Goal: Task Accomplishment & Management: Manage account settings

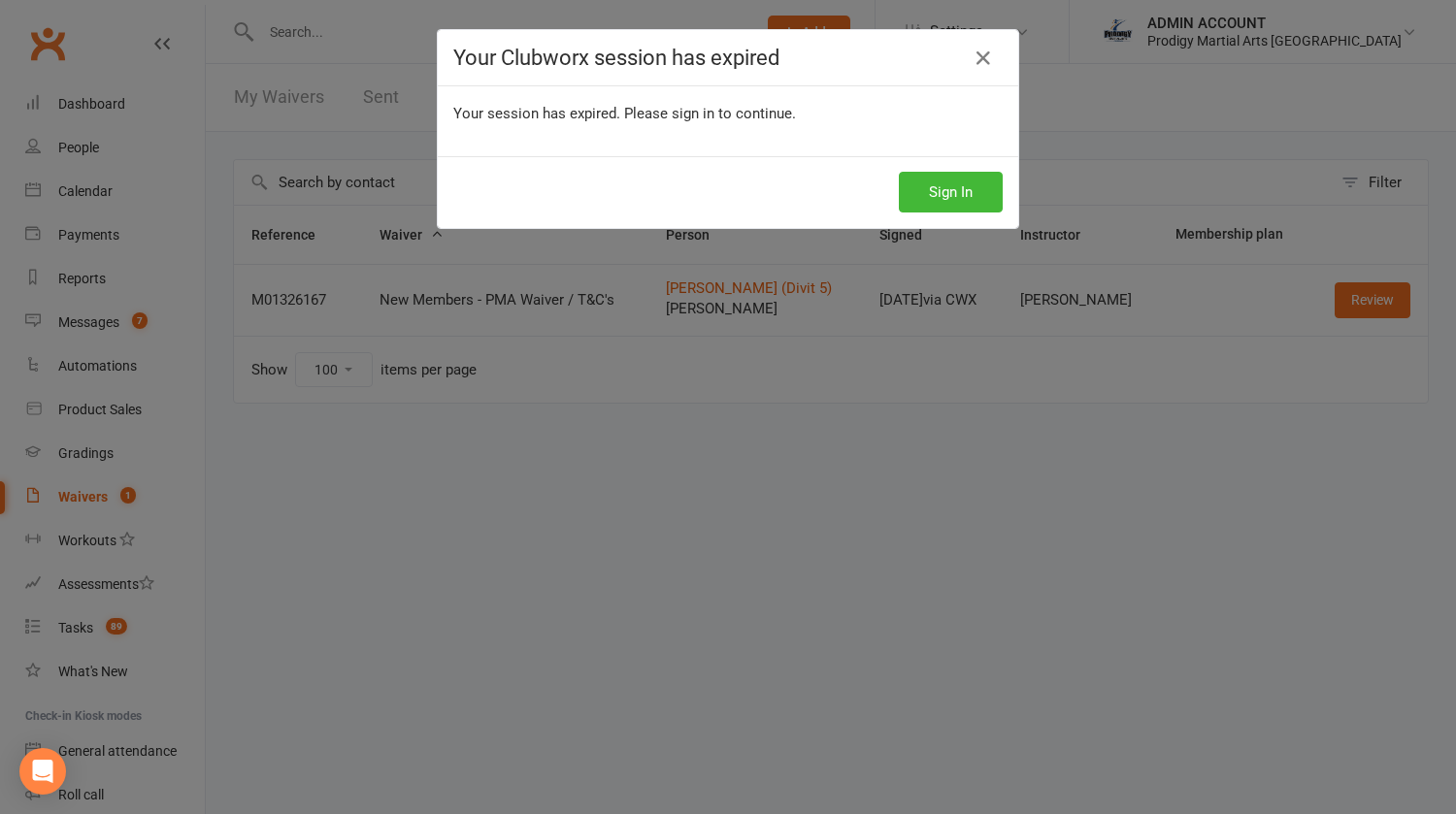
select select "100"
click at [918, 201] on button "Sign In" at bounding box center [951, 191] width 104 height 40
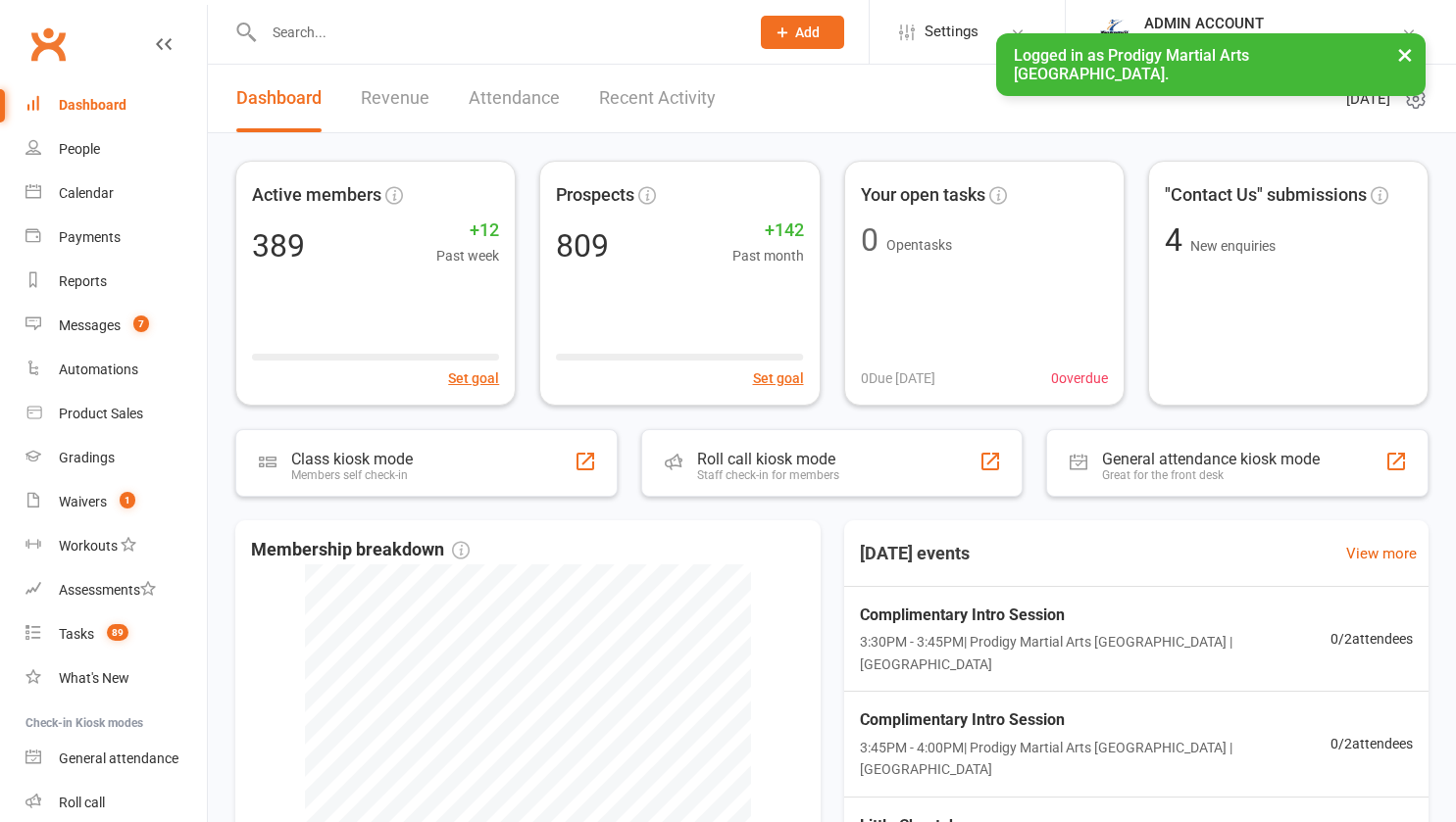
click at [314, 55] on div at bounding box center [485, 32] width 500 height 64
click at [307, 42] on input "text" at bounding box center [496, 33] width 477 height 28
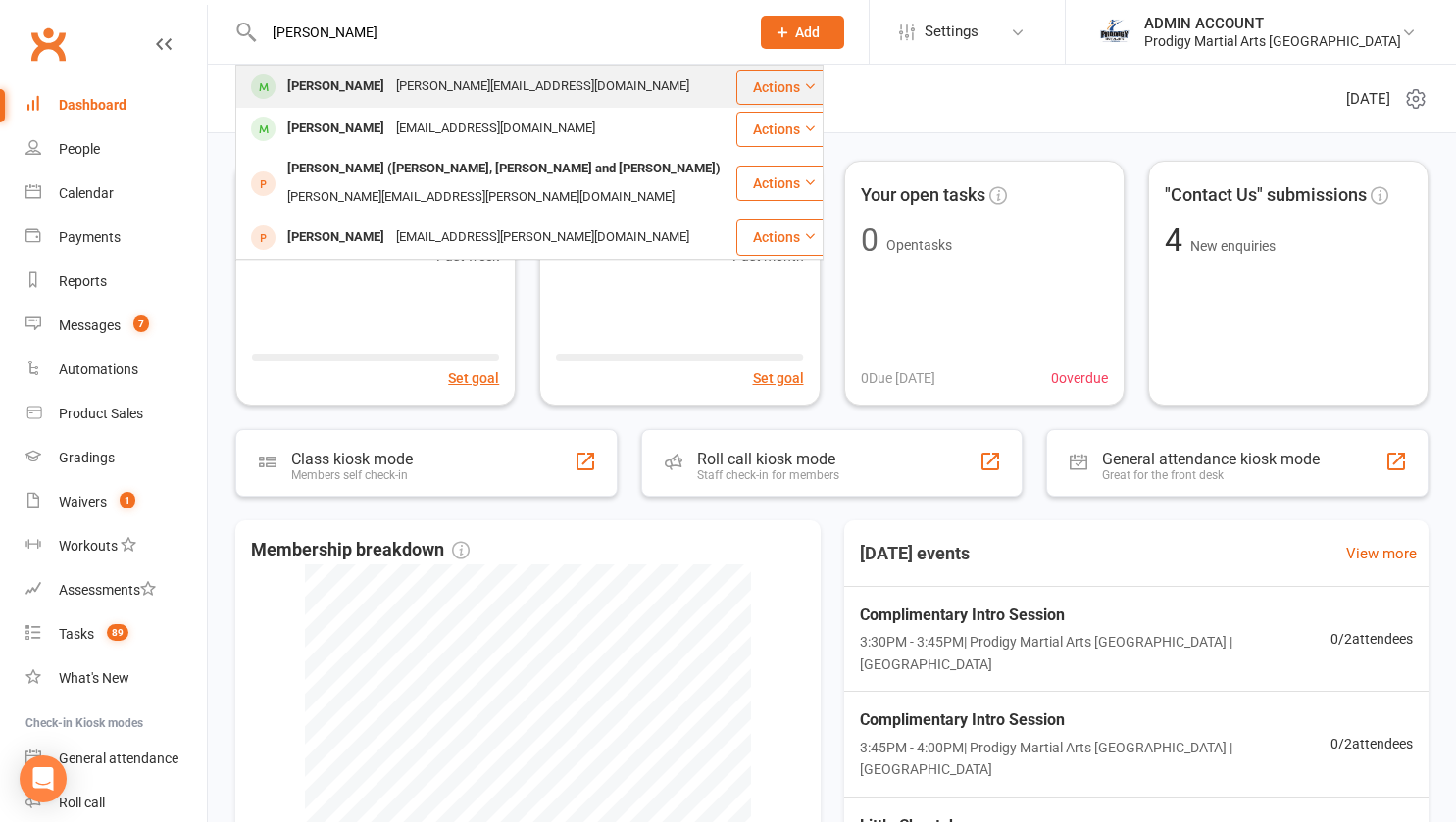
type input "[PERSON_NAME]"
click at [319, 87] on div "[PERSON_NAME]" at bounding box center [335, 87] width 109 height 29
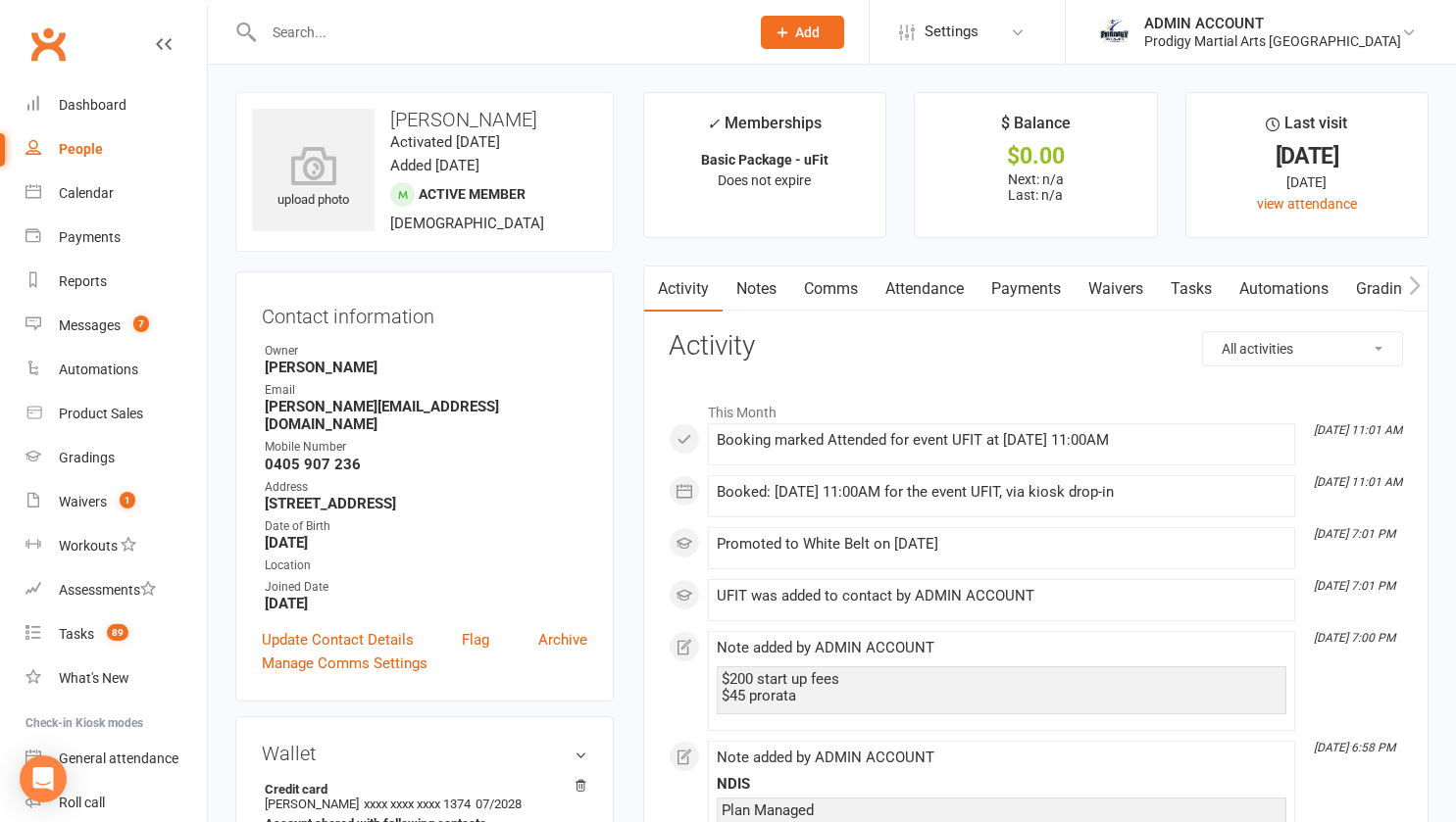
click at [733, 278] on link "Notes" at bounding box center [756, 289] width 68 height 45
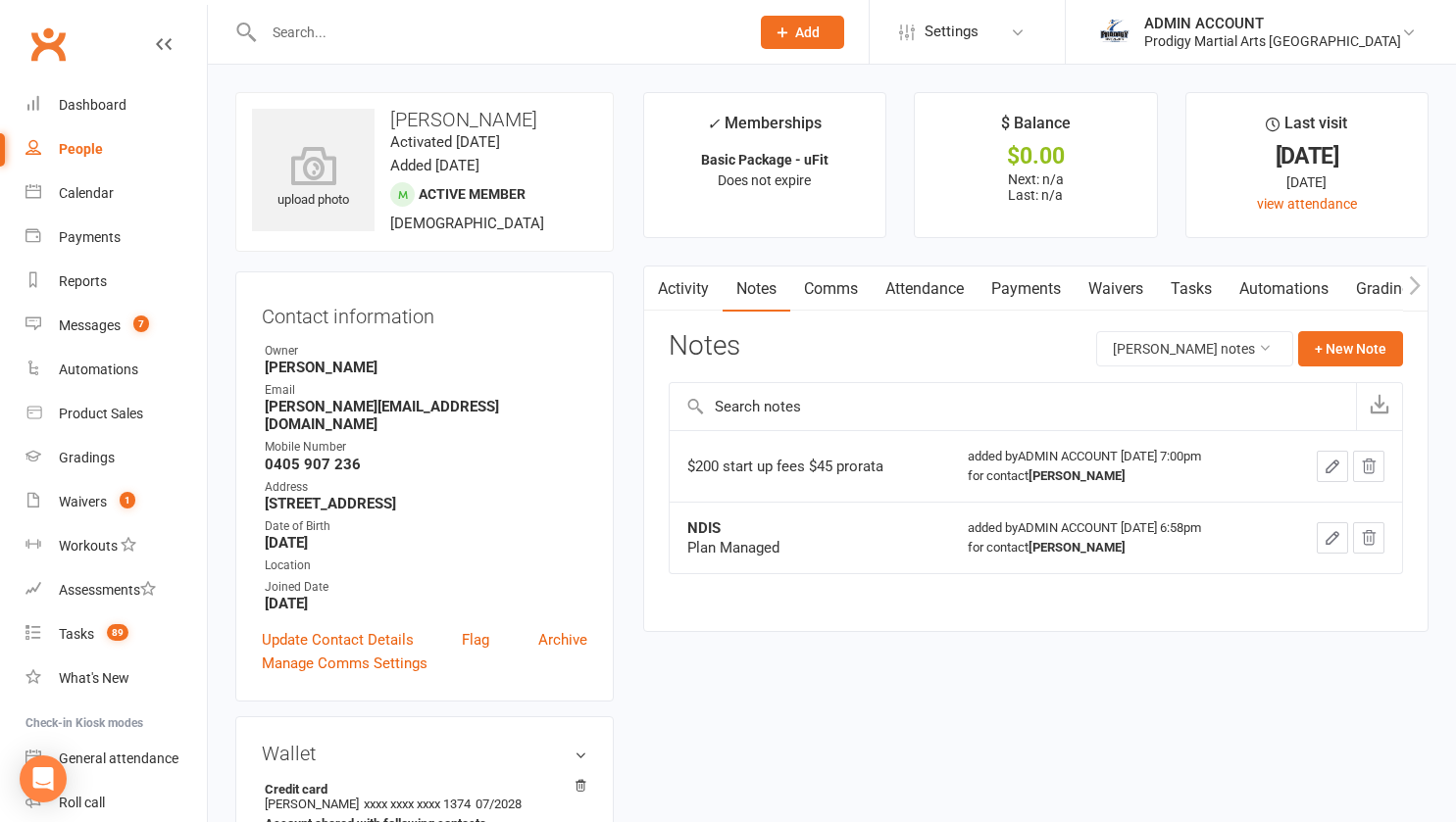
click at [394, 22] on input "text" at bounding box center [496, 33] width 477 height 28
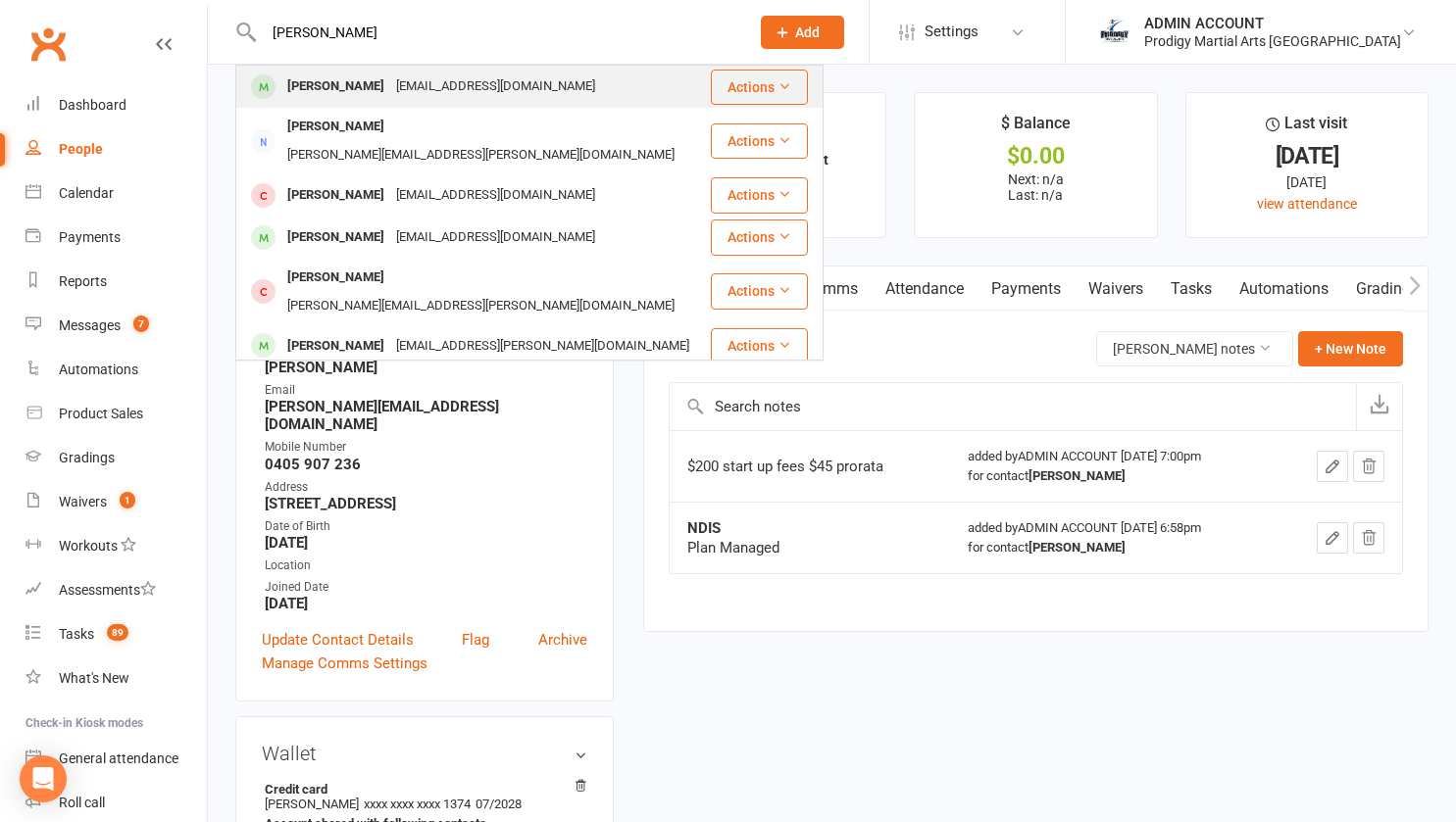
type input "[PERSON_NAME]"
click at [343, 89] on div "[PERSON_NAME]" at bounding box center [335, 87] width 109 height 29
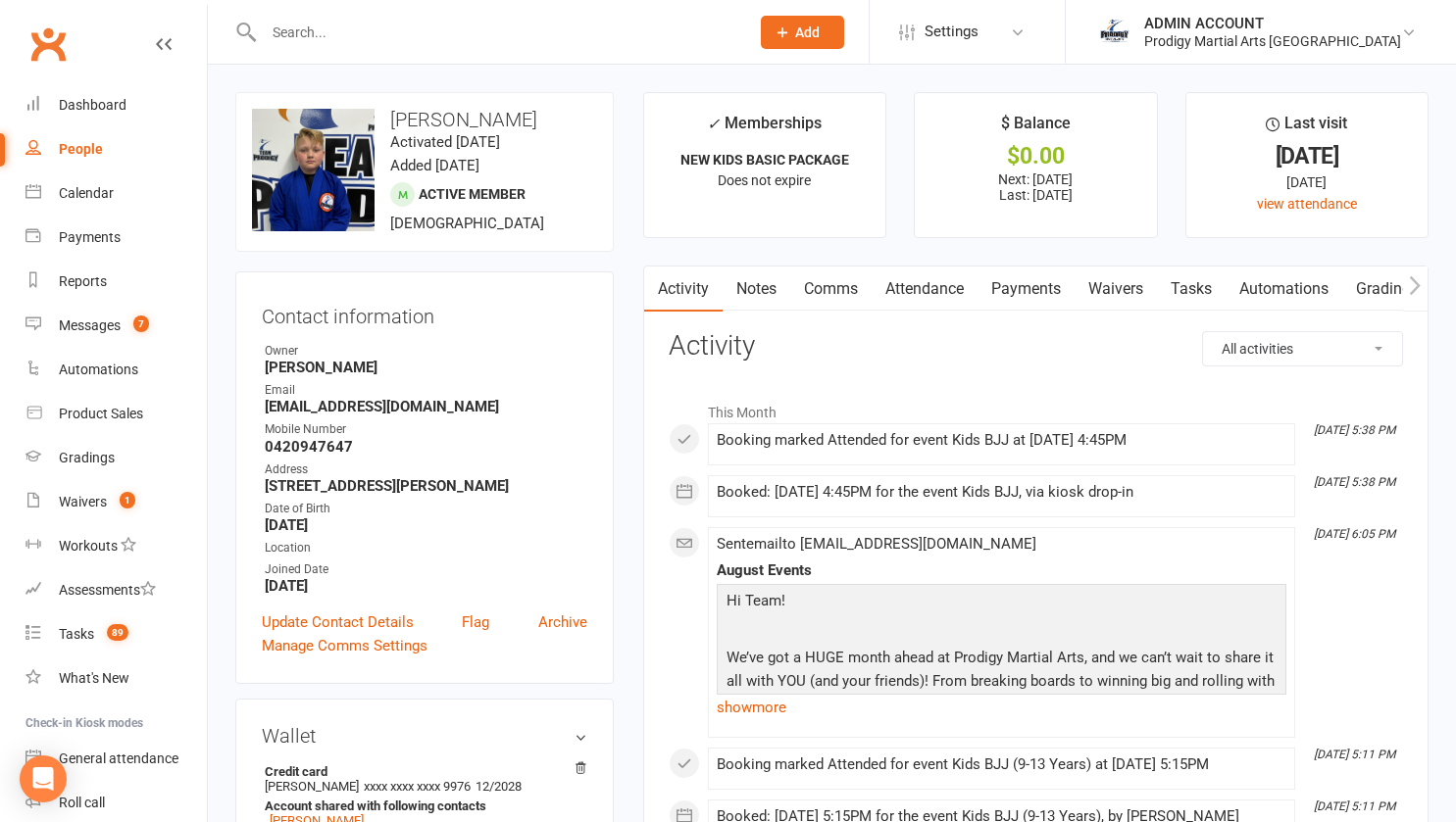
click at [1101, 285] on link "Waivers" at bounding box center [1115, 289] width 83 height 45
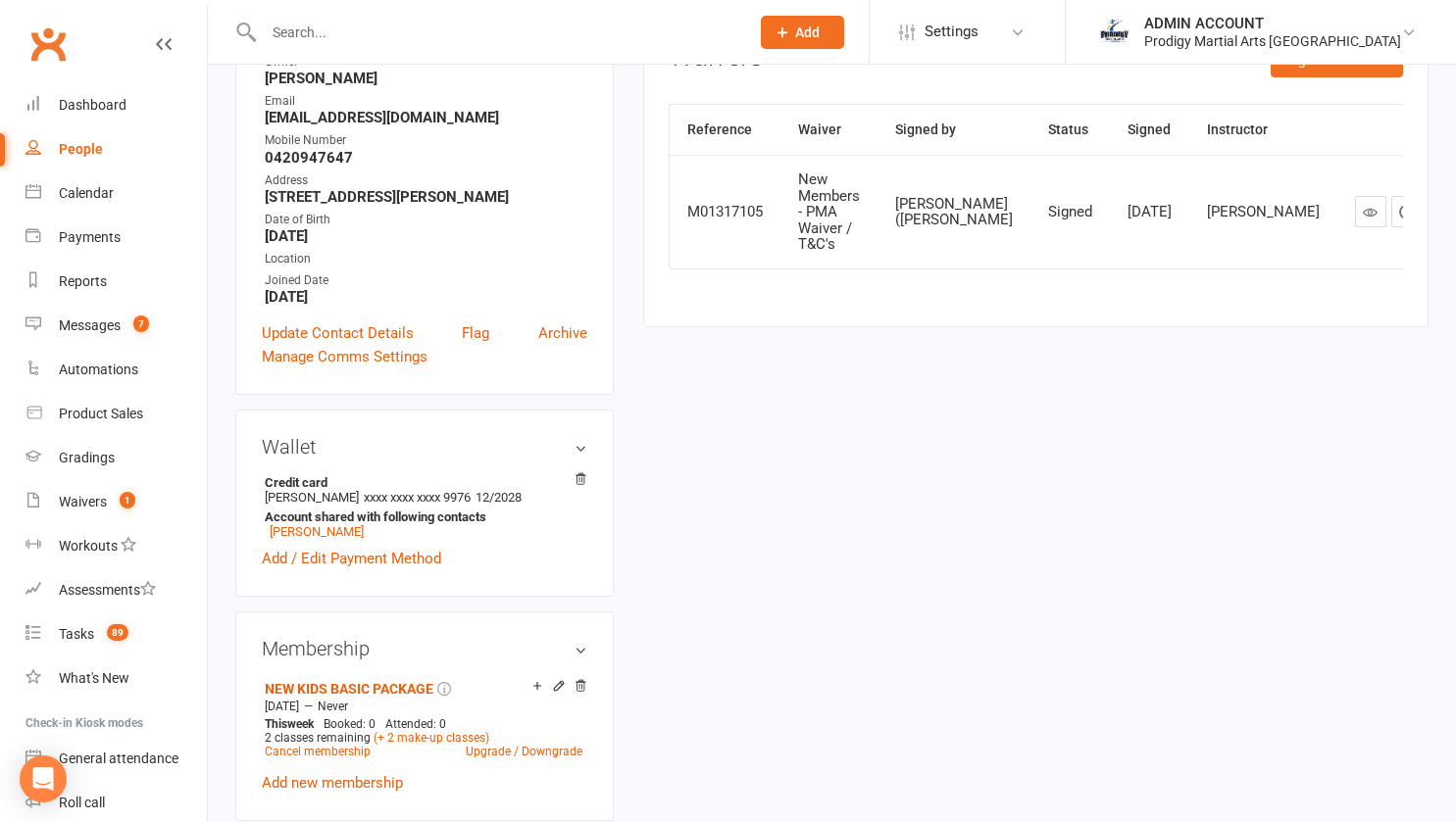
scroll to position [297, 0]
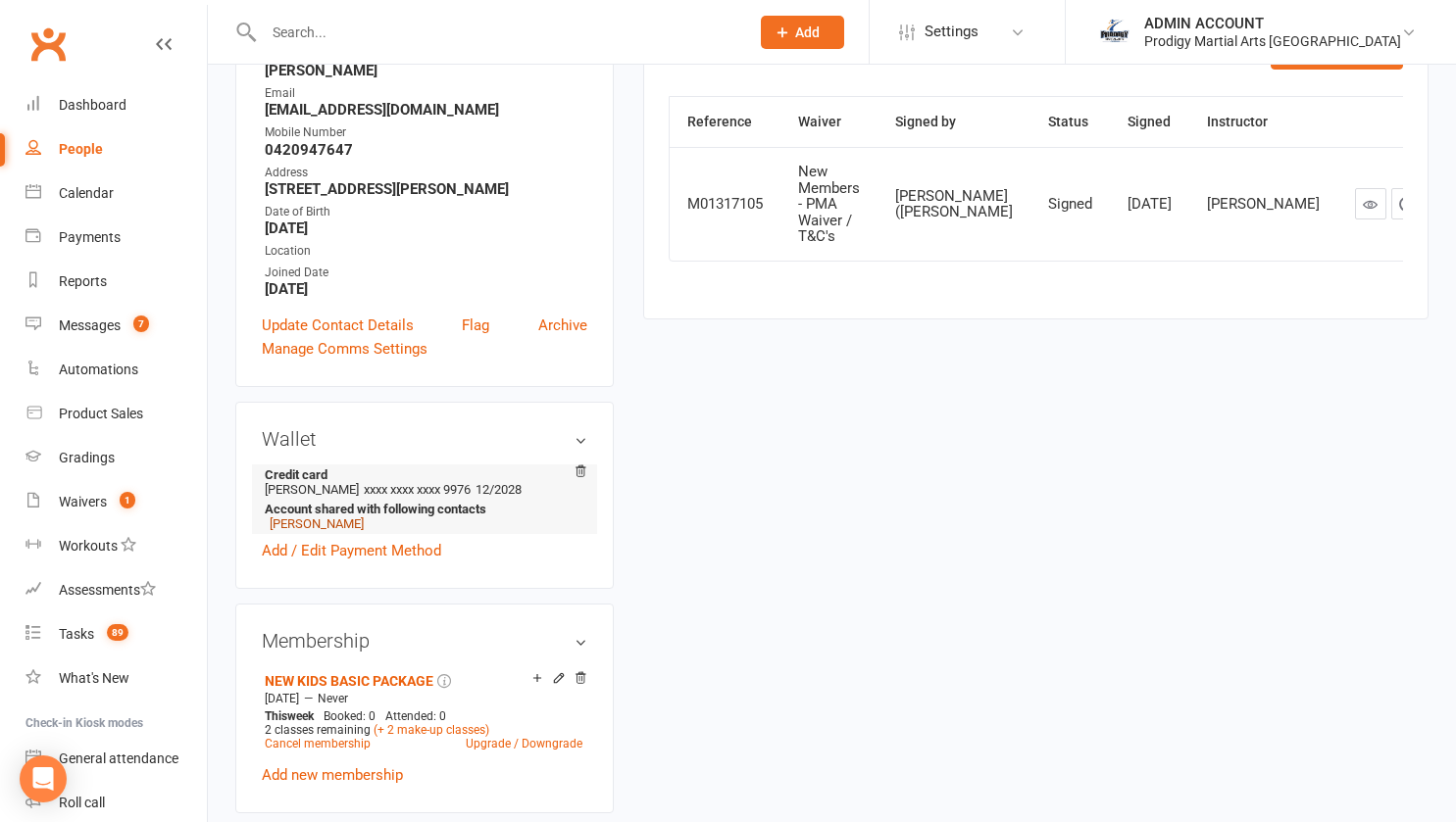
click at [345, 531] on link "[PERSON_NAME]" at bounding box center [316, 523] width 94 height 15
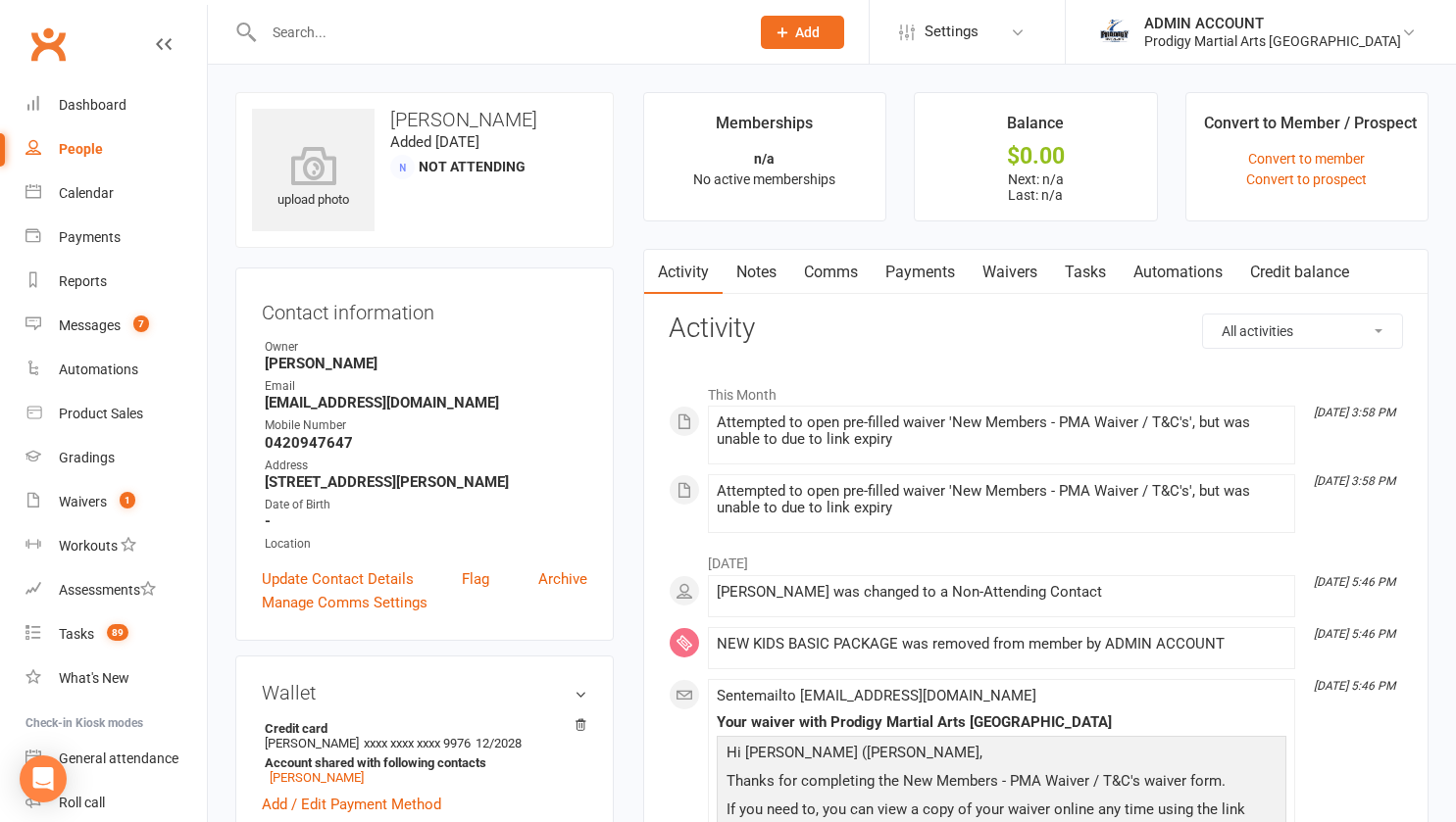
click at [1010, 268] on link "Waivers" at bounding box center [1010, 272] width 83 height 45
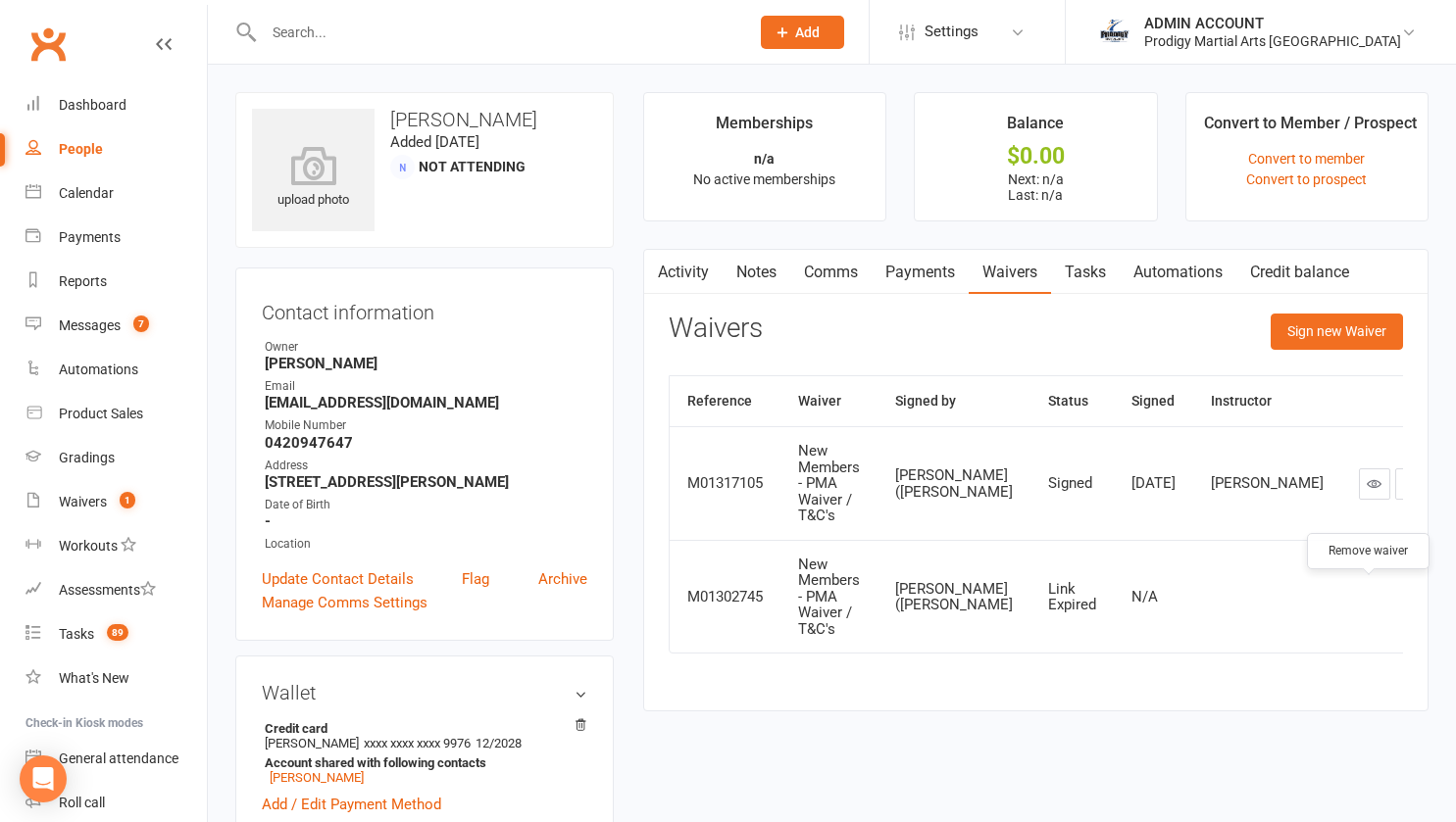
click at [1441, 593] on icon "button" at bounding box center [1447, 597] width 13 height 14
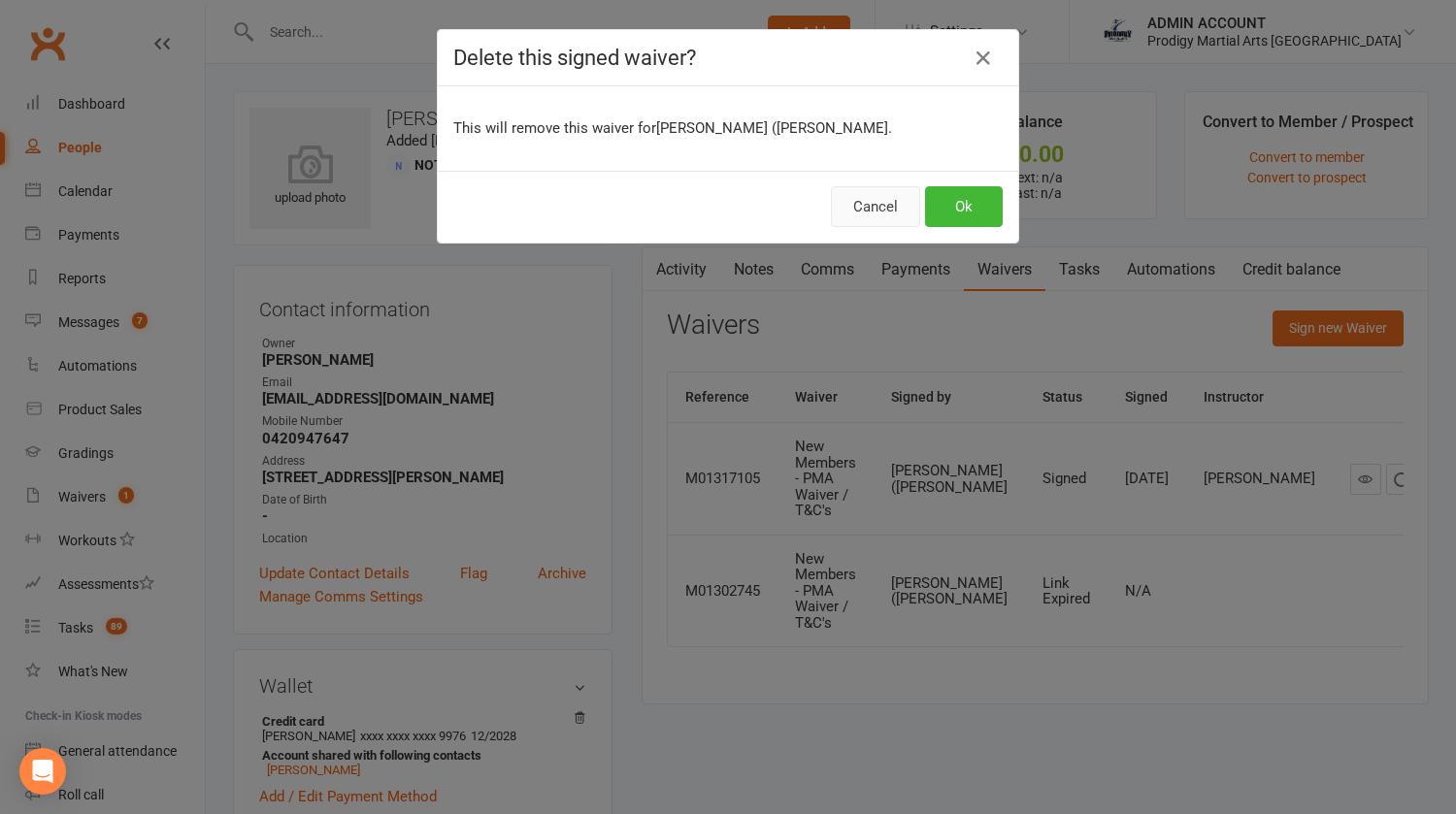
click at [888, 207] on button "Cancel" at bounding box center [876, 206] width 89 height 40
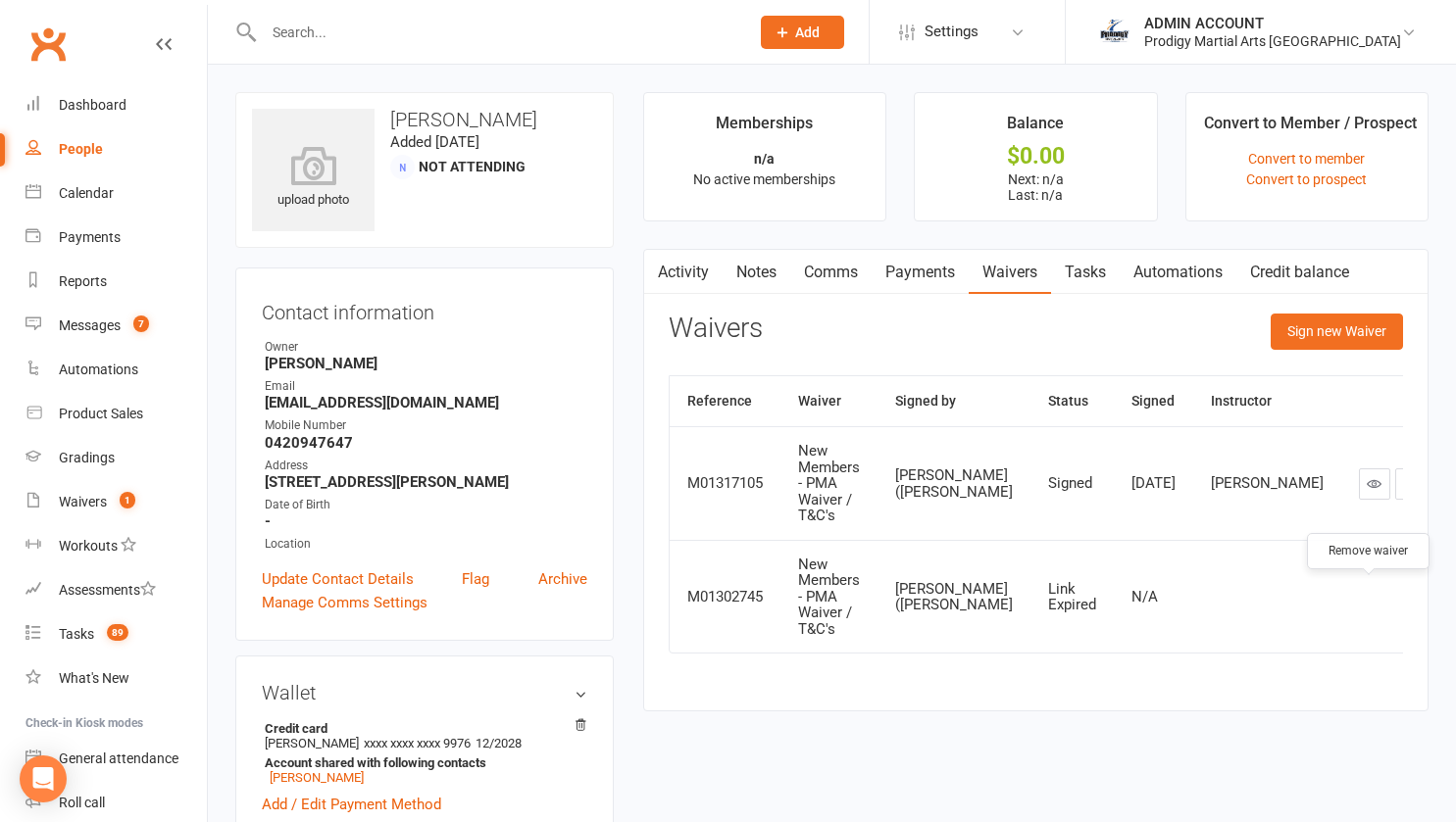
click at [1438, 594] on icon "button" at bounding box center [1447, 597] width 18 height 18
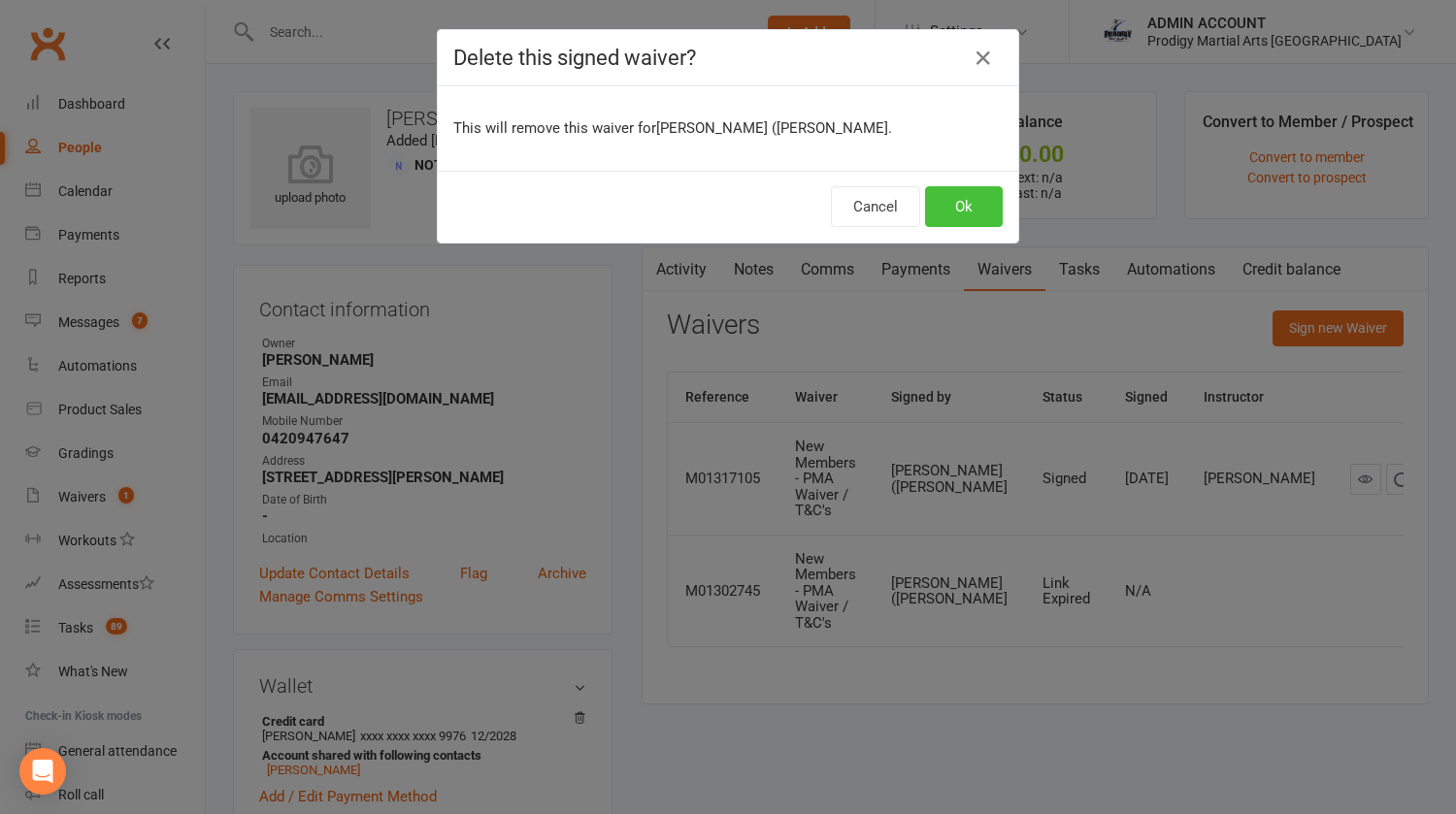
click at [952, 198] on button "Ok" at bounding box center [963, 206] width 78 height 40
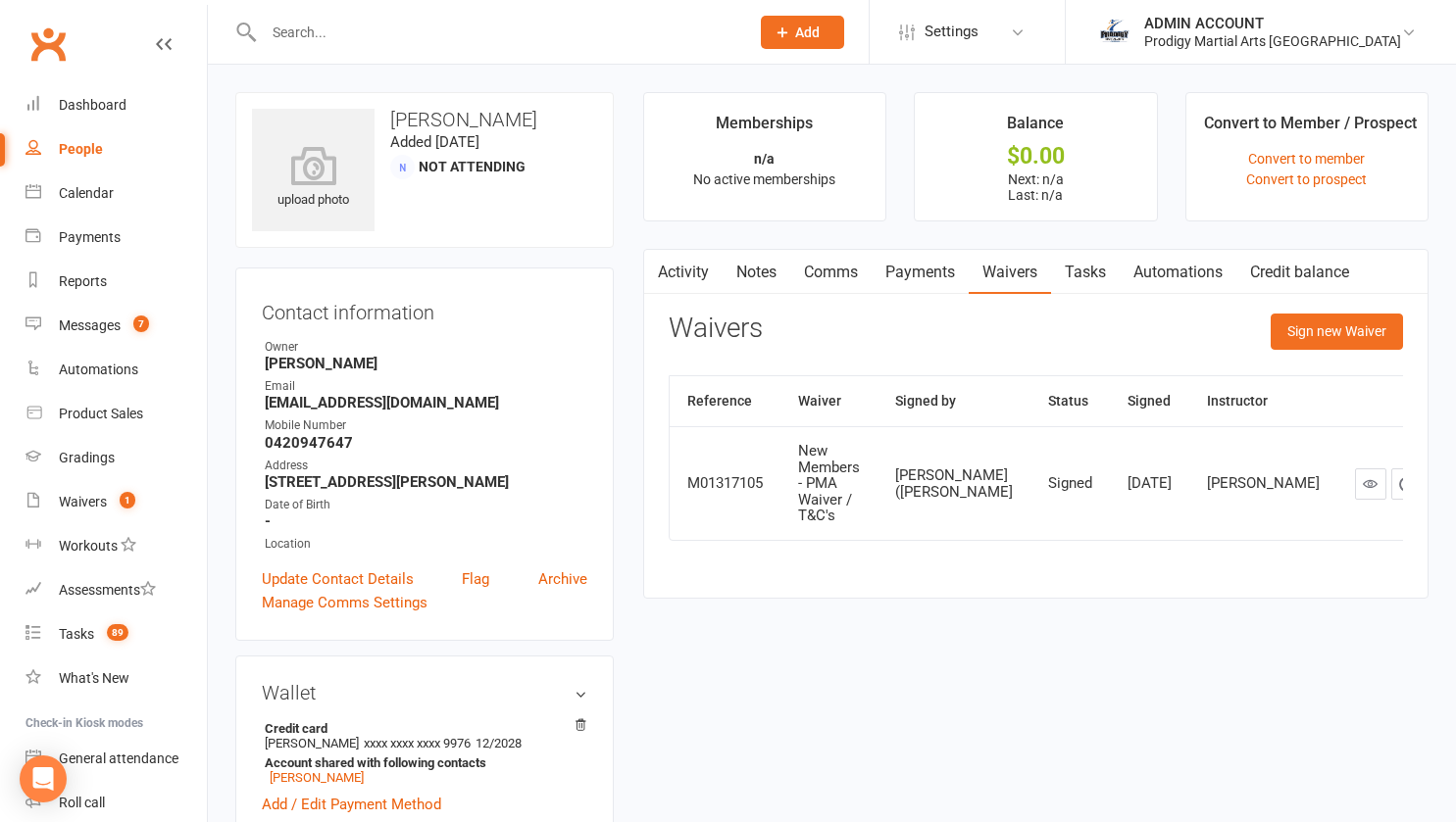
click at [673, 276] on link "Activity" at bounding box center [683, 272] width 79 height 45
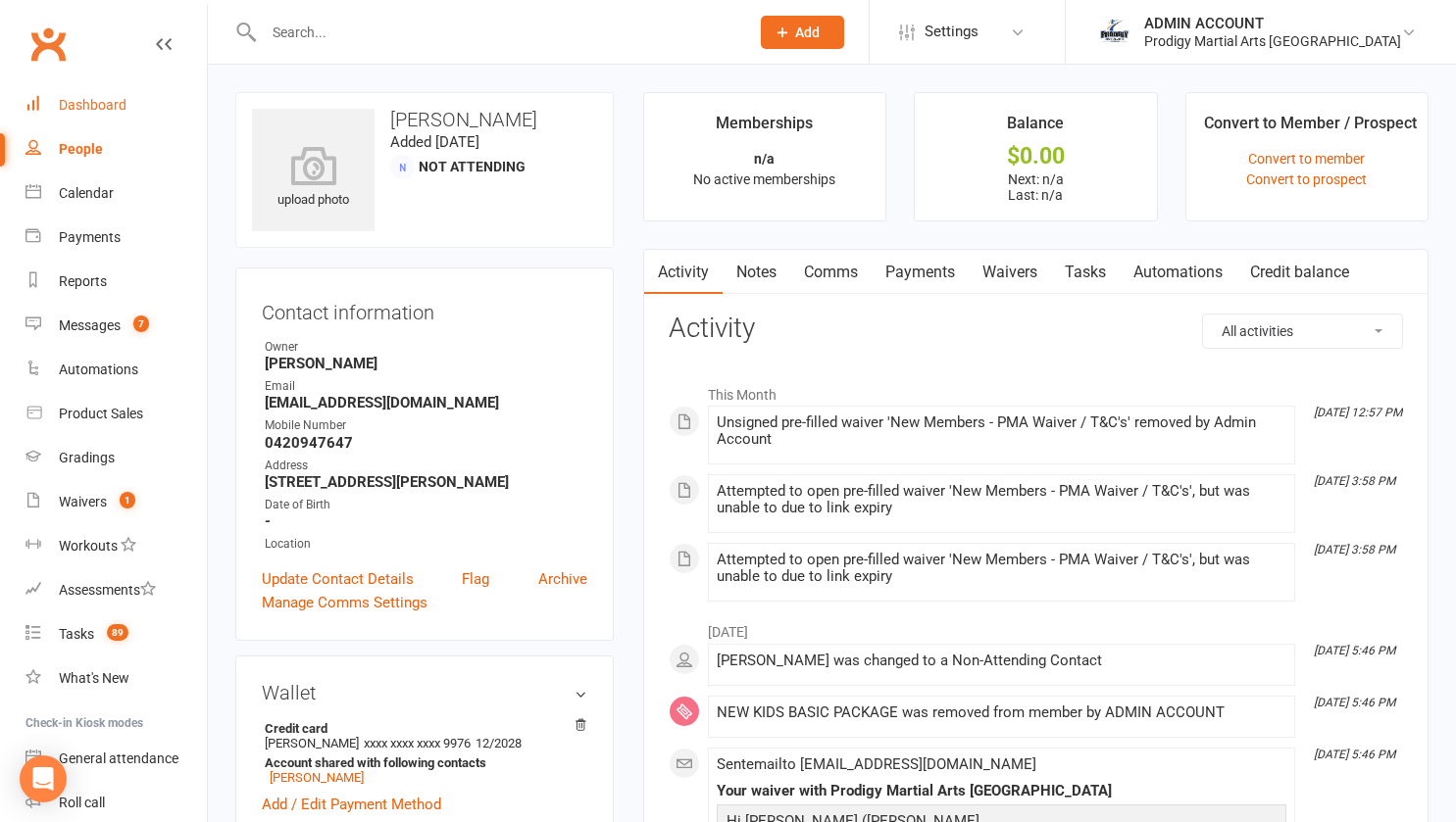
click at [97, 103] on div "Dashboard" at bounding box center [93, 105] width 68 height 16
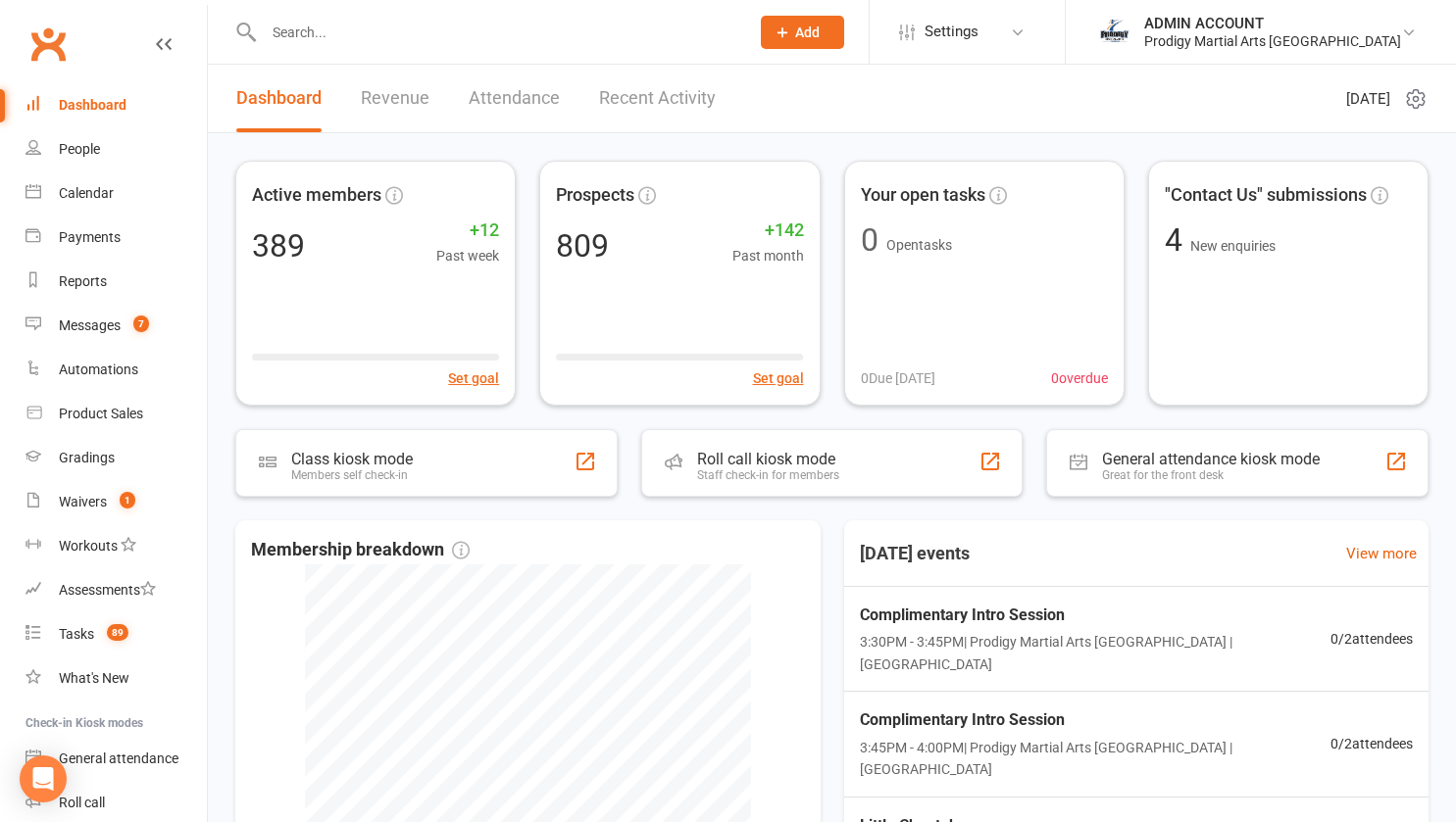
click at [438, 34] on input "text" at bounding box center [496, 33] width 477 height 28
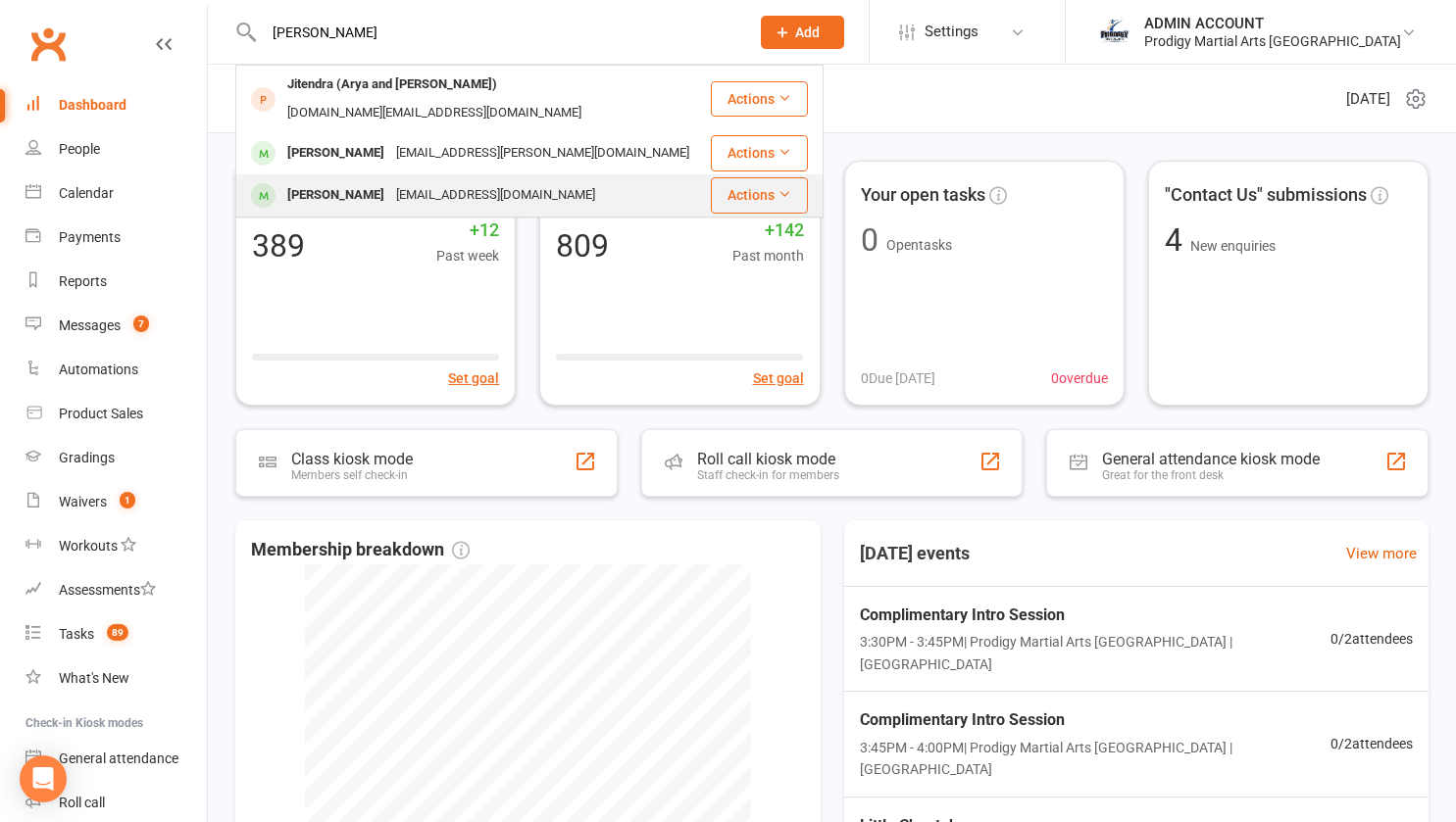
type input "[PERSON_NAME]"
click at [333, 181] on div "[PERSON_NAME]" at bounding box center [335, 195] width 109 height 29
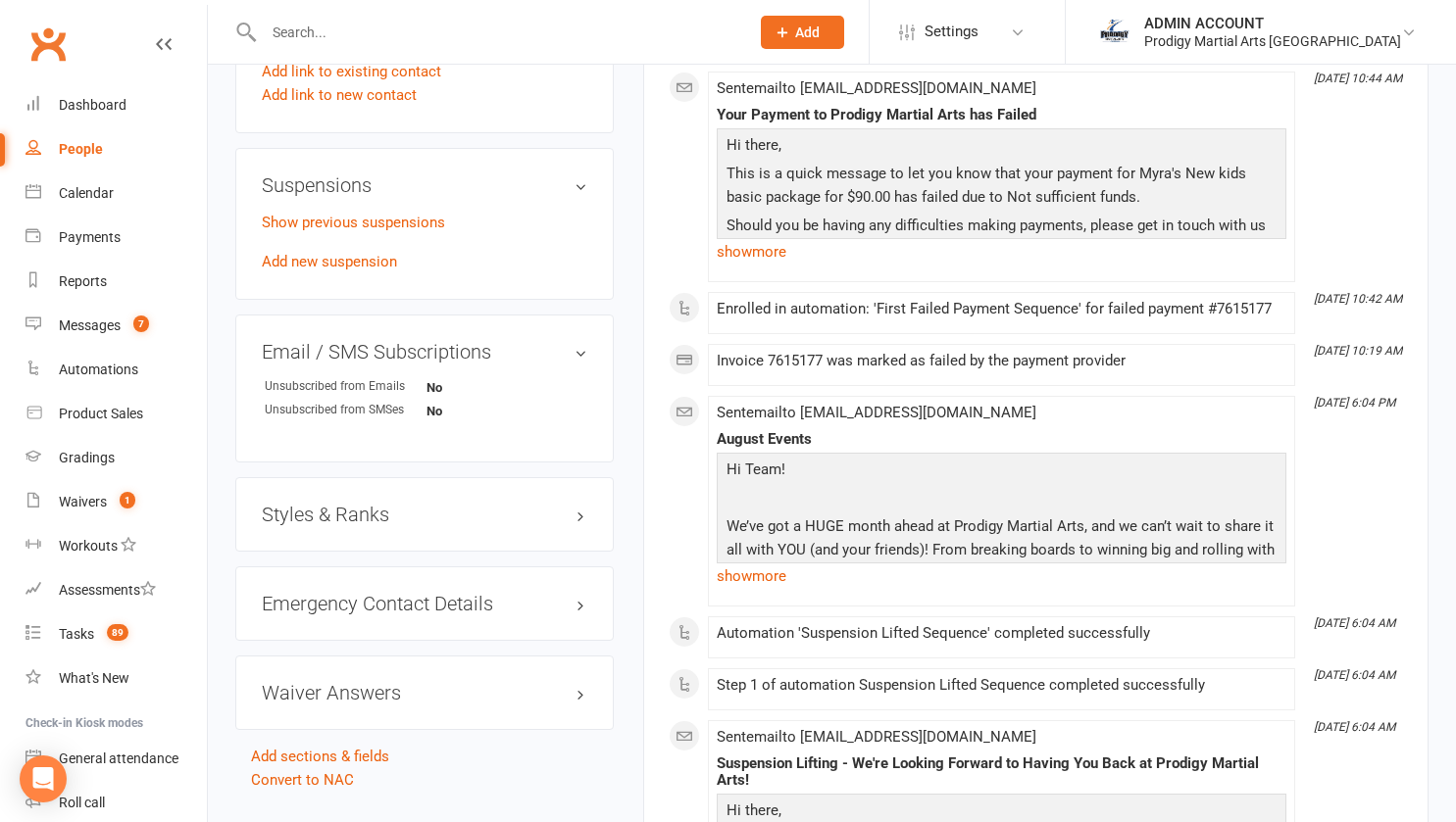
scroll to position [1161, 0]
click at [367, 223] on link "Show previous suspensions" at bounding box center [354, 221] width 183 height 18
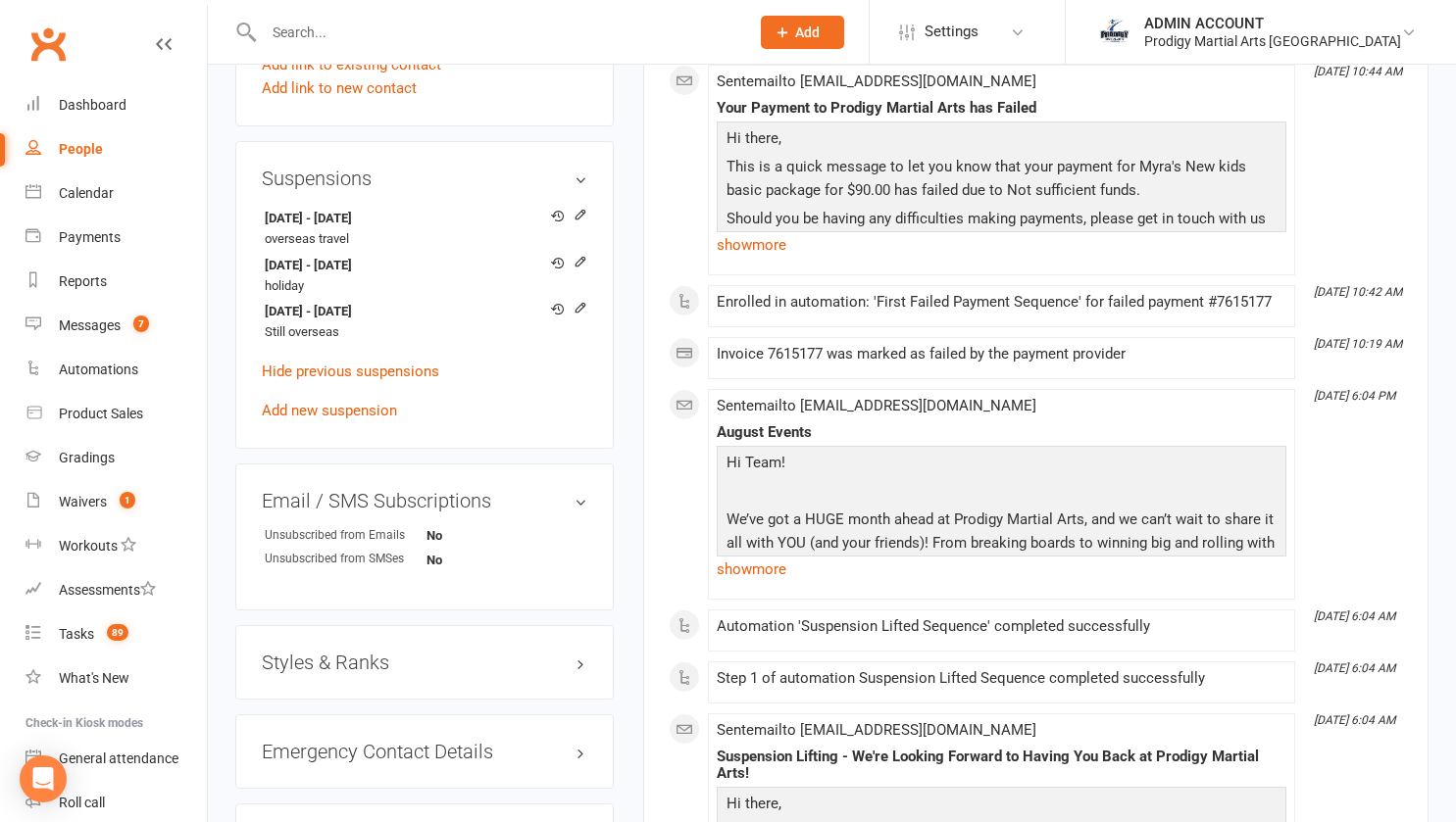
scroll to position [1169, 0]
click at [373, 411] on link "Add new suspension" at bounding box center [330, 409] width 136 height 18
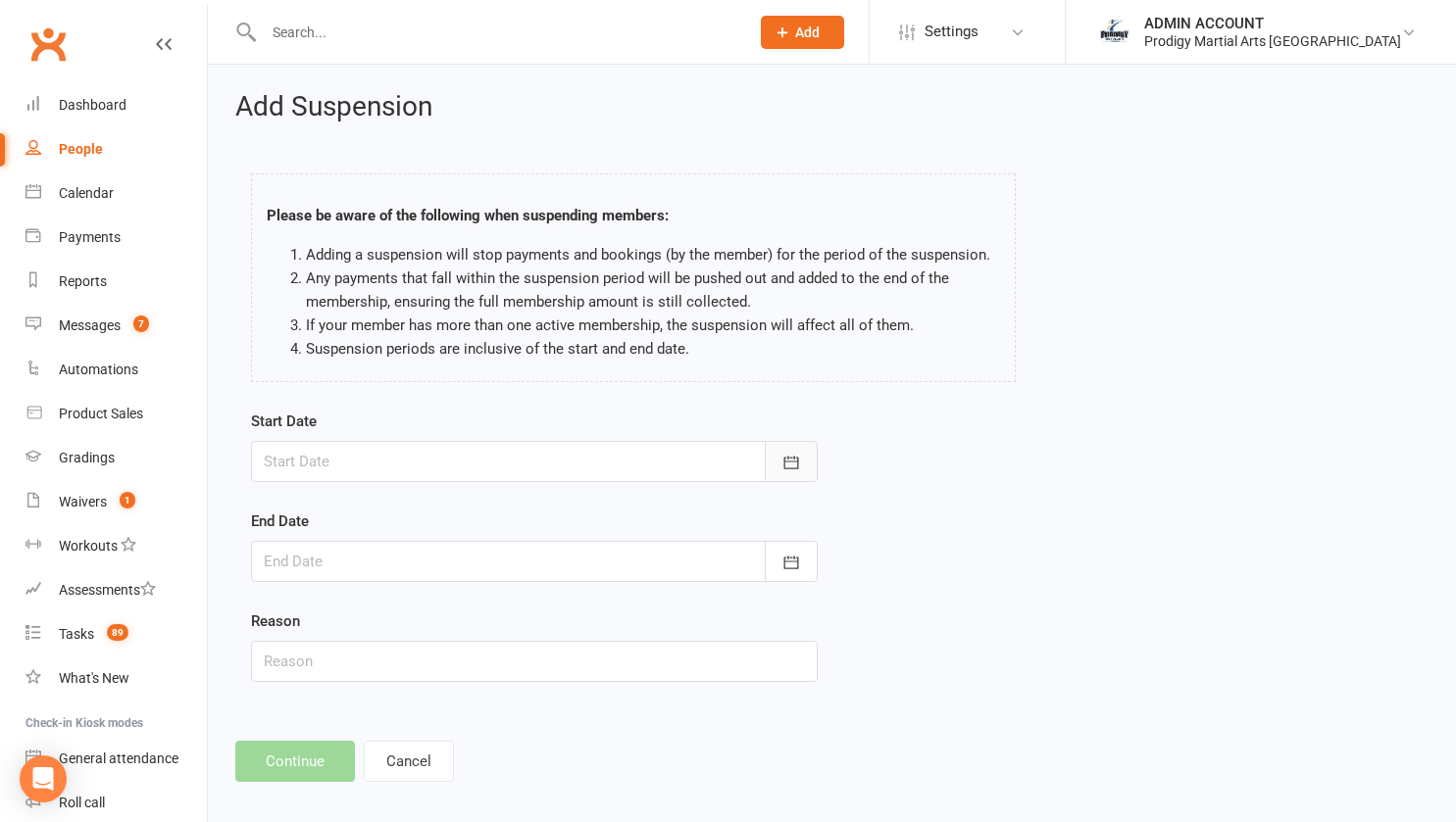
click at [778, 458] on button "button" at bounding box center [790, 461] width 53 height 41
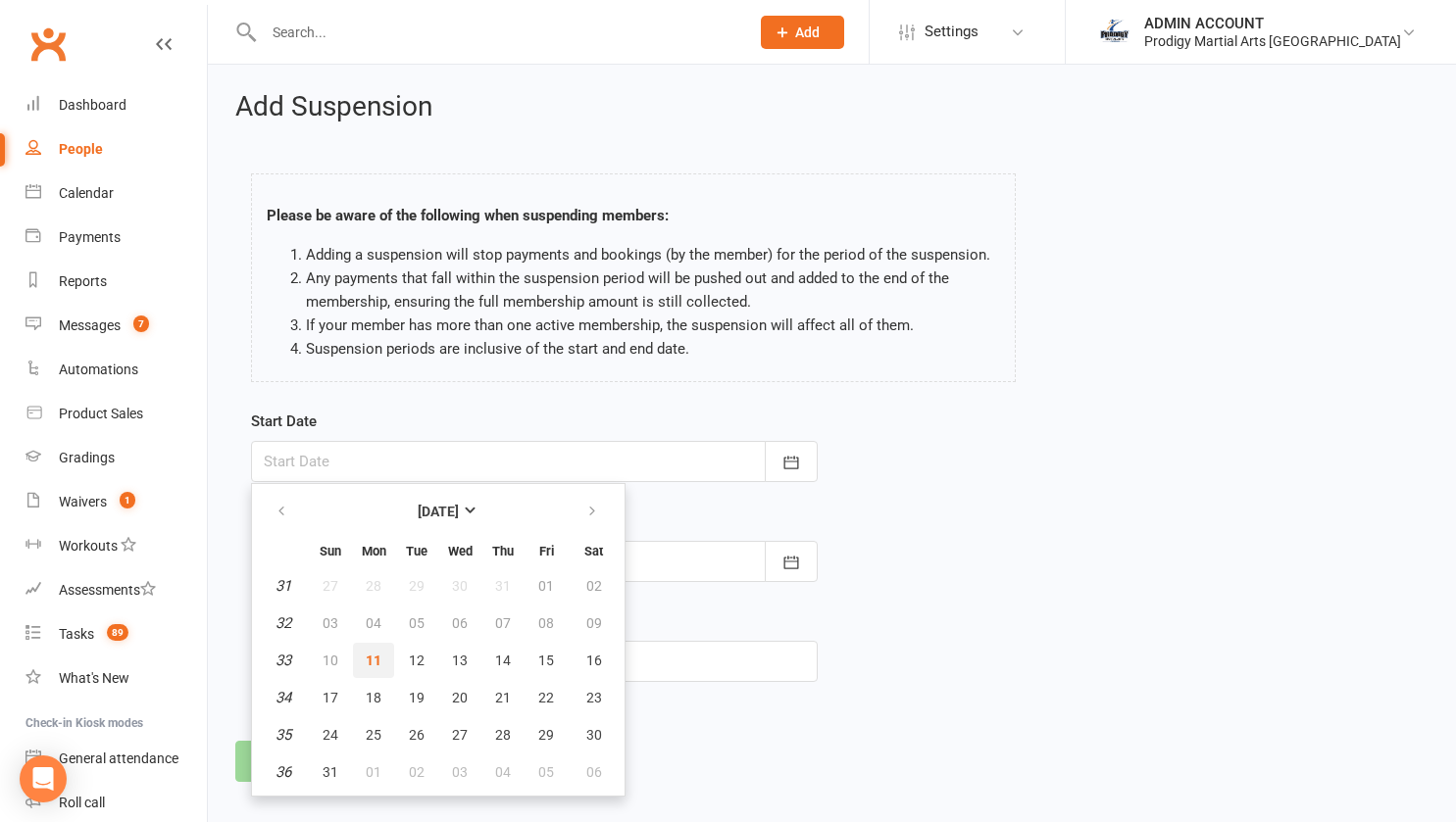
click at [365, 659] on button "11" at bounding box center [373, 660] width 41 height 35
type input "[DATE]"
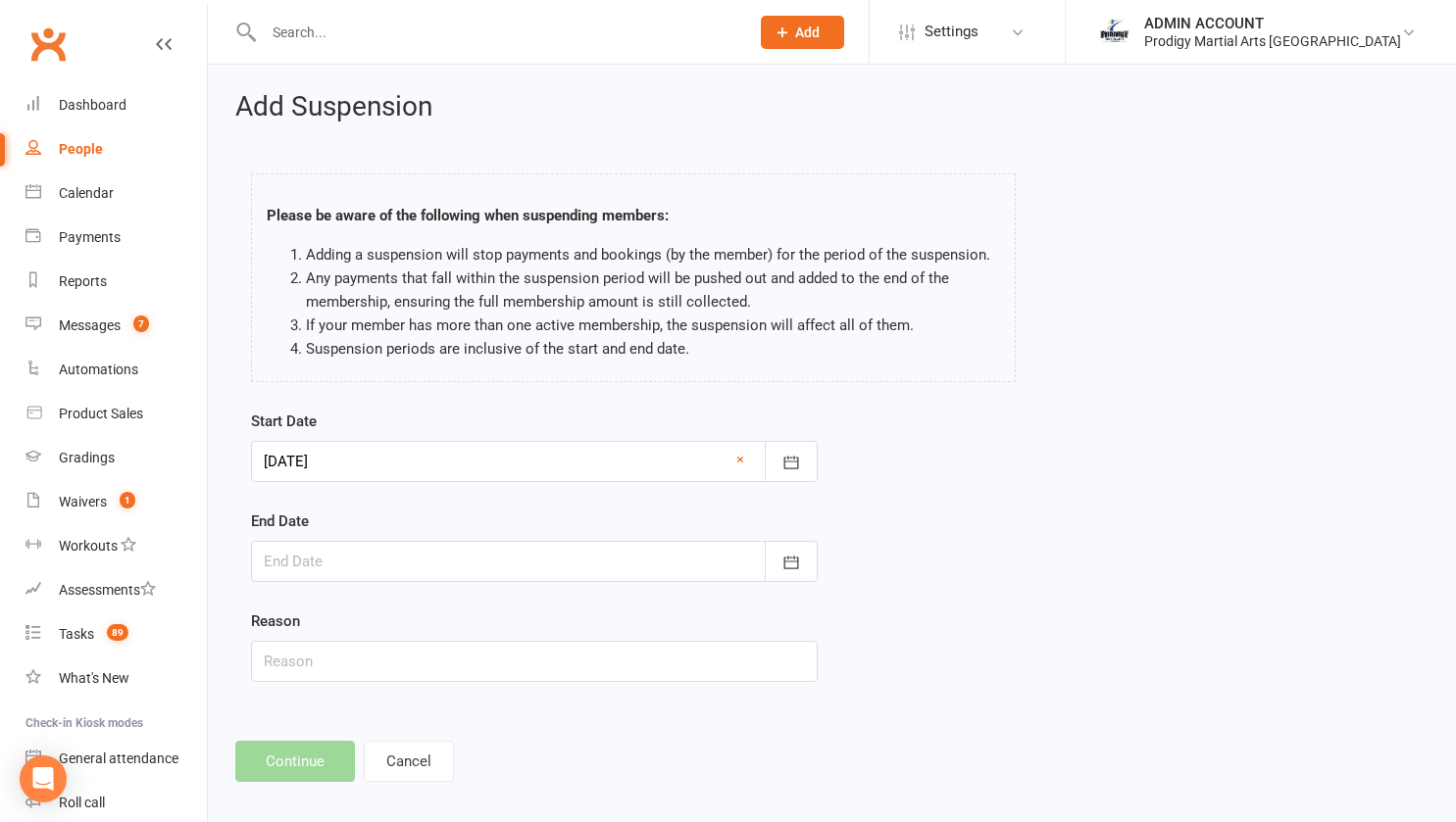
click at [356, 566] on div at bounding box center [534, 561] width 566 height 41
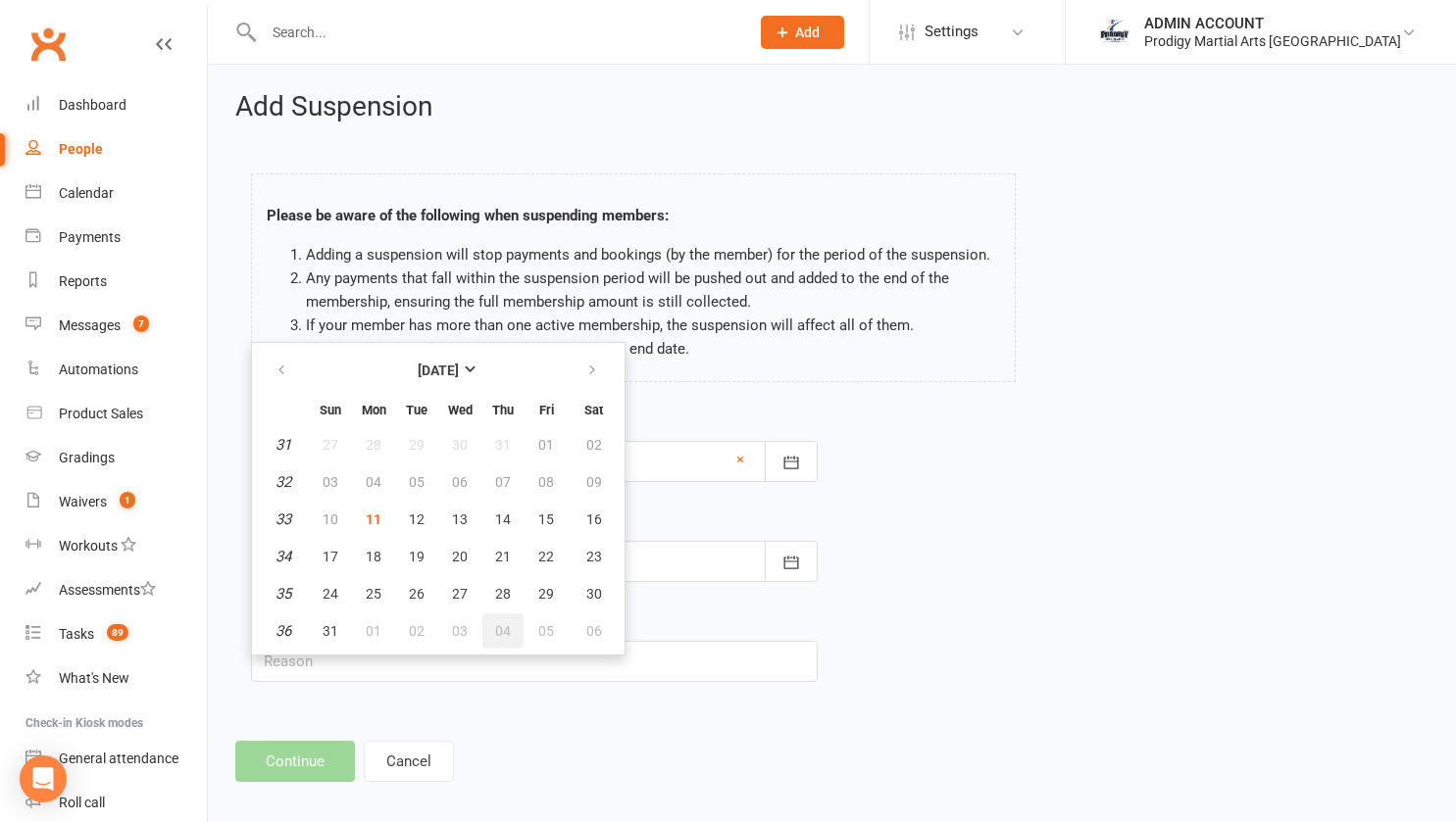
scroll to position [16, 0]
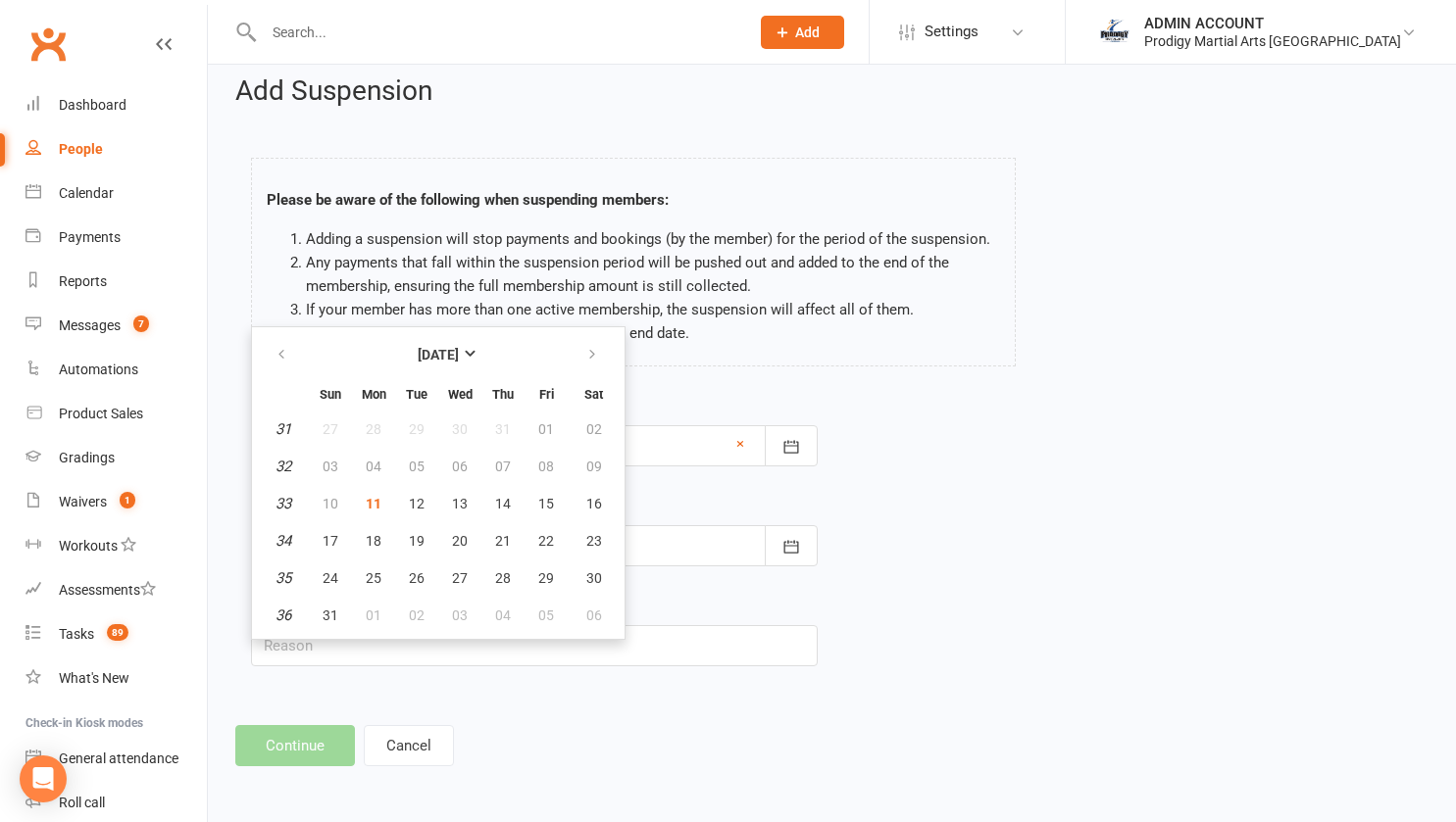
click at [661, 491] on form "Start Date [DATE] [DATE] Sun Mon Tue Wed Thu Fri Sat 31 27 28 29 30 31 01 02 32…" at bounding box center [534, 529] width 566 height 272
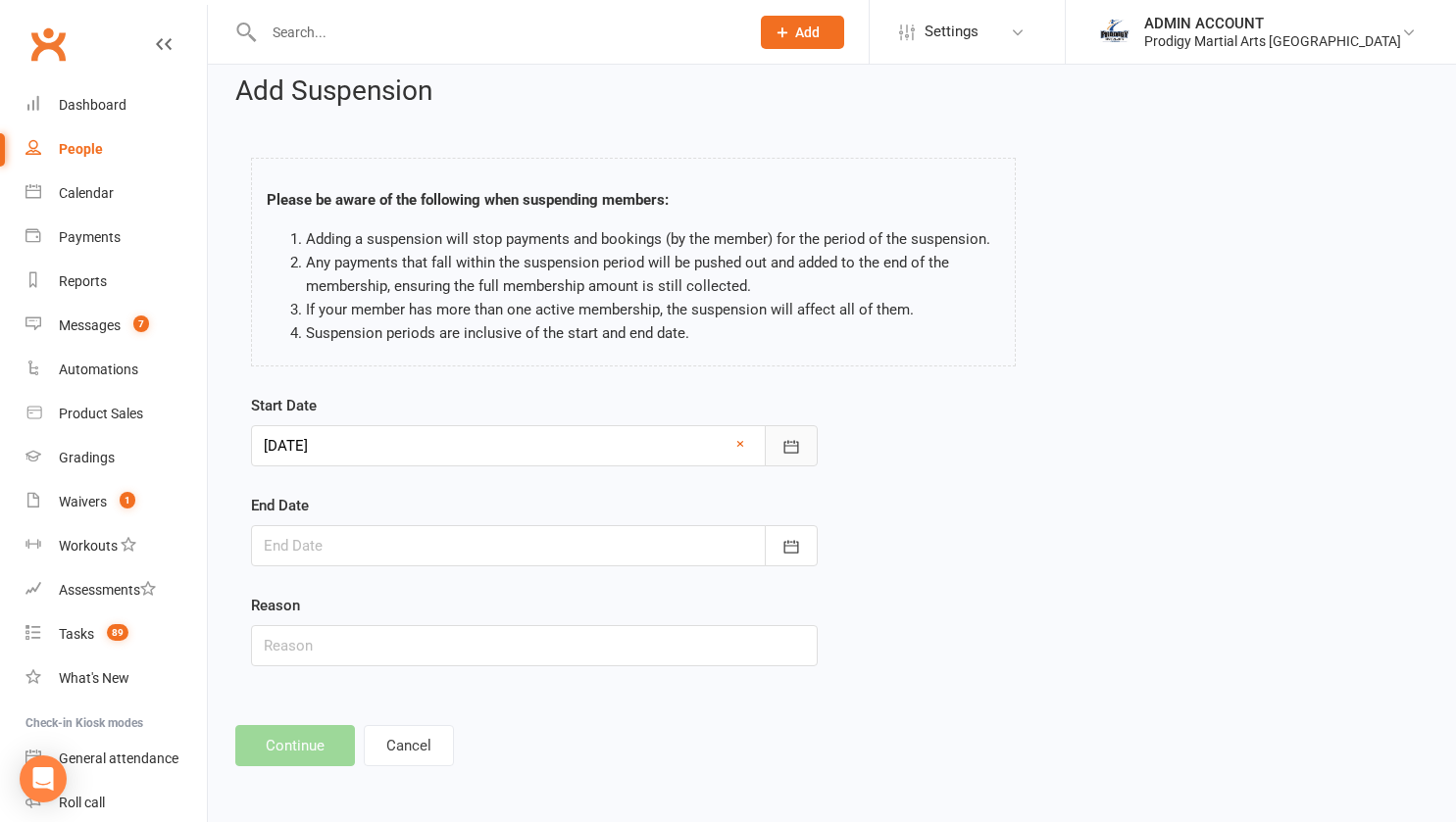
click at [788, 451] on icon "button" at bounding box center [791, 447] width 20 height 20
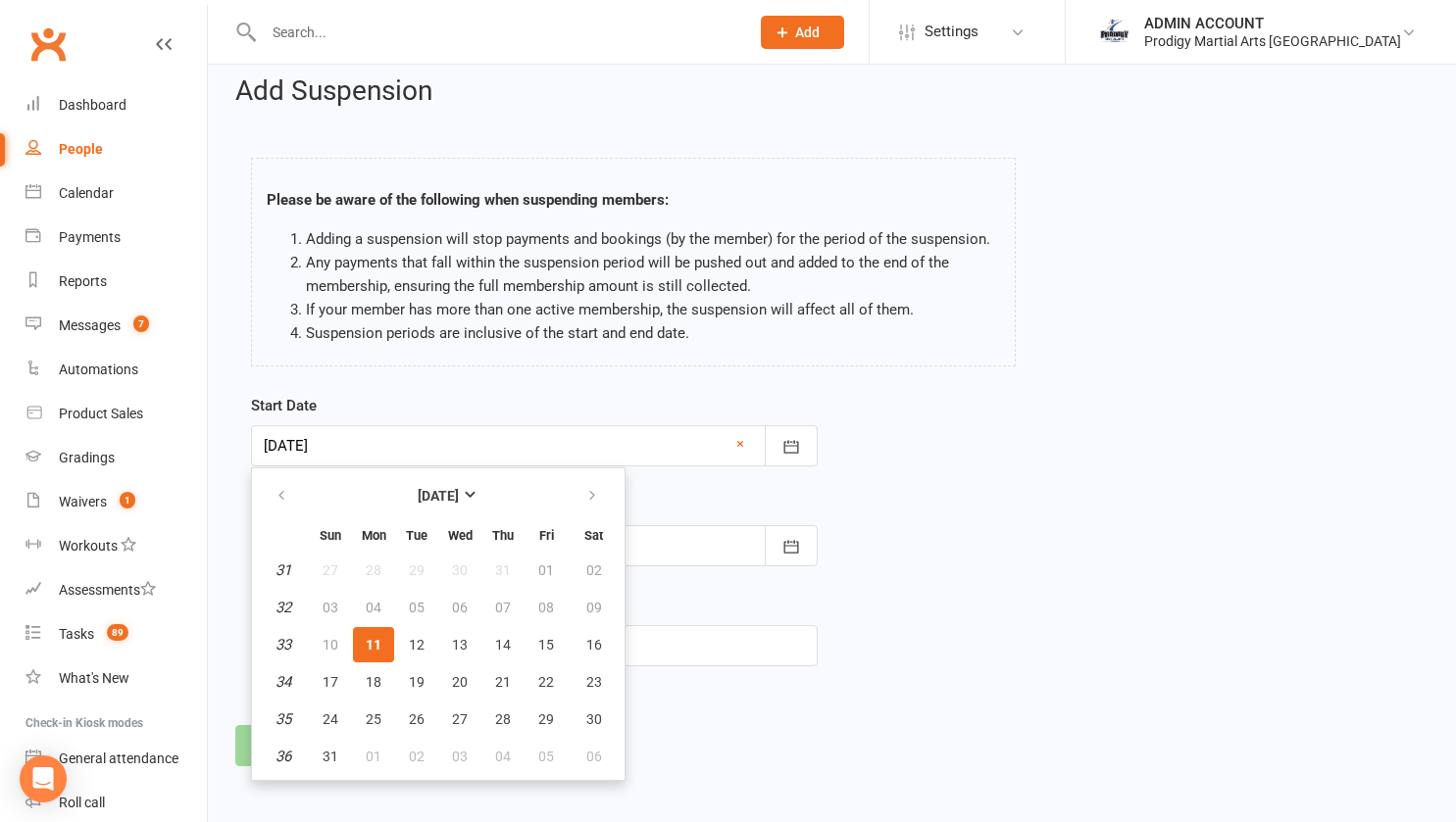
scroll to position [121, 0]
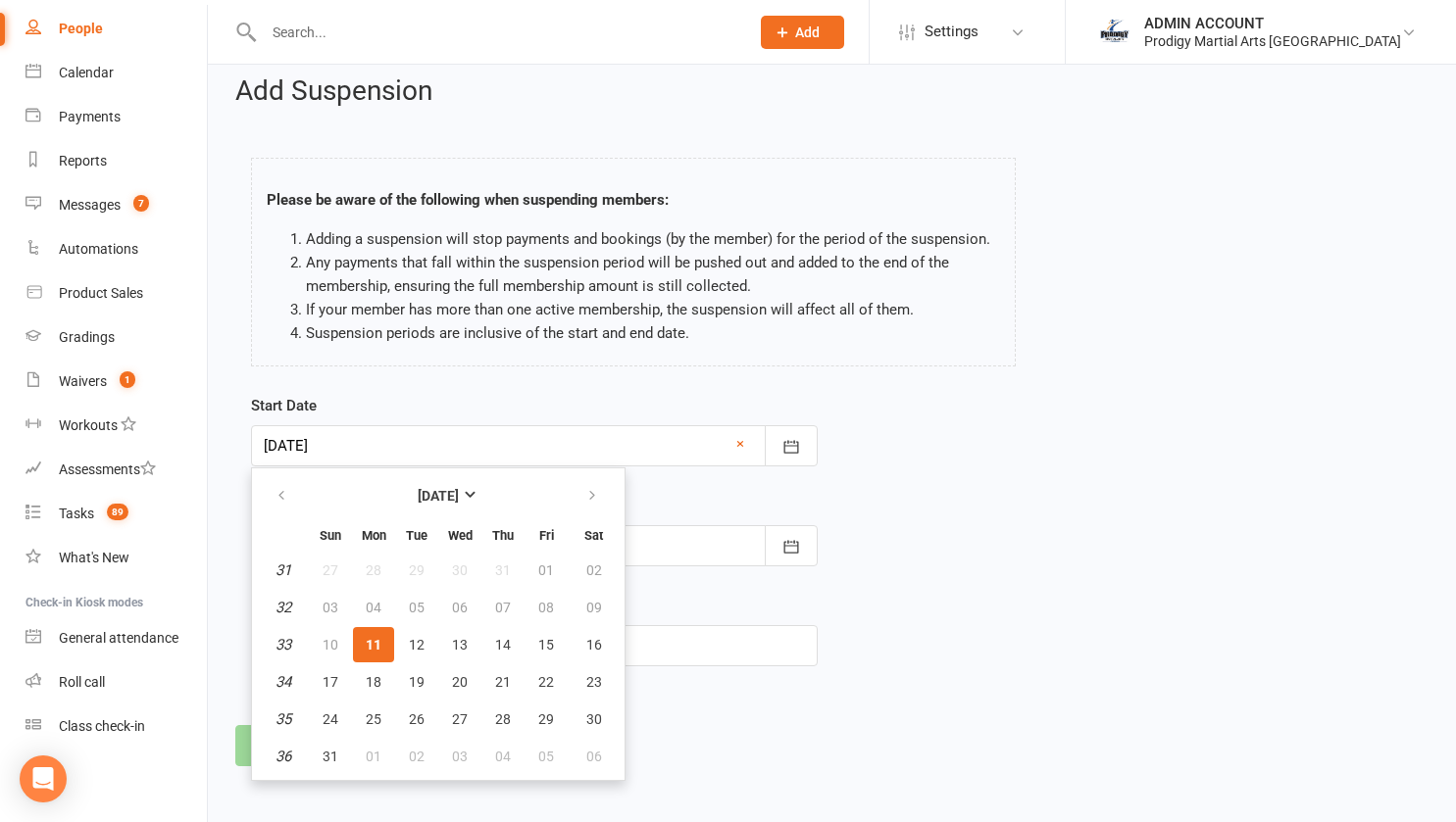
click at [220, 729] on div "Add Suspension Please be aware of the following when suspending members: Adding…" at bounding box center [832, 420] width 1248 height 744
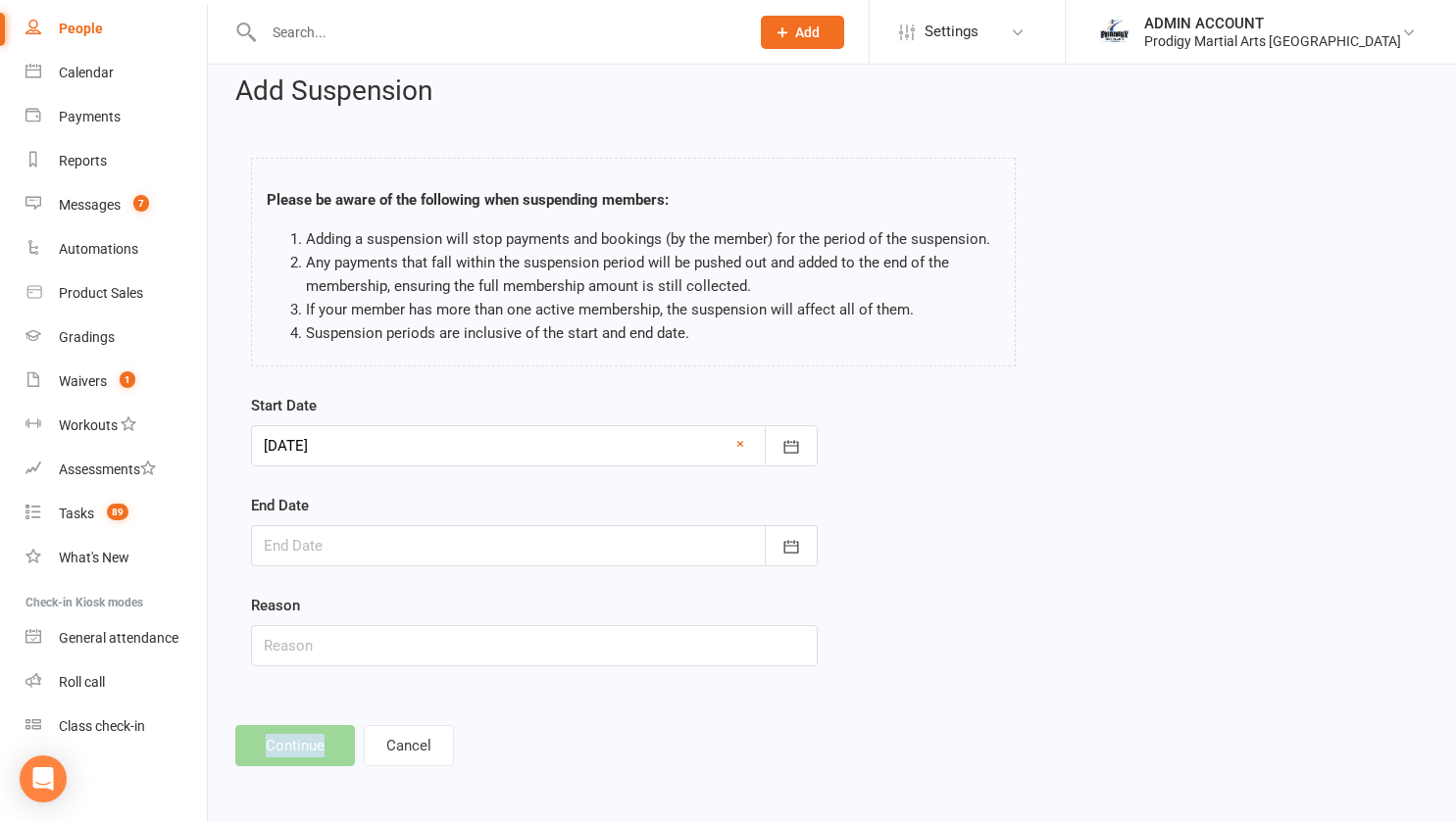
click at [220, 729] on div "Add Suspension Please be aware of the following when suspending members: Adding…" at bounding box center [832, 420] width 1248 height 744
click at [382, 744] on button "Cancel" at bounding box center [409, 745] width 90 height 41
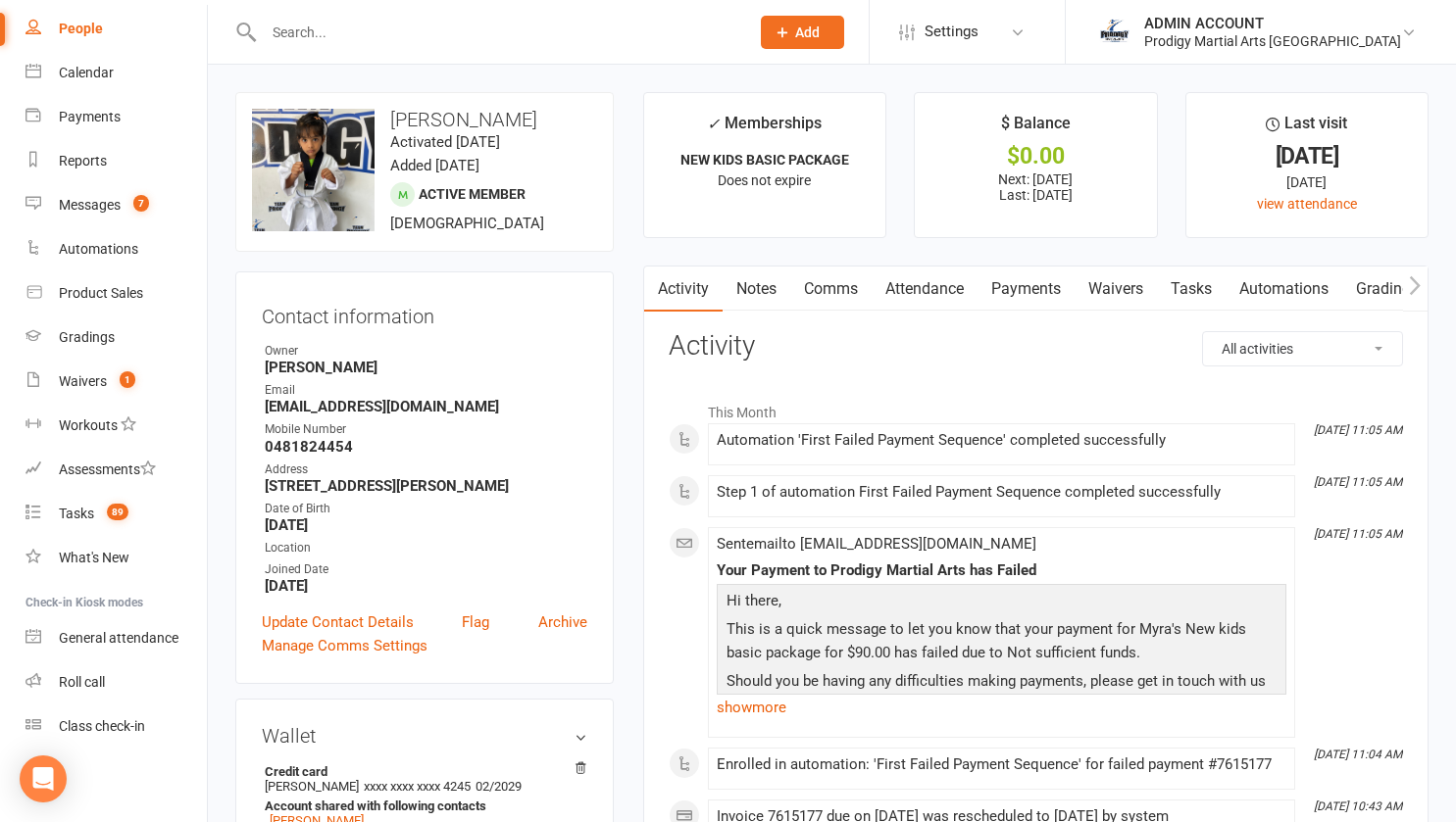
click at [988, 296] on link "Payments" at bounding box center [1025, 289] width 97 height 45
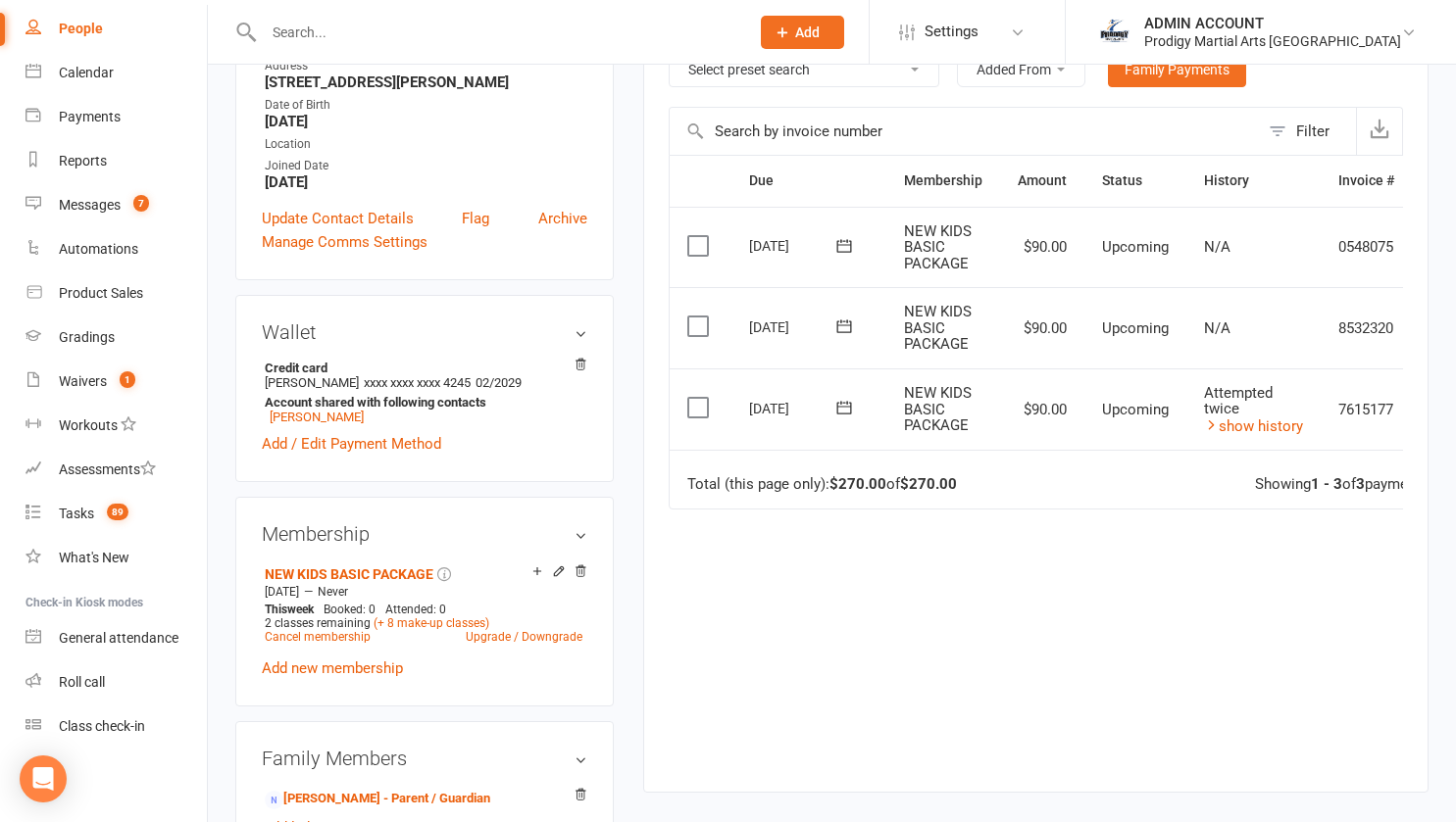
scroll to position [400, 0]
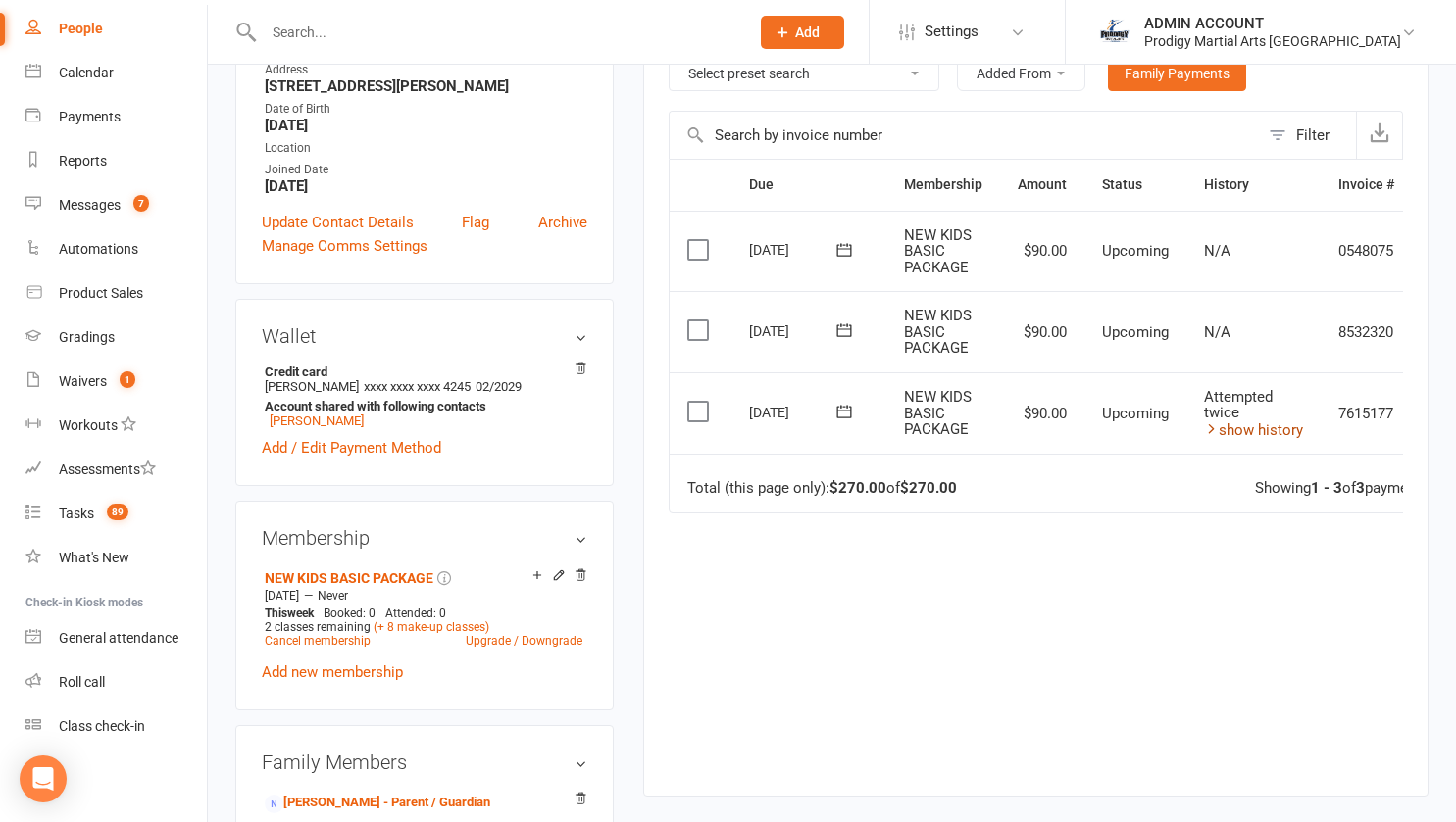
click at [1250, 425] on link "show history" at bounding box center [1253, 430] width 99 height 18
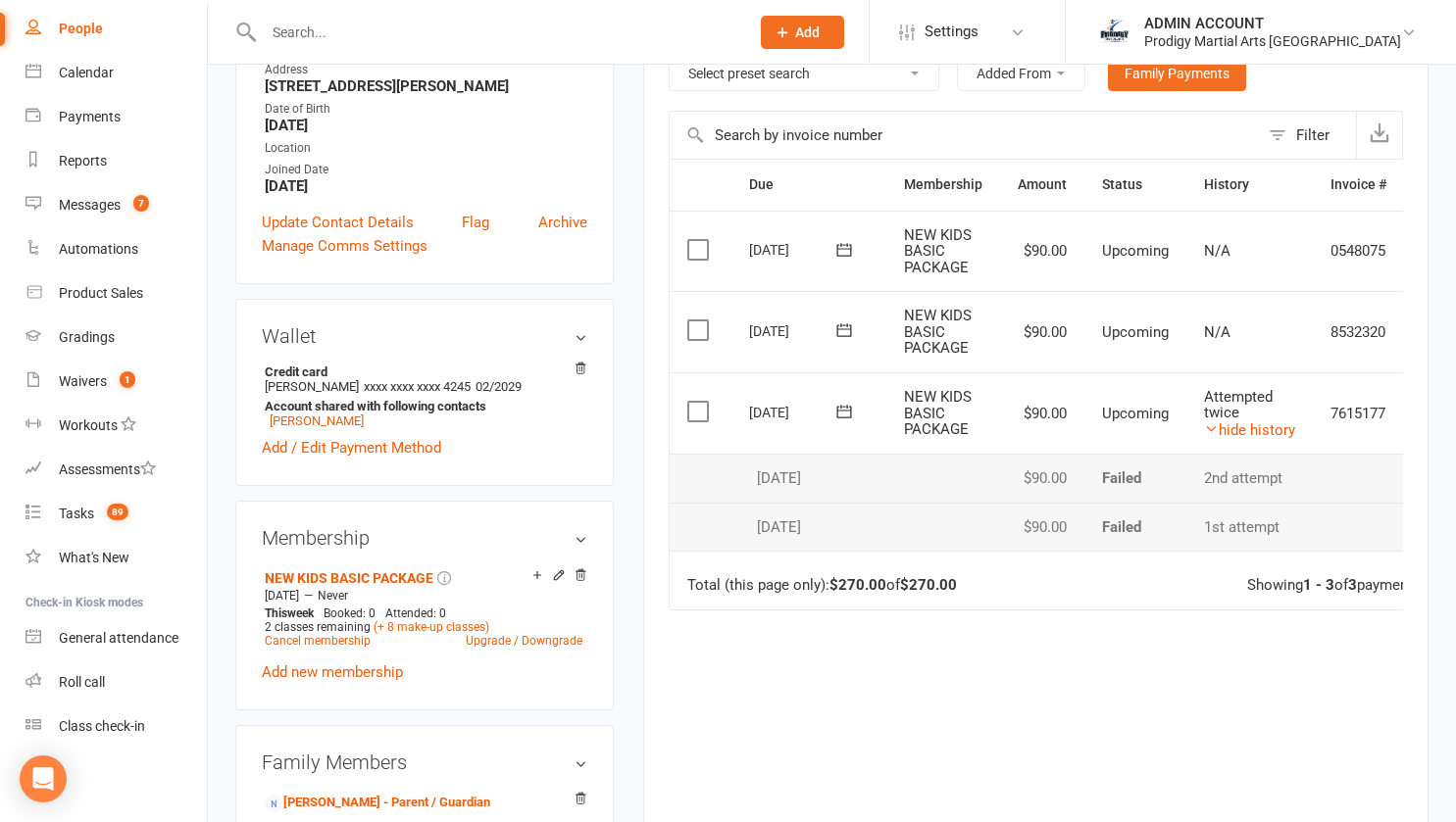
click at [1017, 767] on div "Due Contact Membership Amount Status History Invoice # Select this [DATE] [PERS…" at bounding box center [1035, 510] width 734 height 703
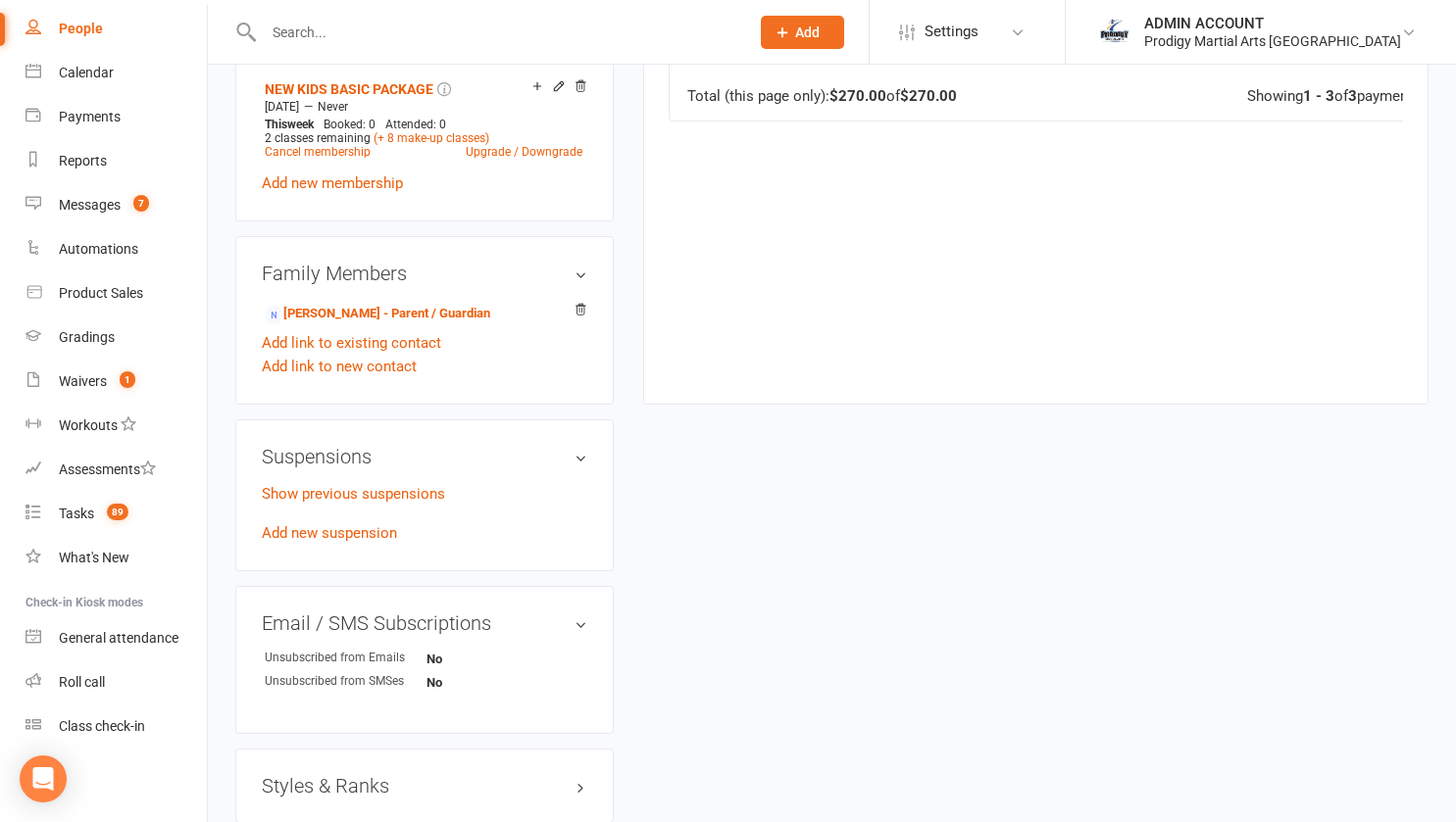
scroll to position [890, 0]
click at [372, 541] on link "Add new suspension" at bounding box center [330, 532] width 136 height 18
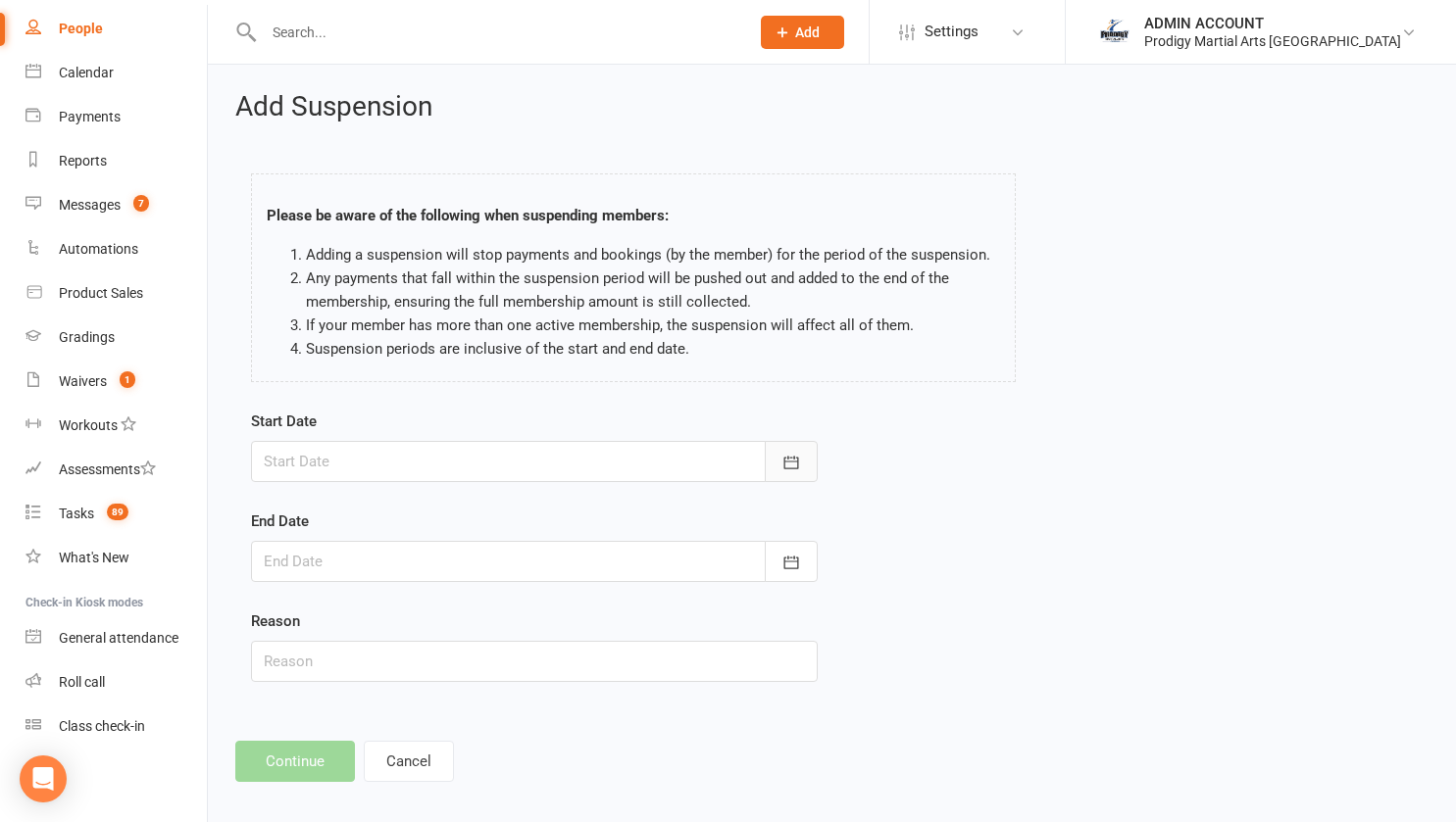
click at [773, 467] on button "button" at bounding box center [790, 461] width 53 height 41
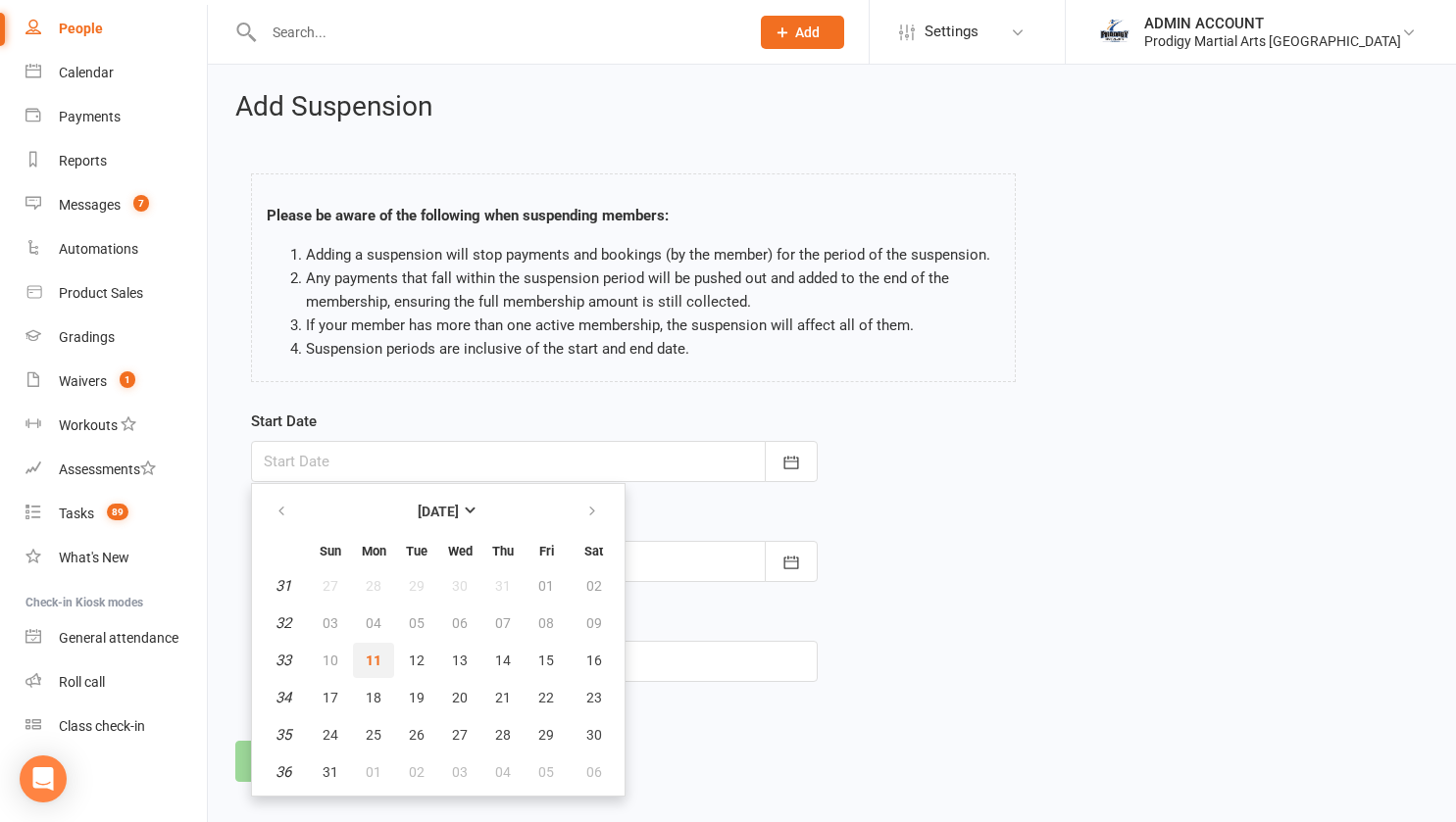
click at [372, 665] on span "11" at bounding box center [374, 661] width 16 height 16
type input "[DATE]"
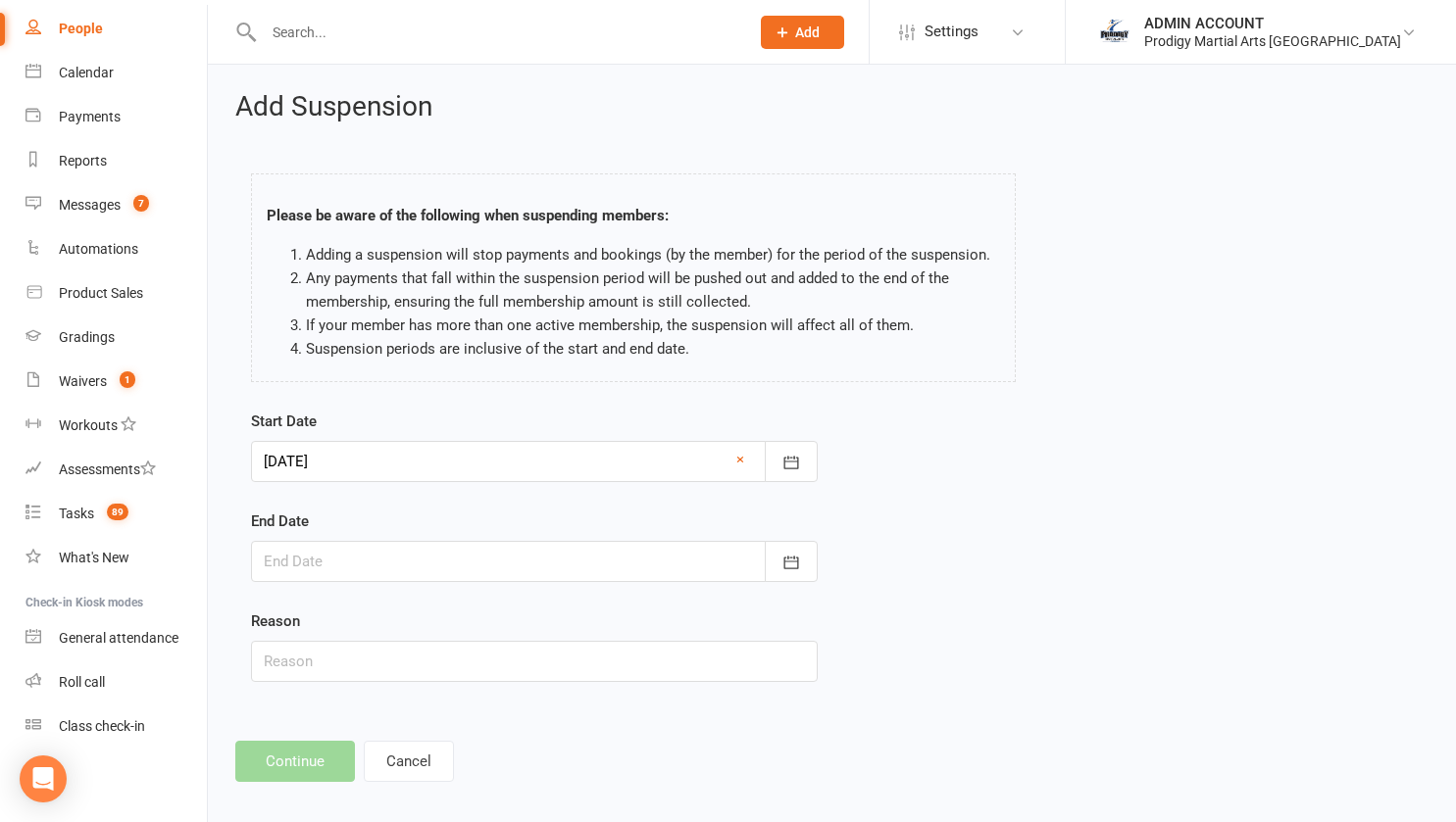
click at [368, 568] on div at bounding box center [534, 561] width 566 height 41
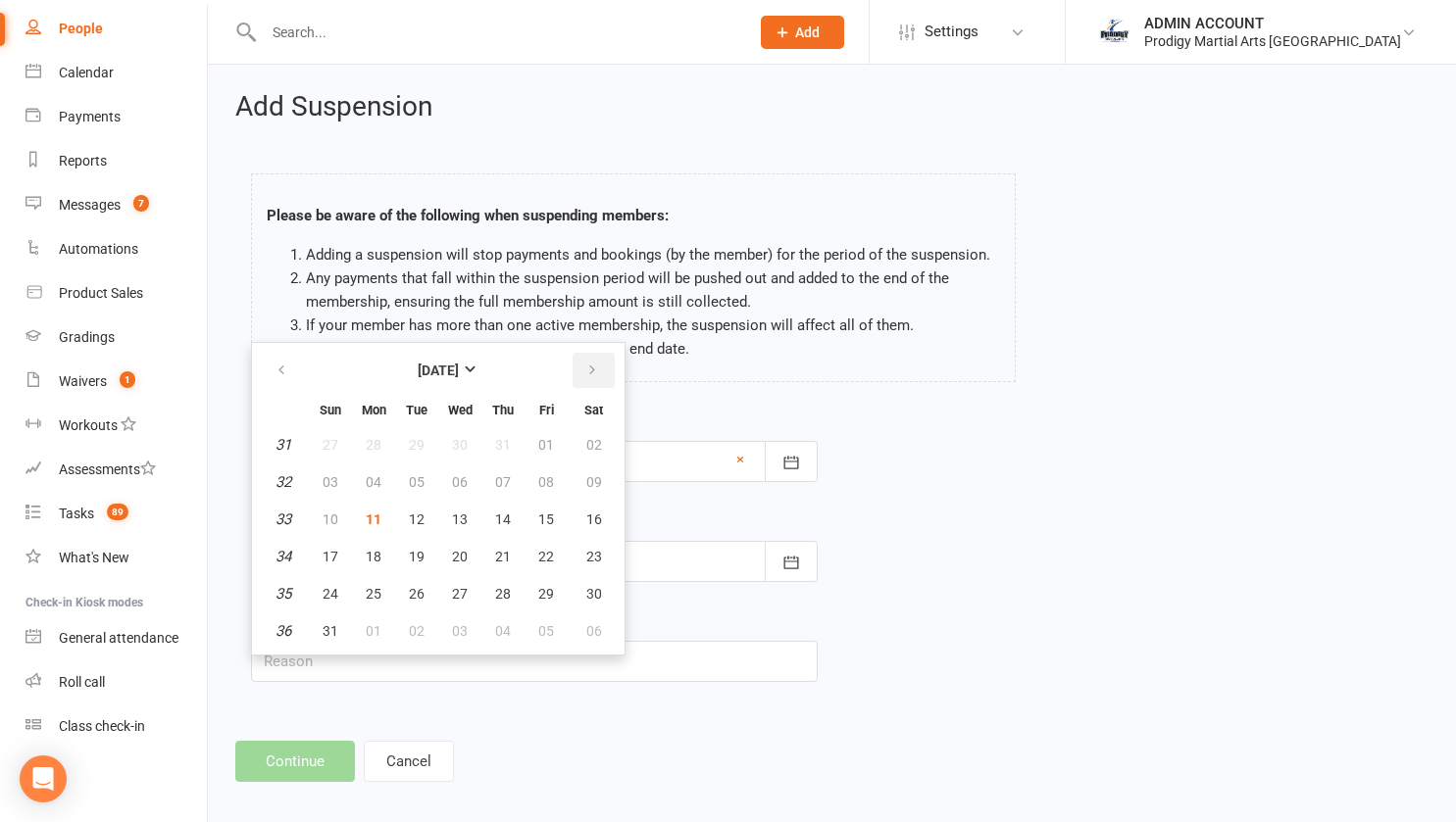
click at [592, 379] on button "button" at bounding box center [593, 370] width 42 height 35
click at [513, 481] on button "11" at bounding box center [502, 481] width 41 height 35
type input "[DATE]"
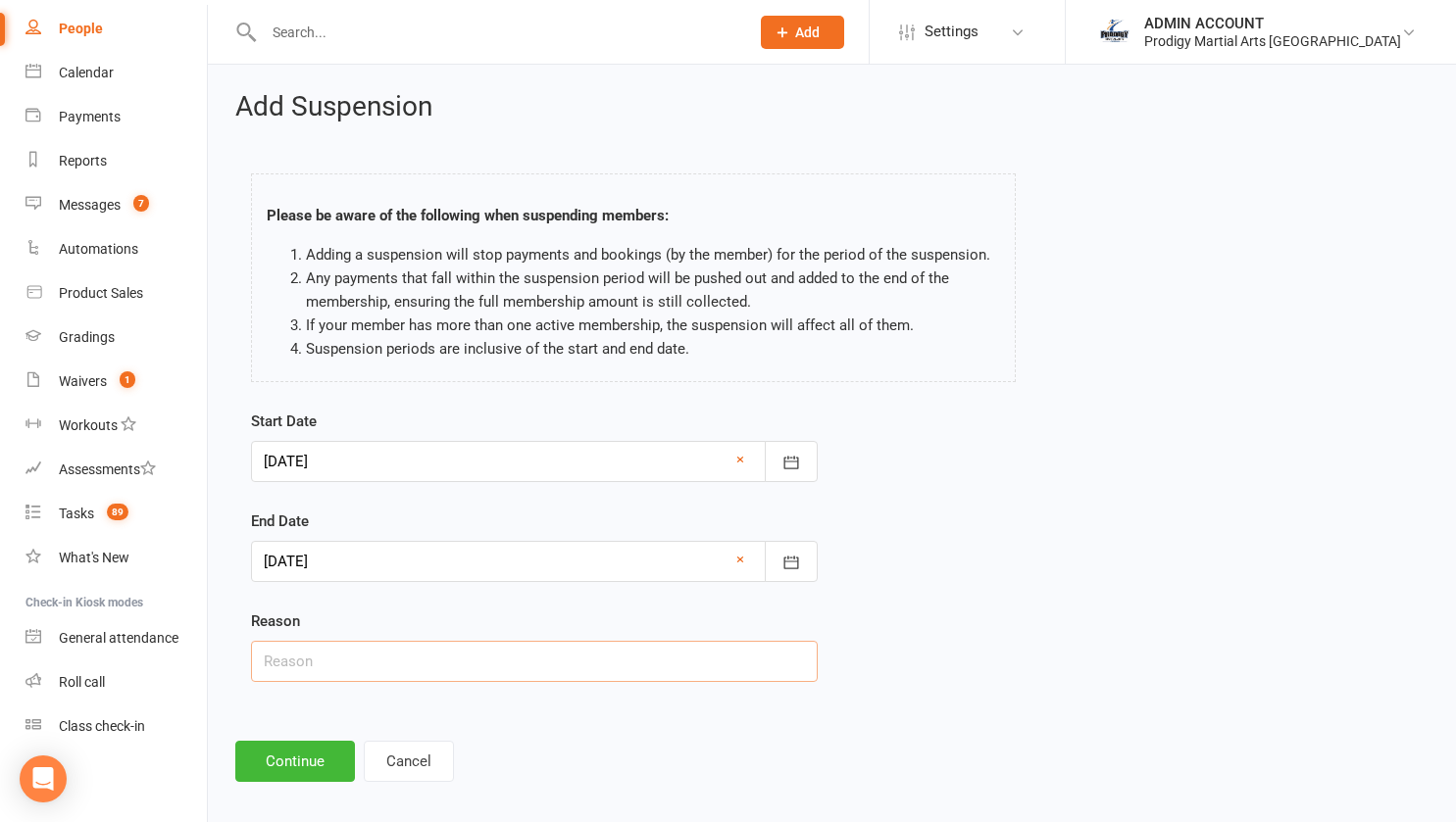
click at [420, 665] on input "text" at bounding box center [534, 661] width 566 height 41
type input "Family Circumstances"
click at [288, 749] on button "Continue" at bounding box center [295, 761] width 120 height 41
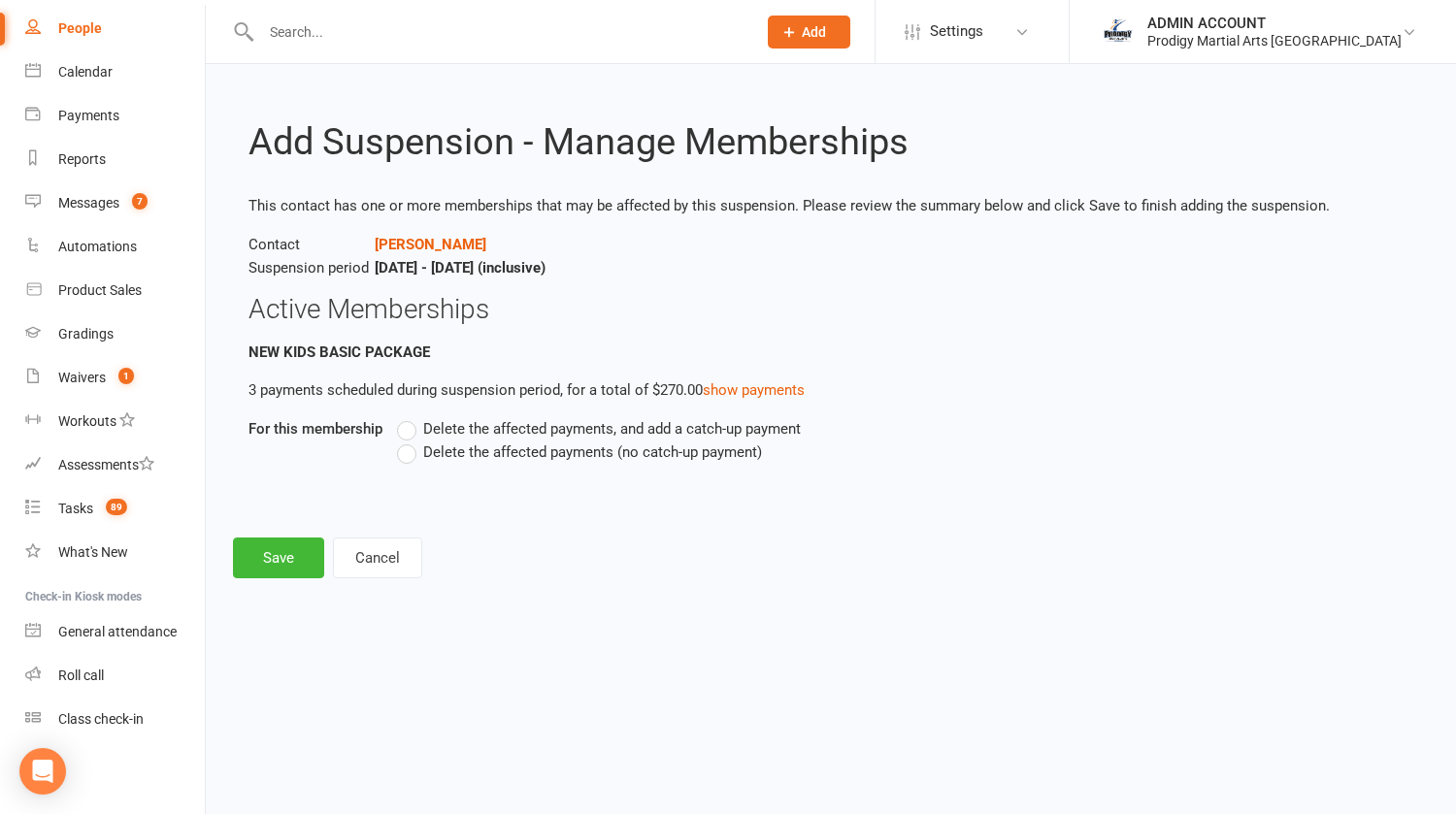
click at [421, 450] on label "Delete the affected payments (no catch-up payment)" at bounding box center [579, 453] width 365 height 24
click at [410, 441] on input "Delete the affected payments (no catch-up payment)" at bounding box center [403, 441] width 13 height 0
click at [279, 548] on button "Save" at bounding box center [278, 557] width 91 height 40
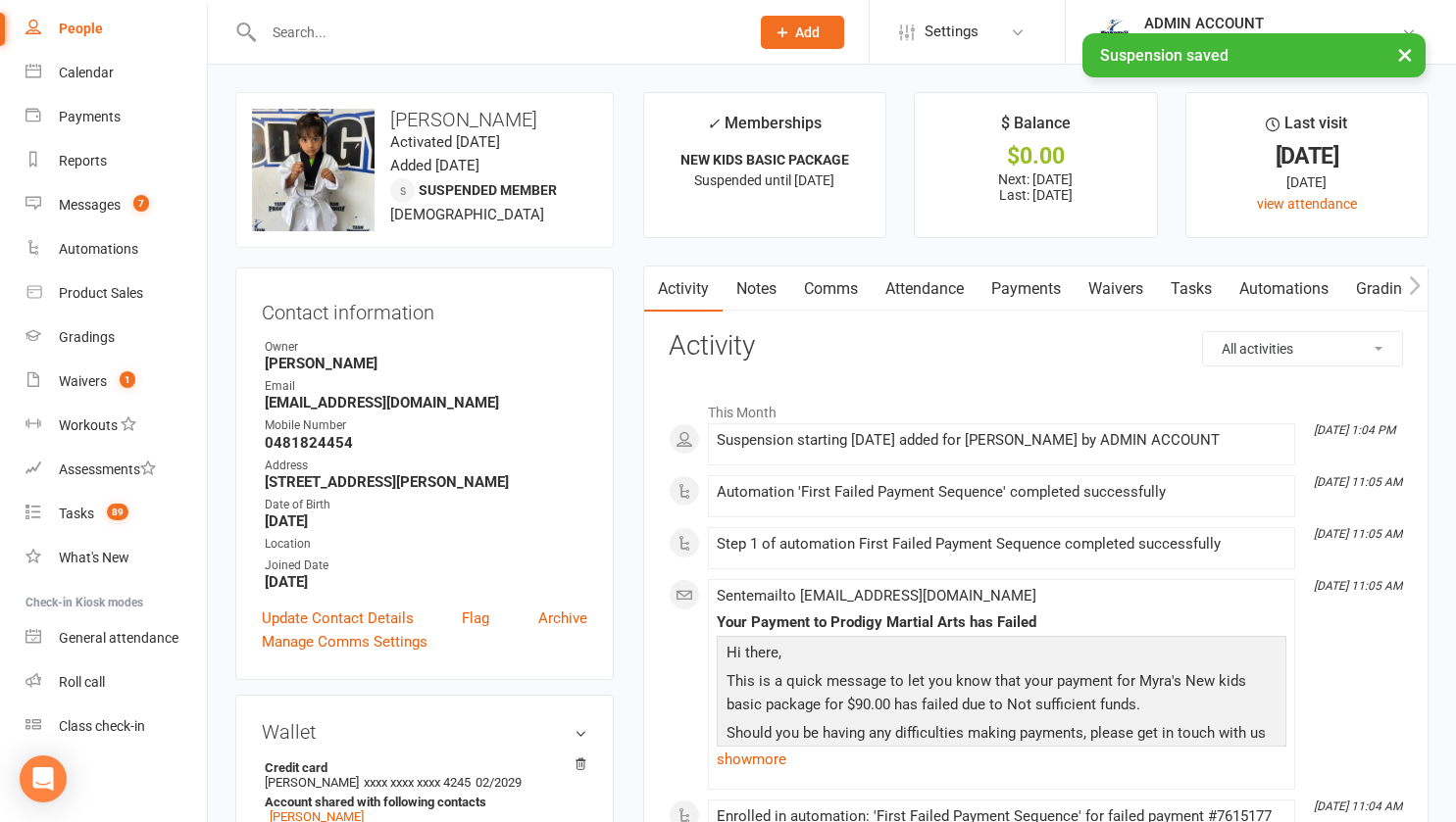
click at [1022, 279] on link "Payments" at bounding box center [1025, 289] width 97 height 45
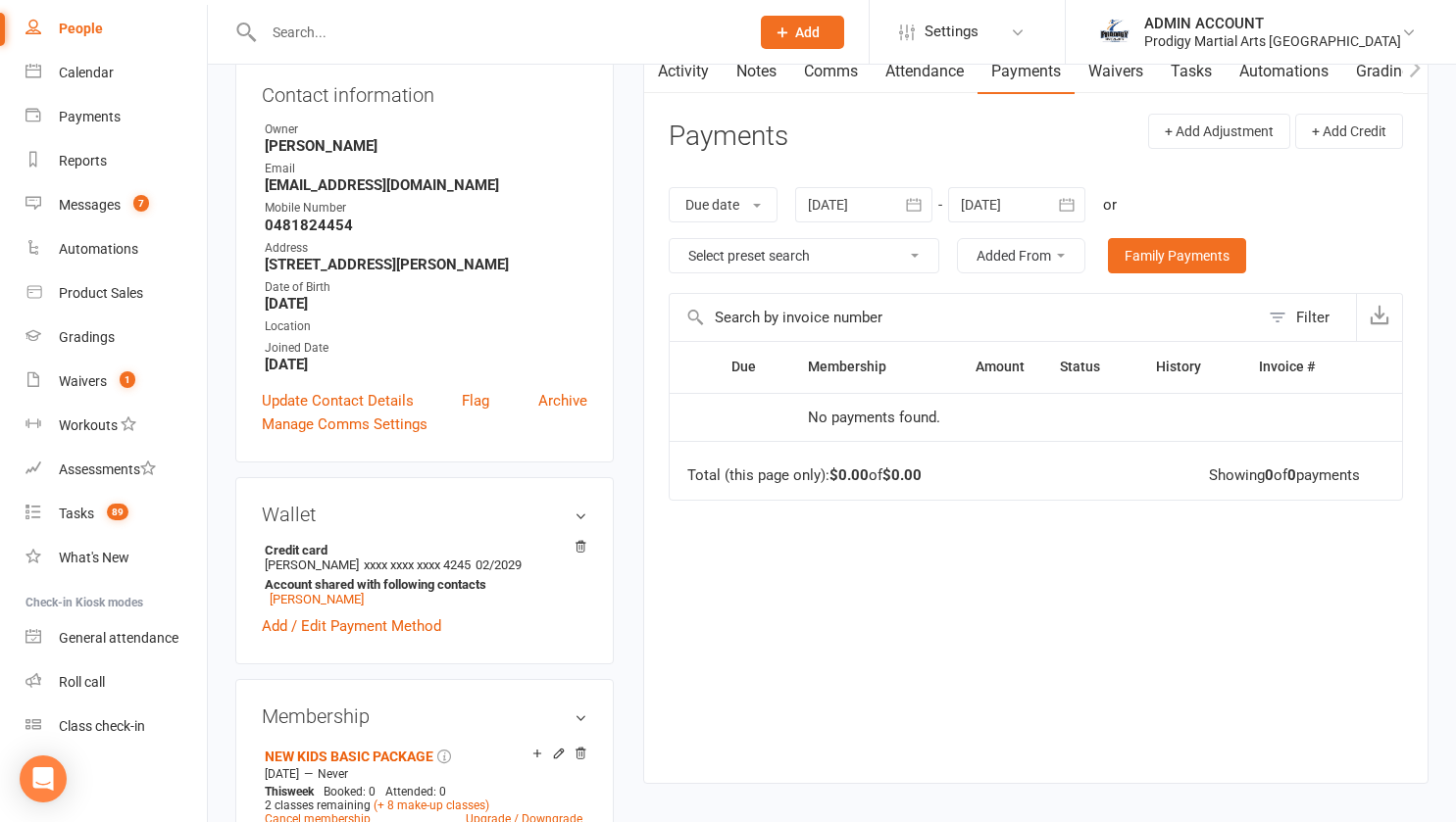
scroll to position [218, 0]
click at [1005, 193] on div at bounding box center [1017, 203] width 138 height 35
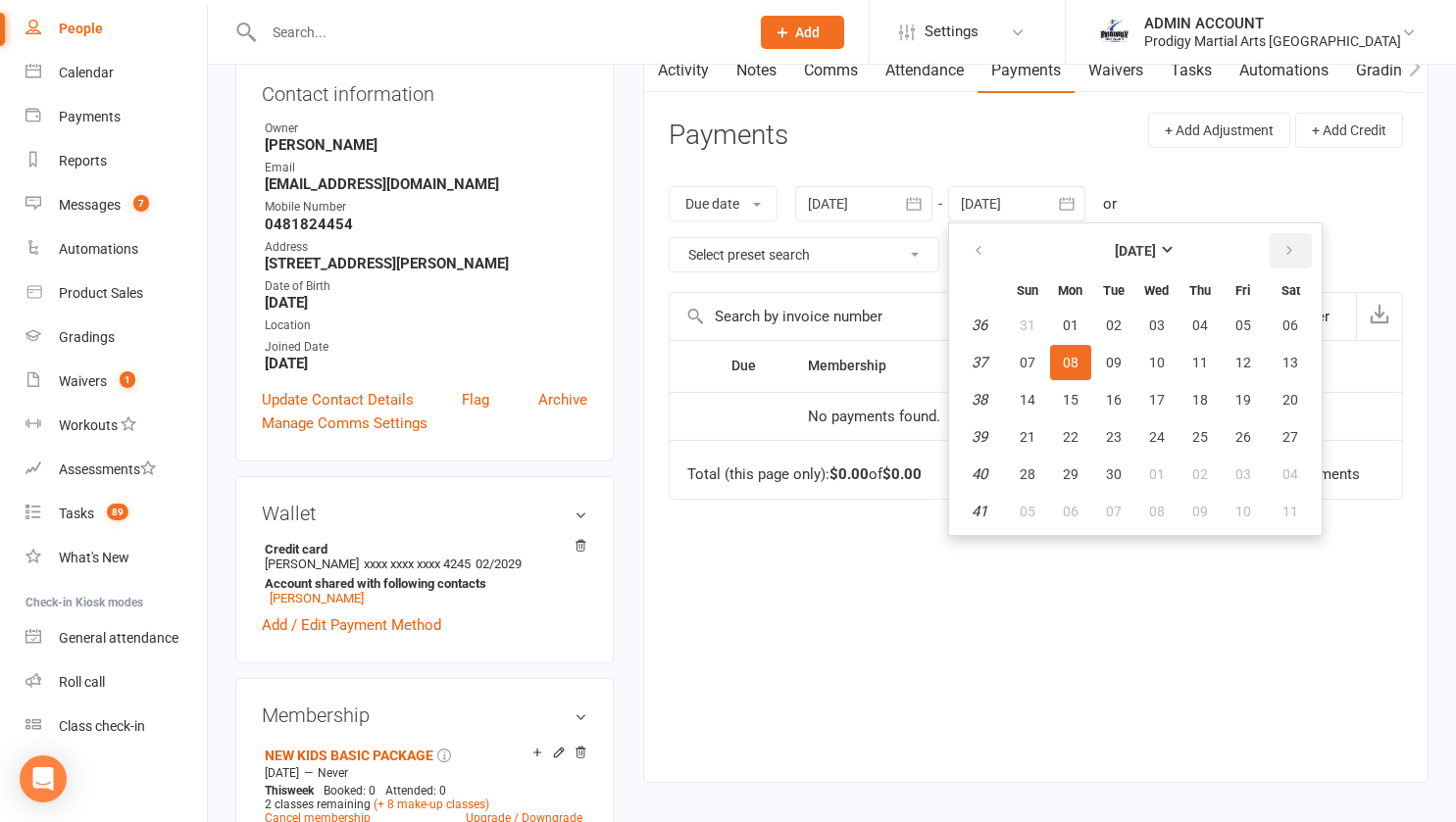
click at [1280, 261] on button "button" at bounding box center [1291, 250] width 42 height 35
click at [1091, 384] on button "13" at bounding box center [1069, 400] width 41 height 35
type input "[DATE]"
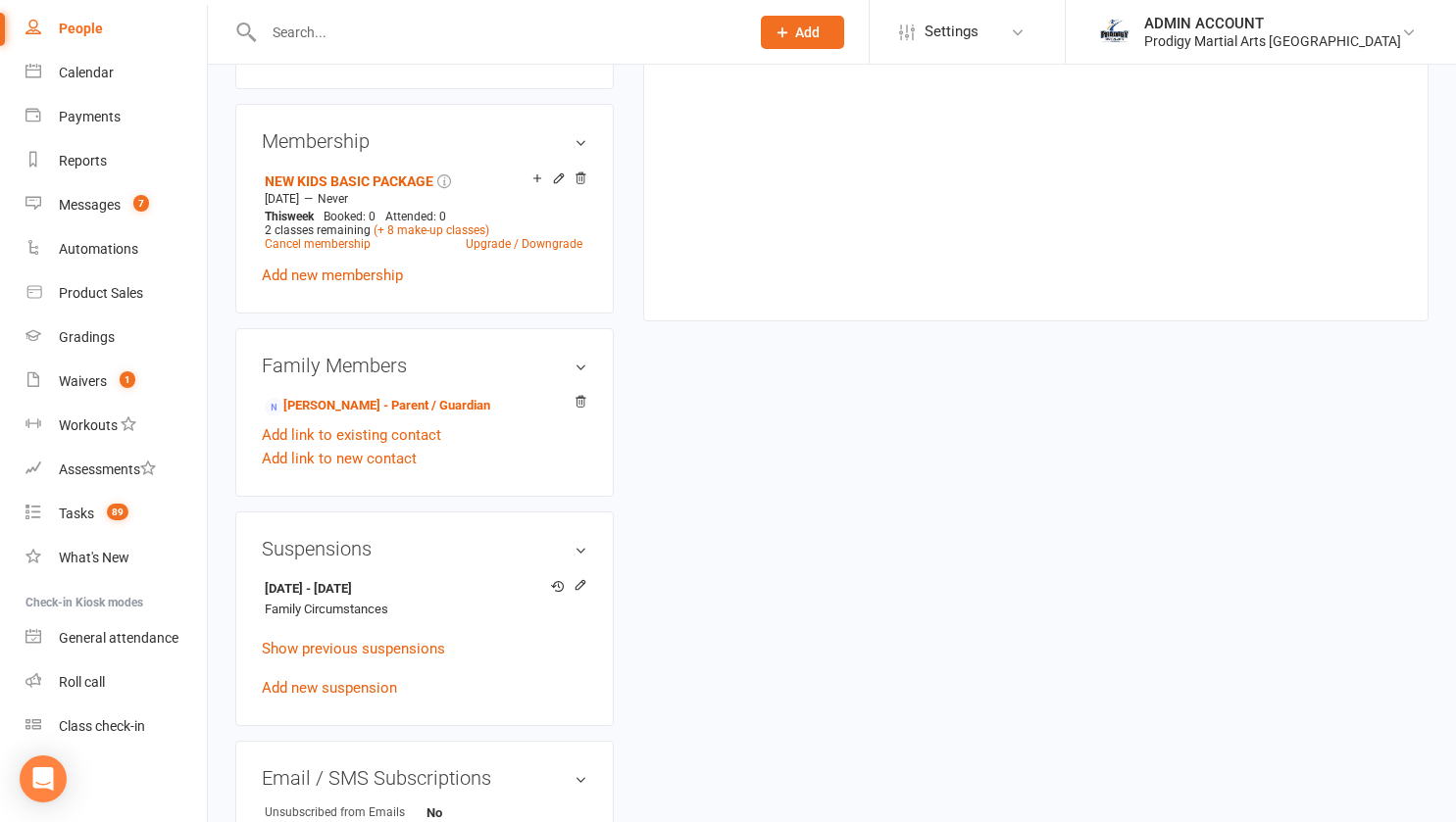
scroll to position [794, 0]
click at [582, 589] on icon at bounding box center [579, 584] width 9 height 9
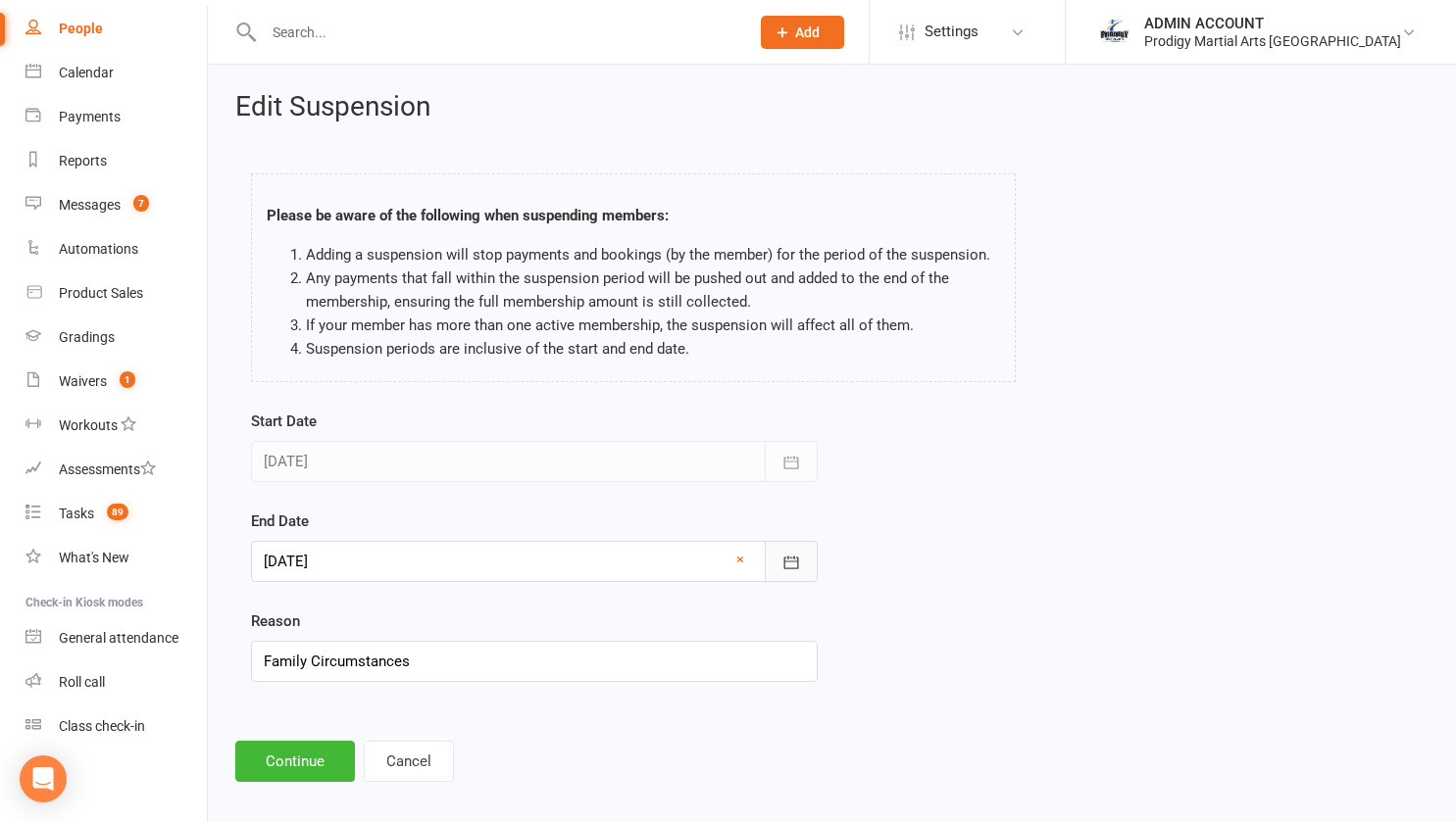
click at [785, 553] on icon "button" at bounding box center [791, 563] width 20 height 20
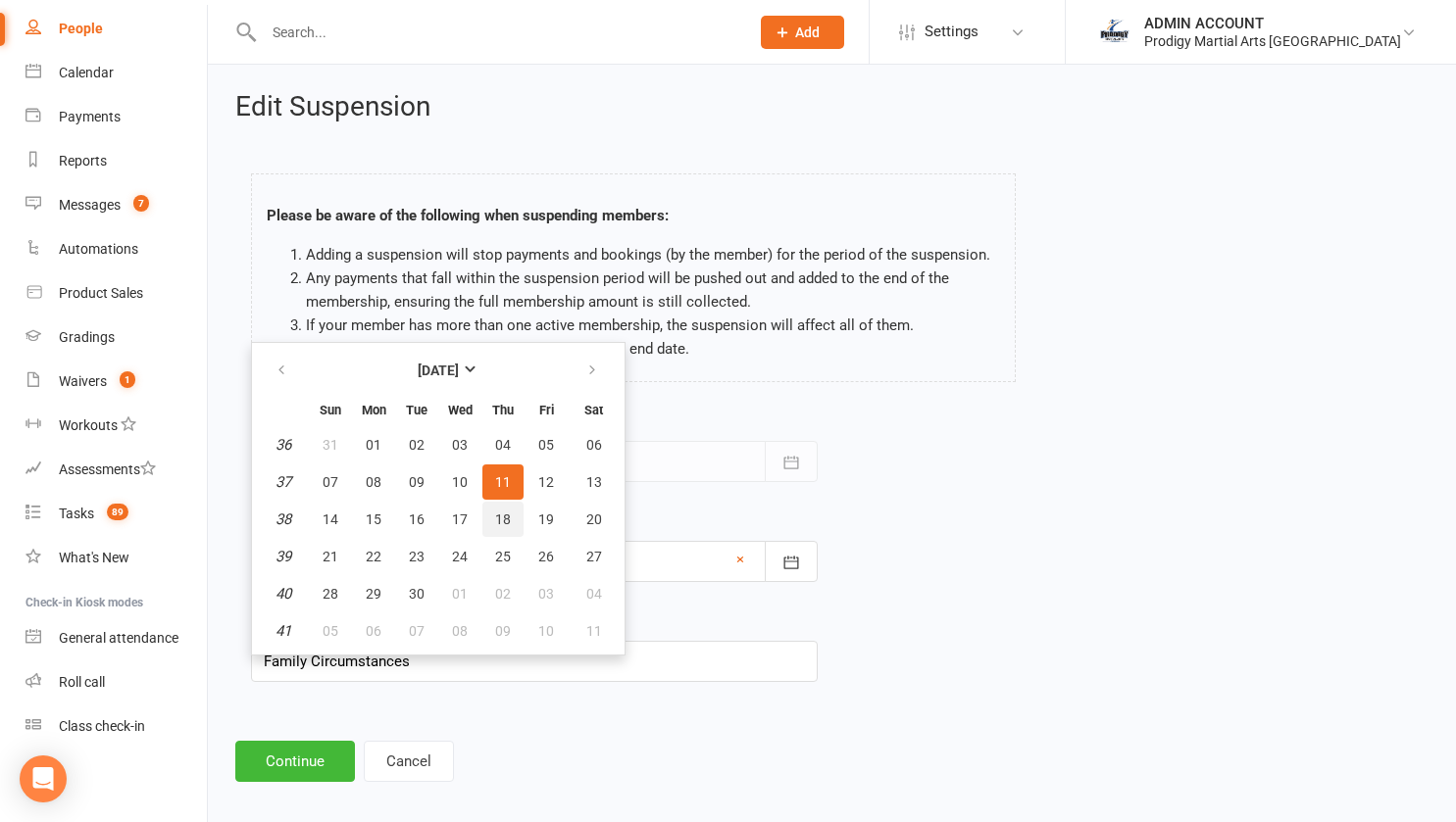
click at [511, 518] on button "18" at bounding box center [502, 519] width 41 height 35
type input "[DATE]"
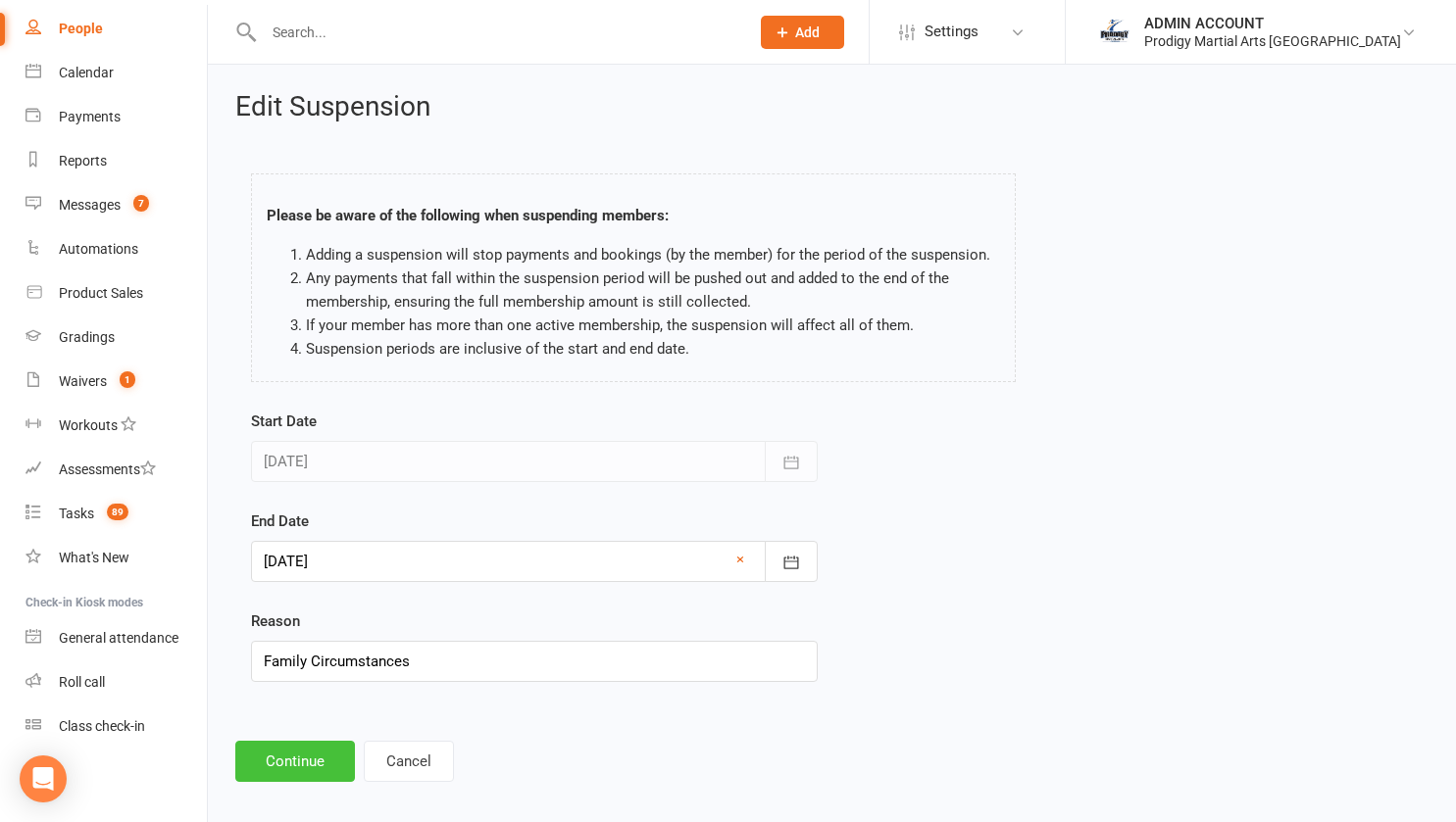
click at [278, 753] on button "Continue" at bounding box center [295, 761] width 120 height 41
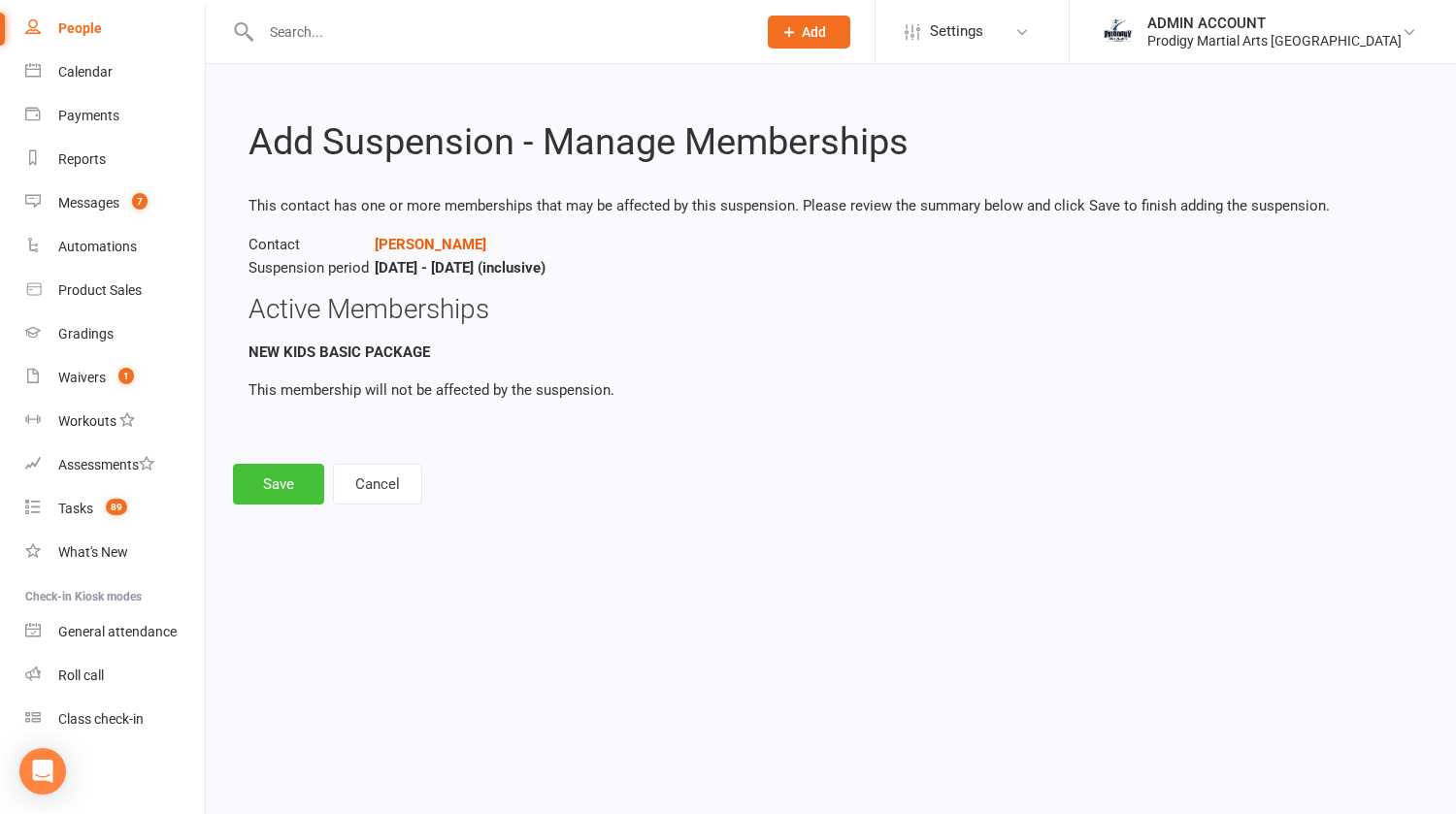
click at [267, 486] on button "Save" at bounding box center [278, 483] width 91 height 40
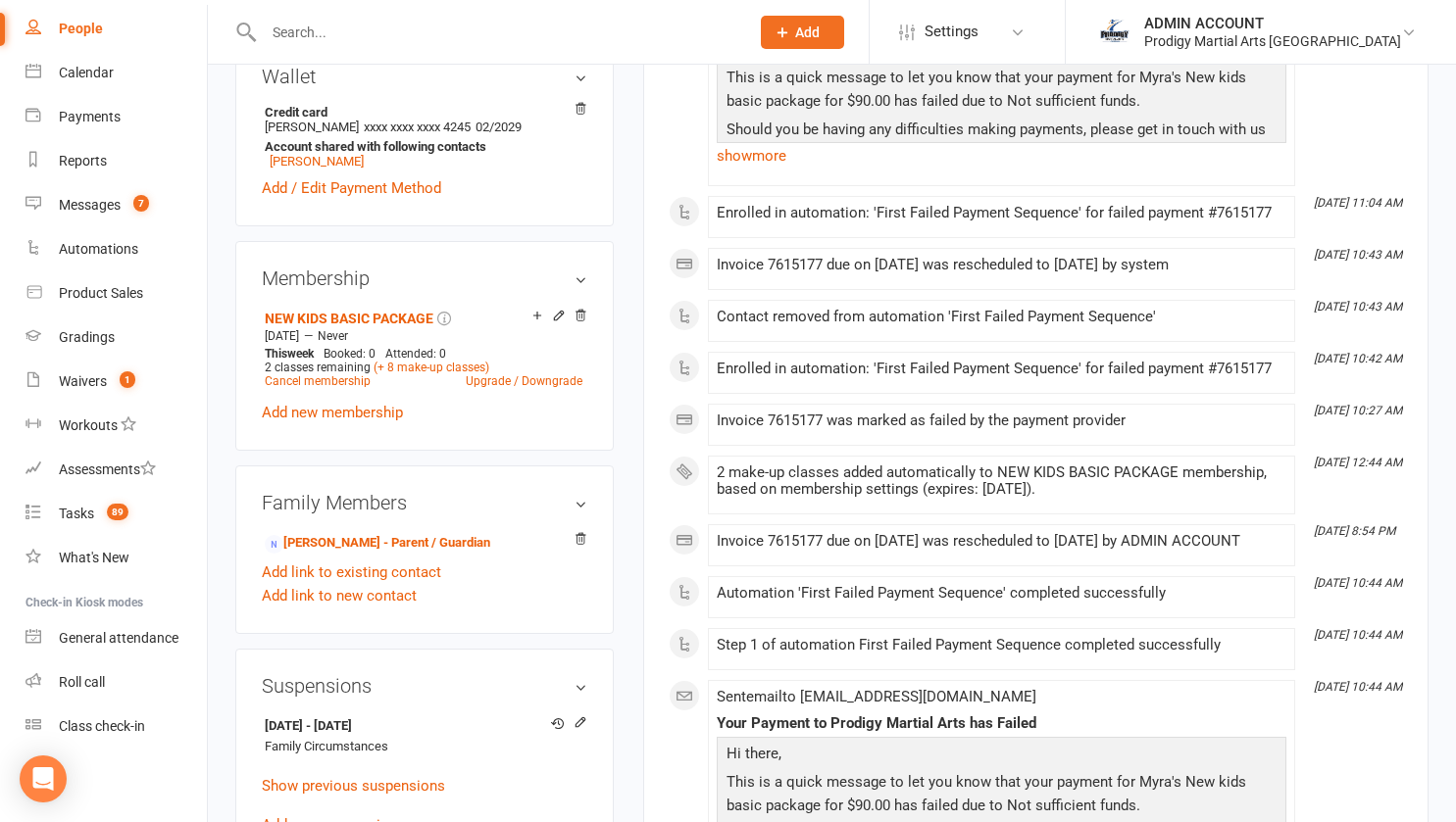
scroll to position [657, 0]
drag, startPoint x: 262, startPoint y: 734, endPoint x: 429, endPoint y: 728, distance: 167.1
click at [429, 728] on li "[DATE] - [DATE] Family Circumstances" at bounding box center [425, 734] width 326 height 48
copy strong "[DATE] - [DATE]"
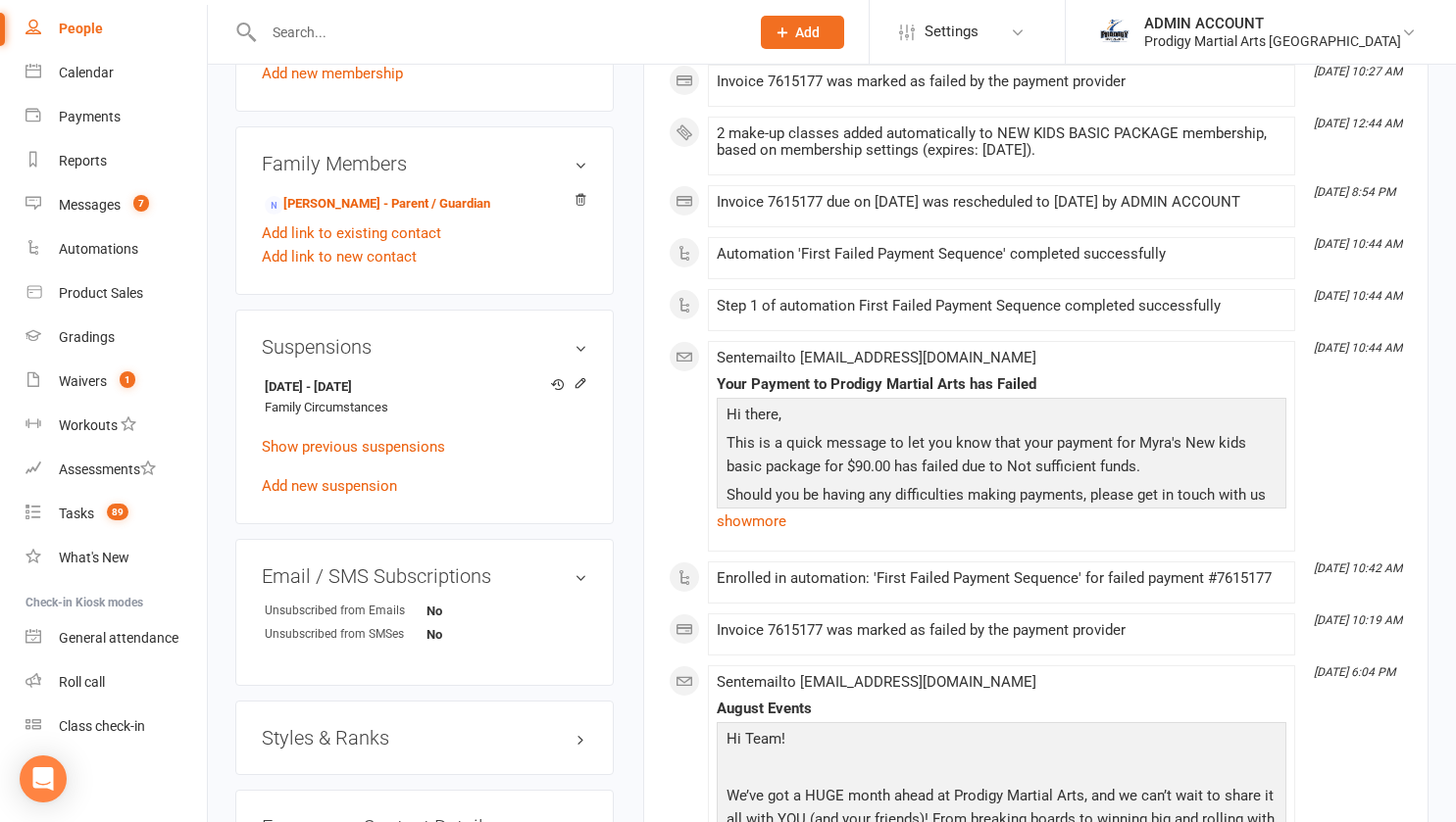
scroll to position [995, 0]
click at [424, 454] on link "Show previous suspensions" at bounding box center [354, 446] width 183 height 18
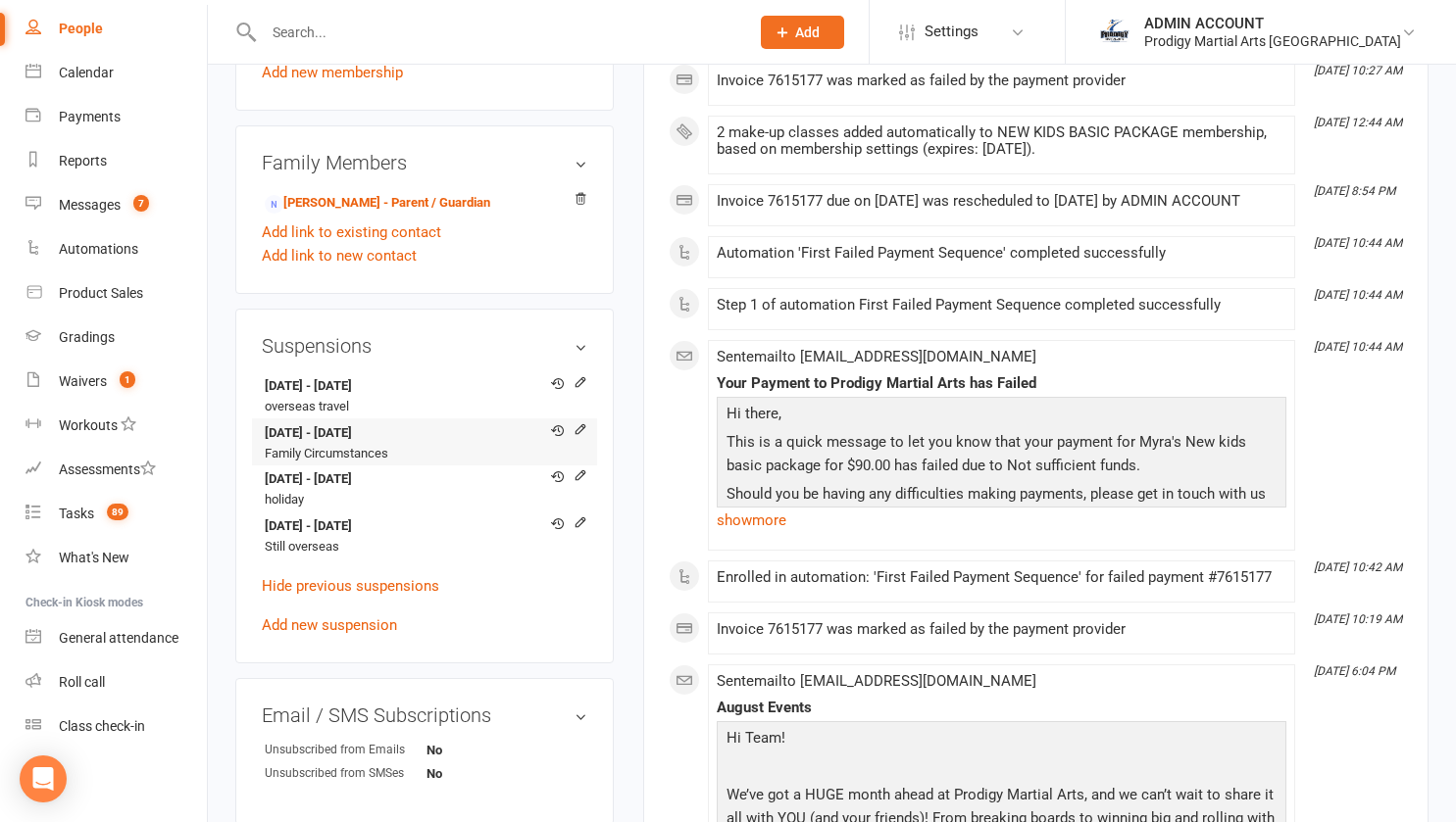
drag, startPoint x: 261, startPoint y: 436, endPoint x: 424, endPoint y: 439, distance: 163.0
click at [424, 439] on div "Suspensions [DATE] - [DATE] overseas travel [DATE] - [DATE] Family Circumstance…" at bounding box center [425, 485] width 379 height 354
copy strong "[DATE] - [DATE]"
click at [409, 37] on input "text" at bounding box center [496, 33] width 477 height 28
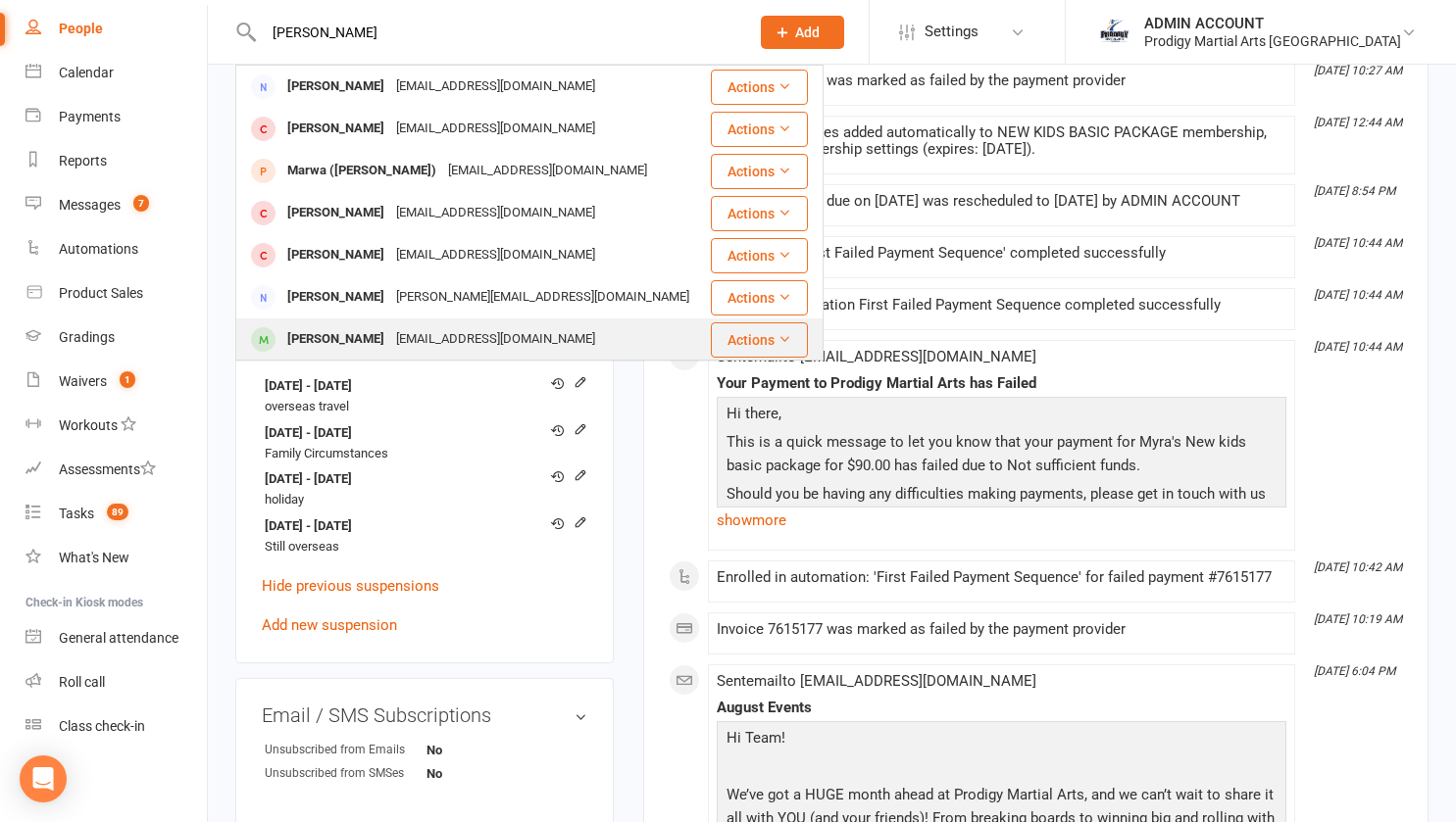
type input "[PERSON_NAME]"
click at [361, 333] on div "[PERSON_NAME]" at bounding box center [335, 340] width 109 height 29
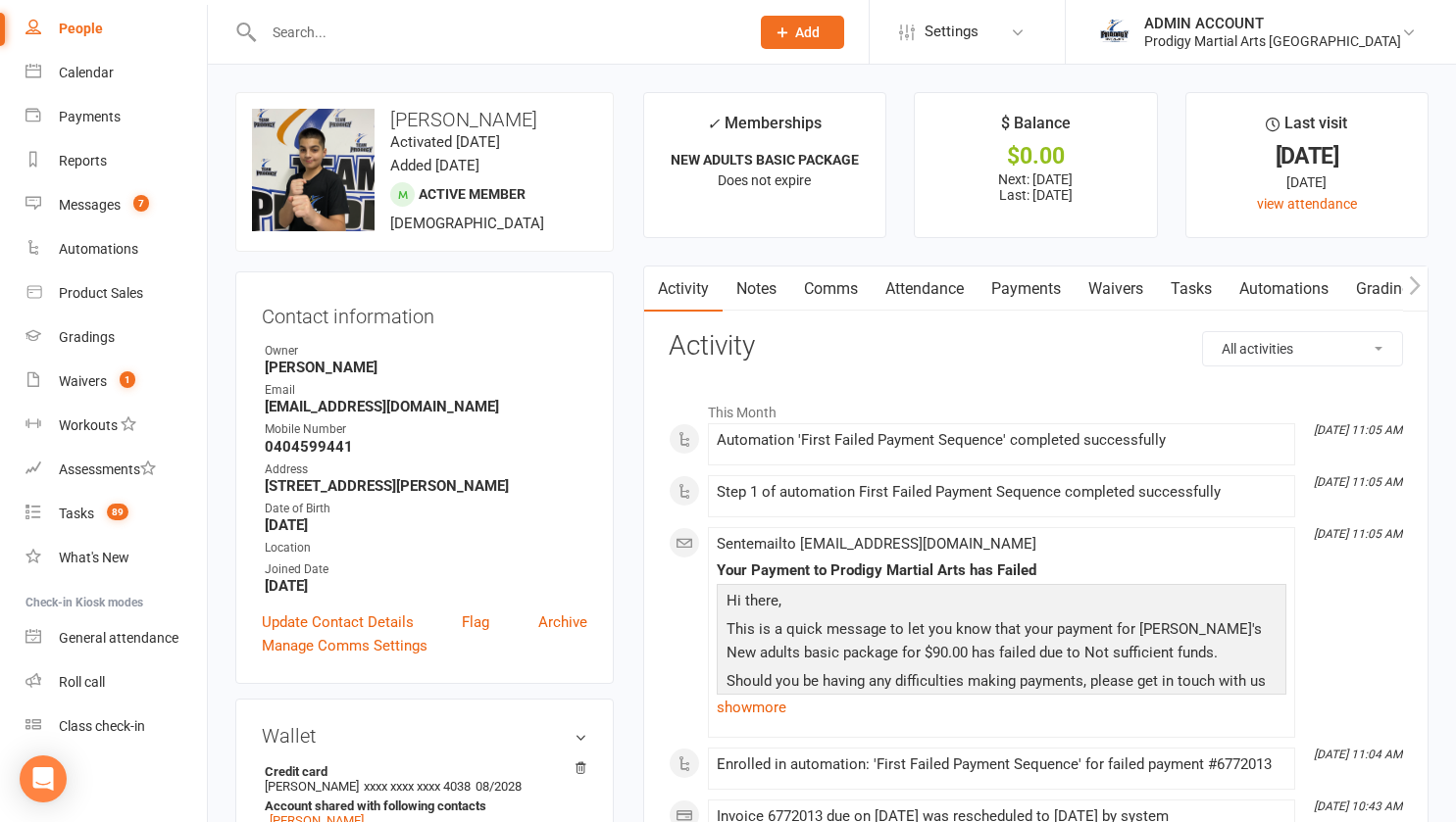
click at [1015, 291] on link "Payments" at bounding box center [1025, 289] width 97 height 45
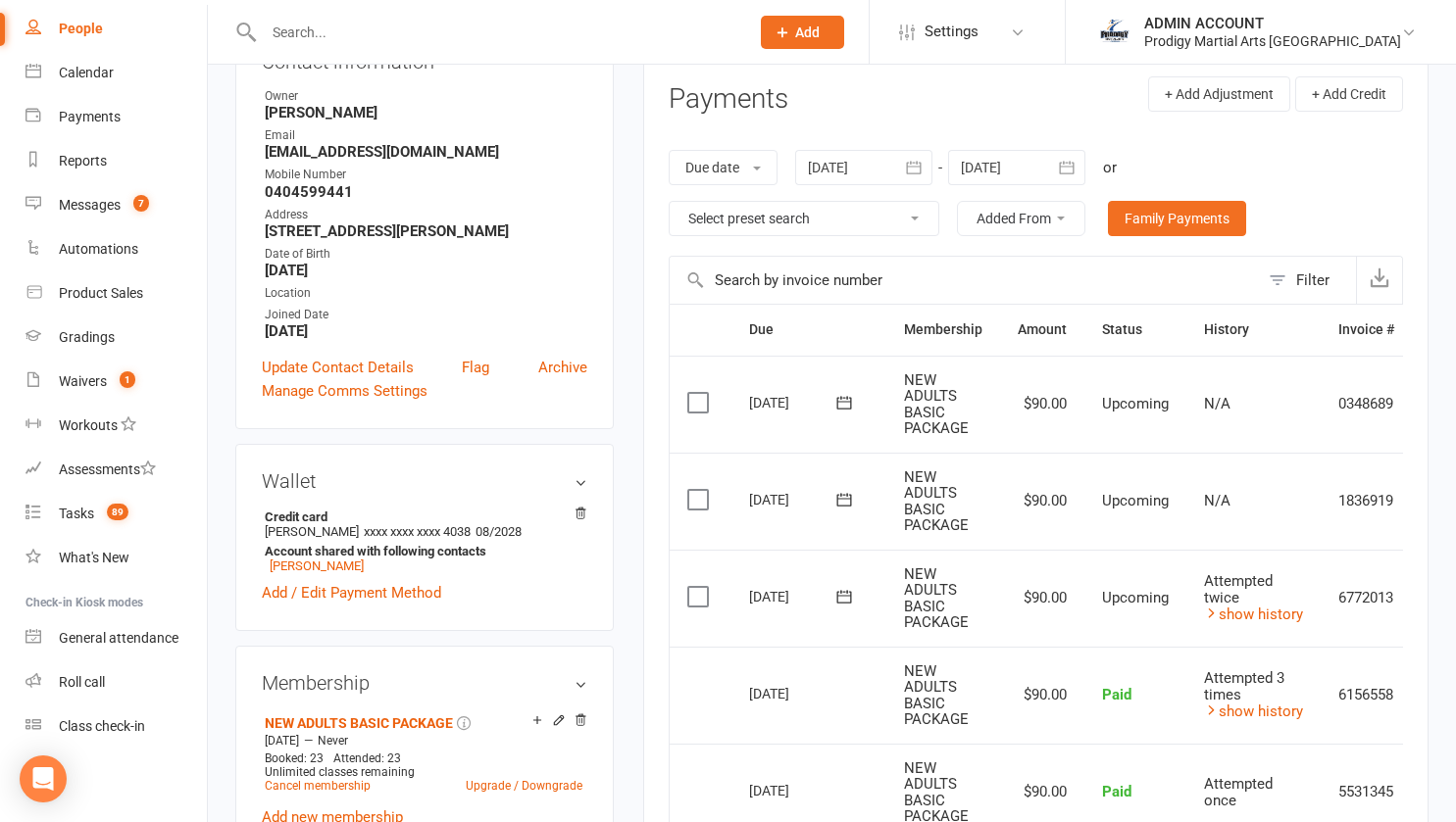
scroll to position [256, 0]
click at [465, 27] on input "text" at bounding box center [496, 33] width 477 height 28
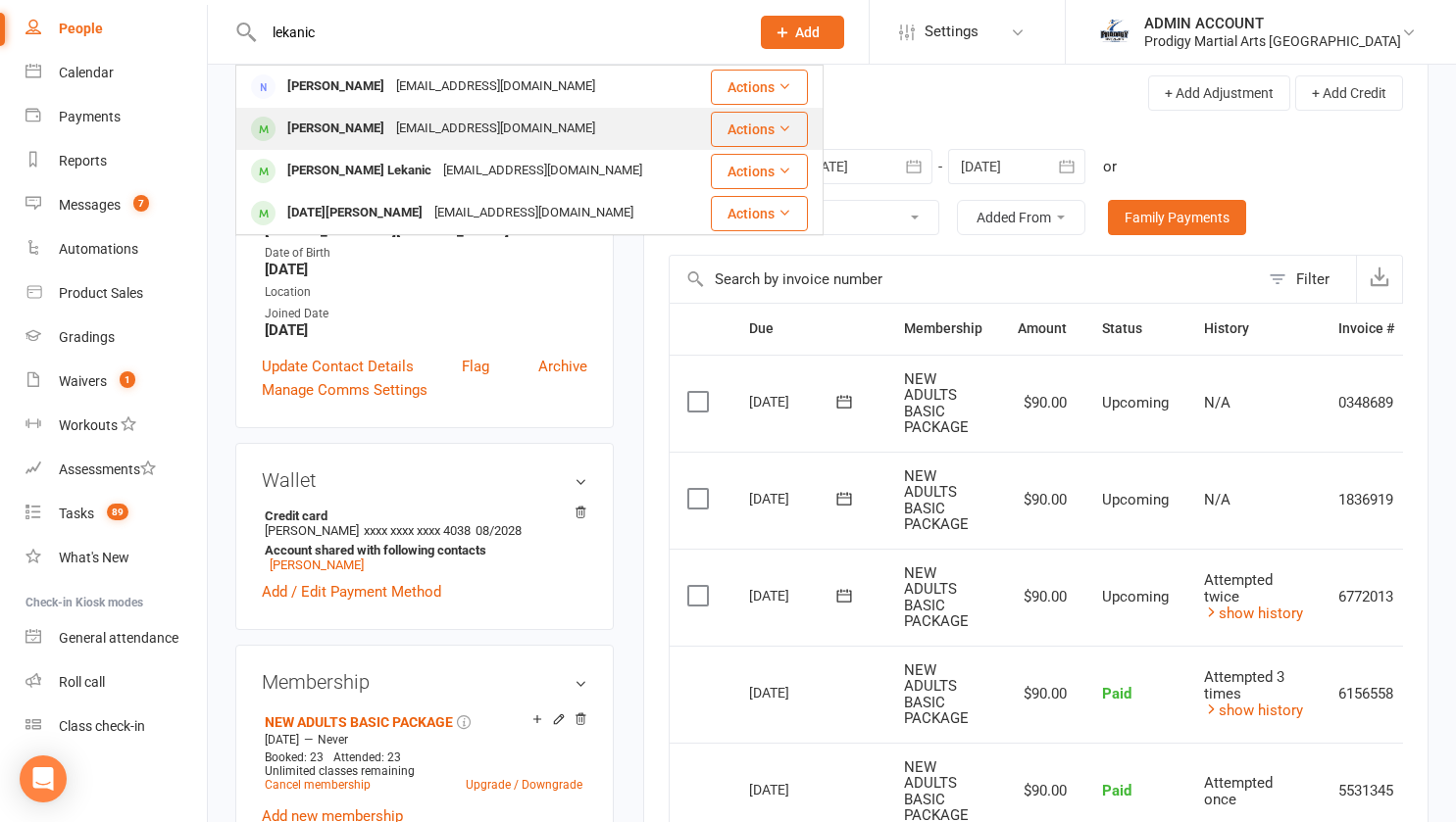
type input "lekanic"
click at [402, 124] on div "[EMAIL_ADDRESS][DOMAIN_NAME]" at bounding box center [494, 129] width 210 height 29
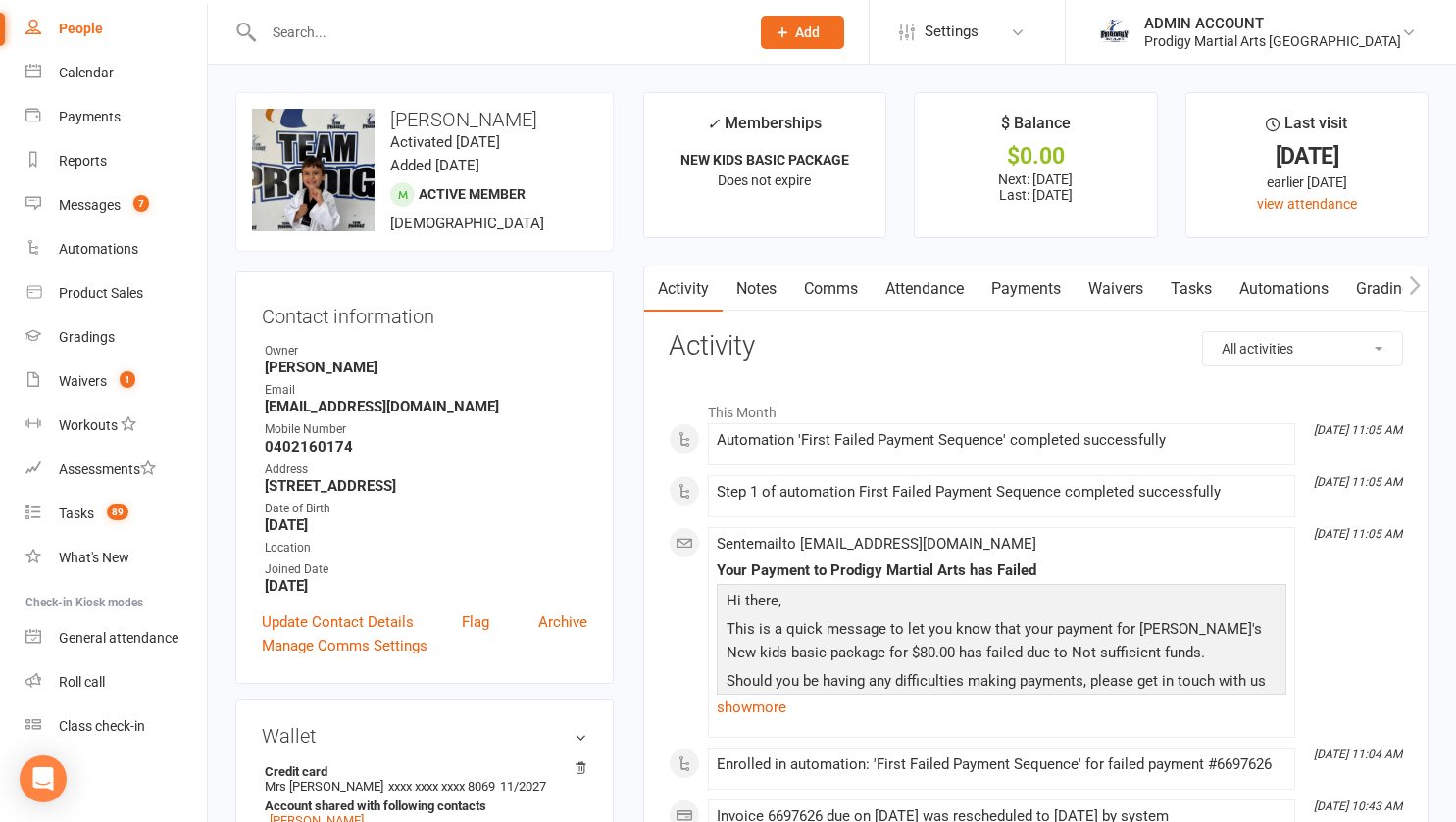
click at [1019, 285] on link "Payments" at bounding box center [1025, 289] width 97 height 45
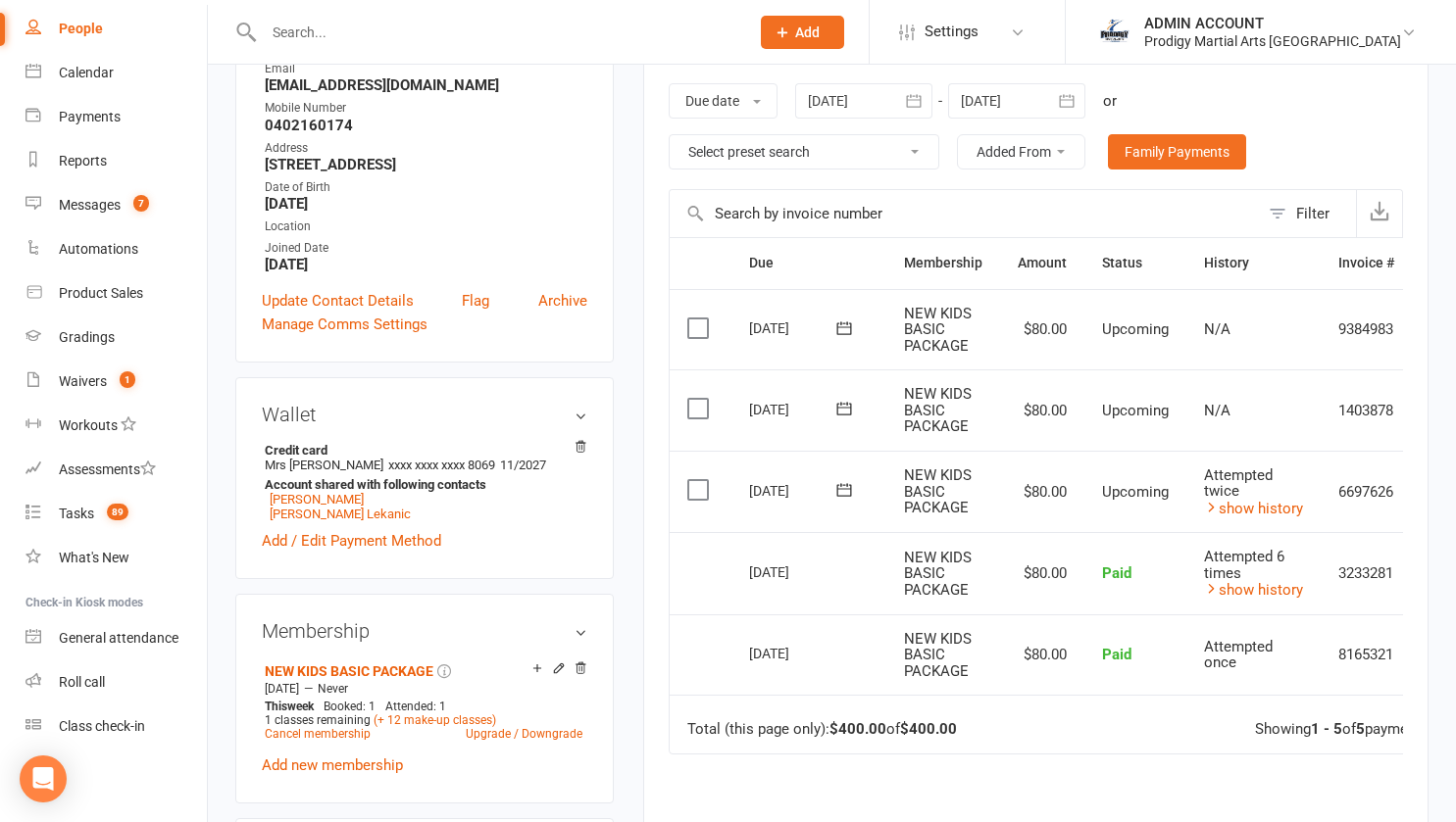
scroll to position [323, 0]
click at [1230, 501] on link "show history" at bounding box center [1253, 508] width 99 height 18
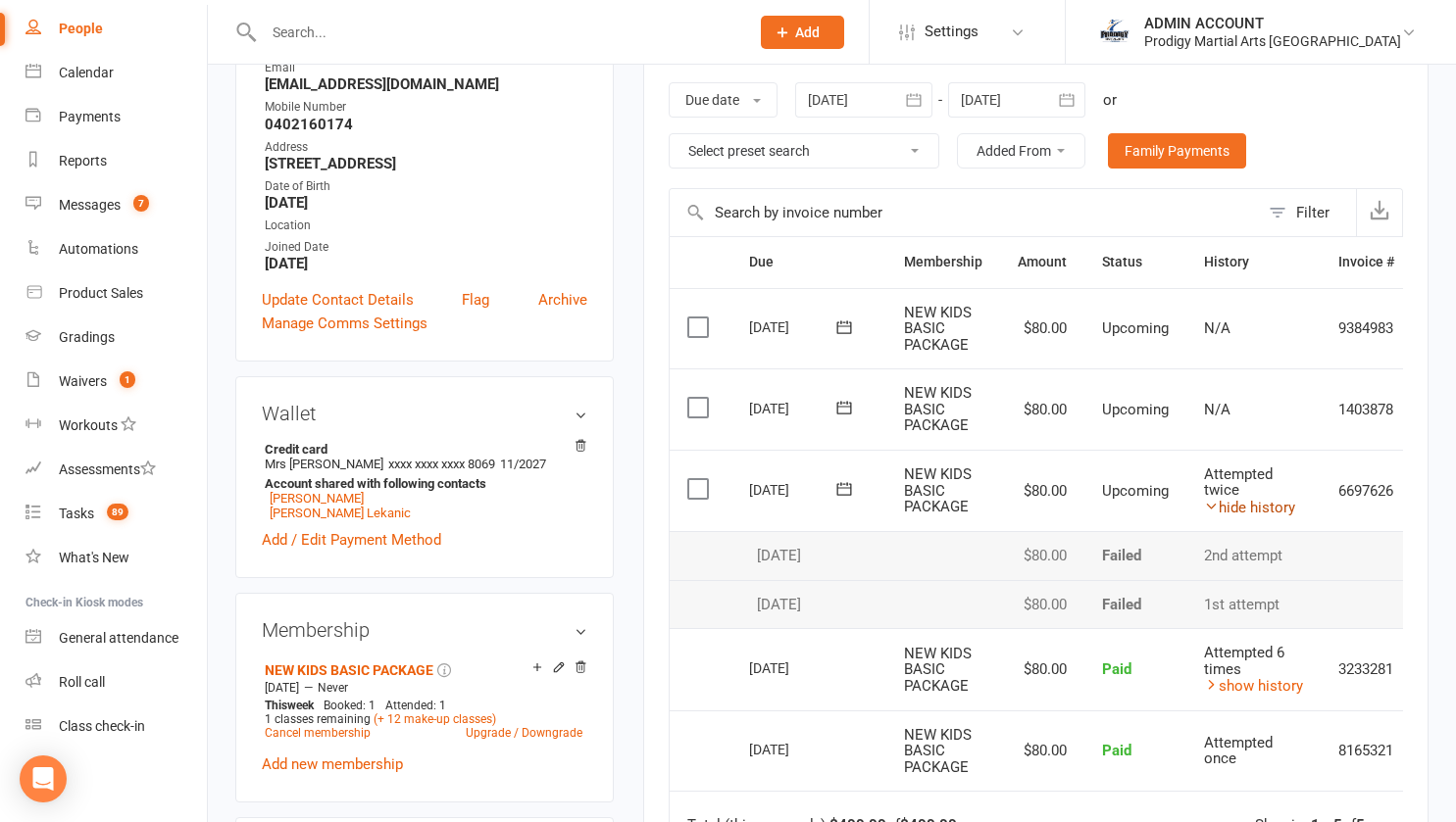
click at [1230, 501] on link "hide history" at bounding box center [1249, 508] width 91 height 18
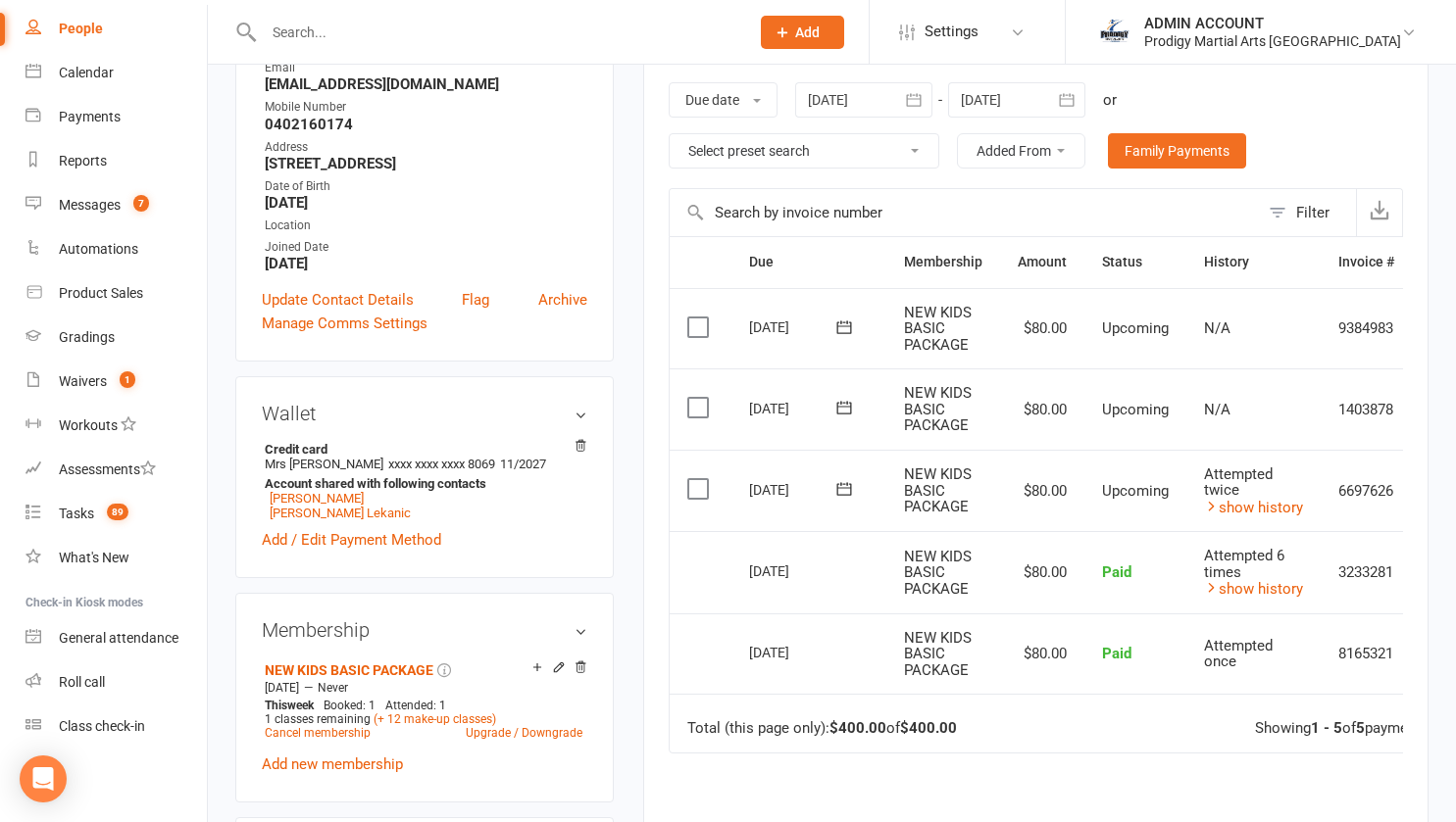
scroll to position [0, 0]
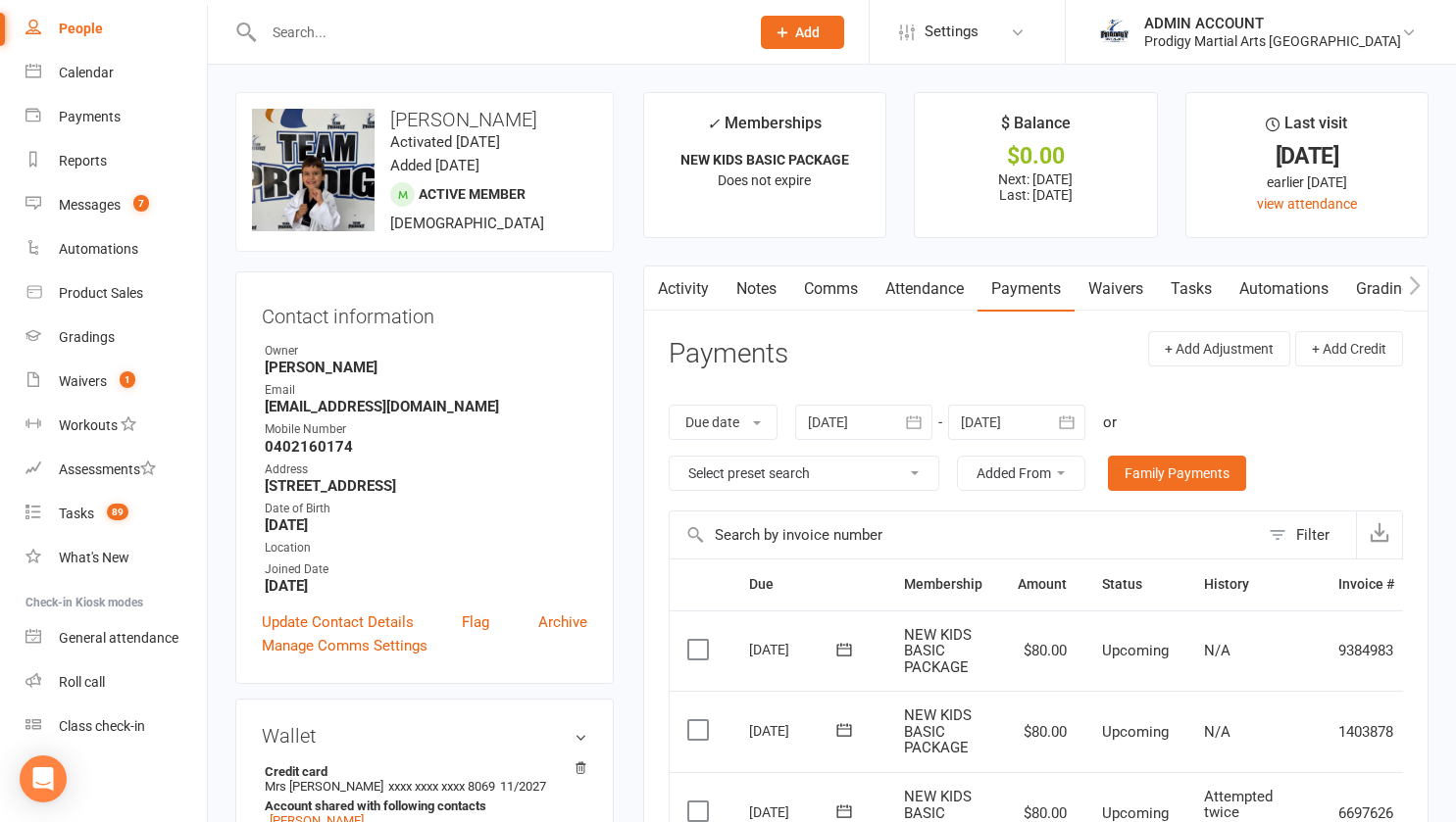
click at [688, 291] on link "Activity" at bounding box center [683, 289] width 79 height 45
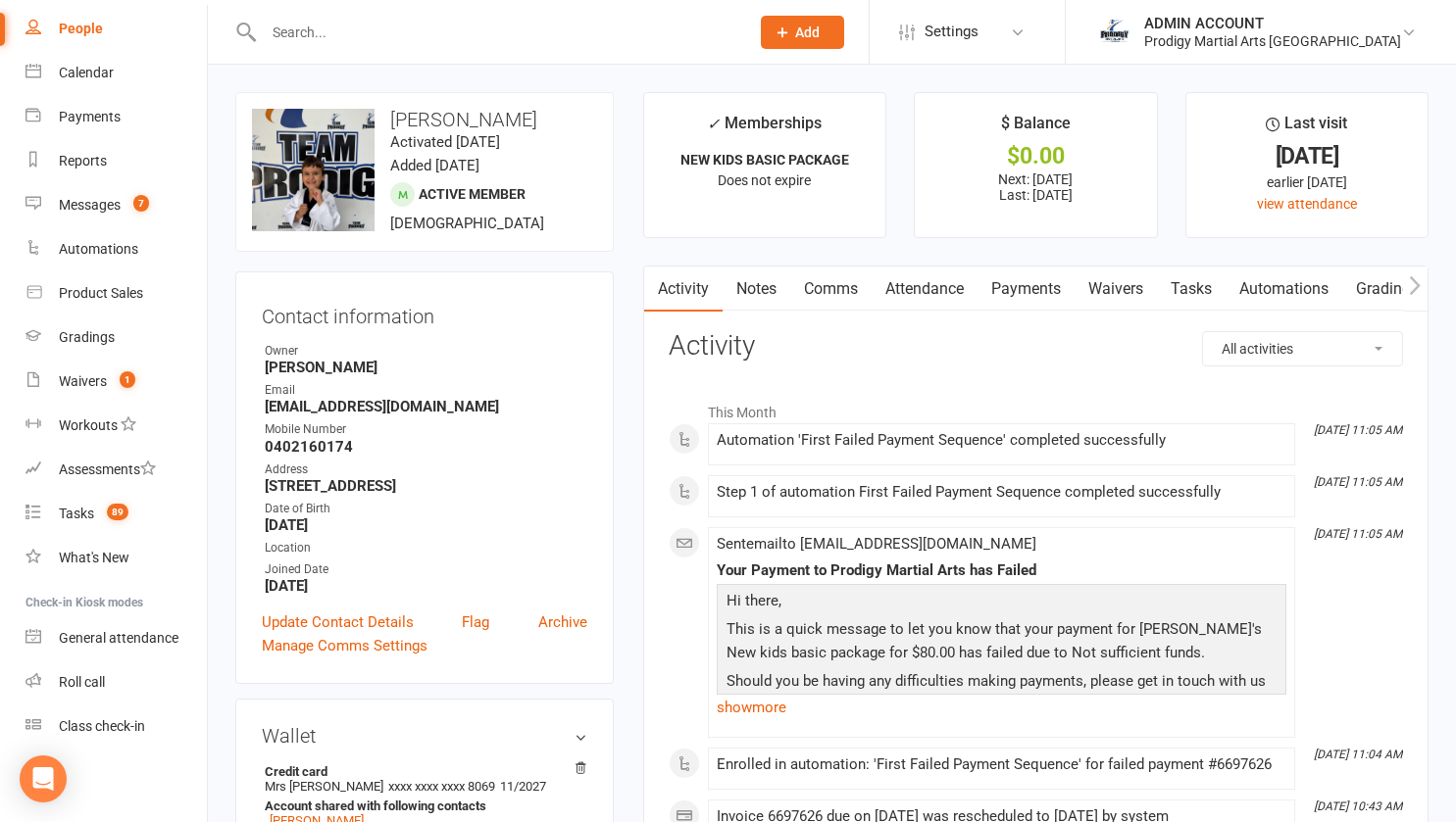
click at [328, 36] on input "text" at bounding box center [496, 33] width 477 height 28
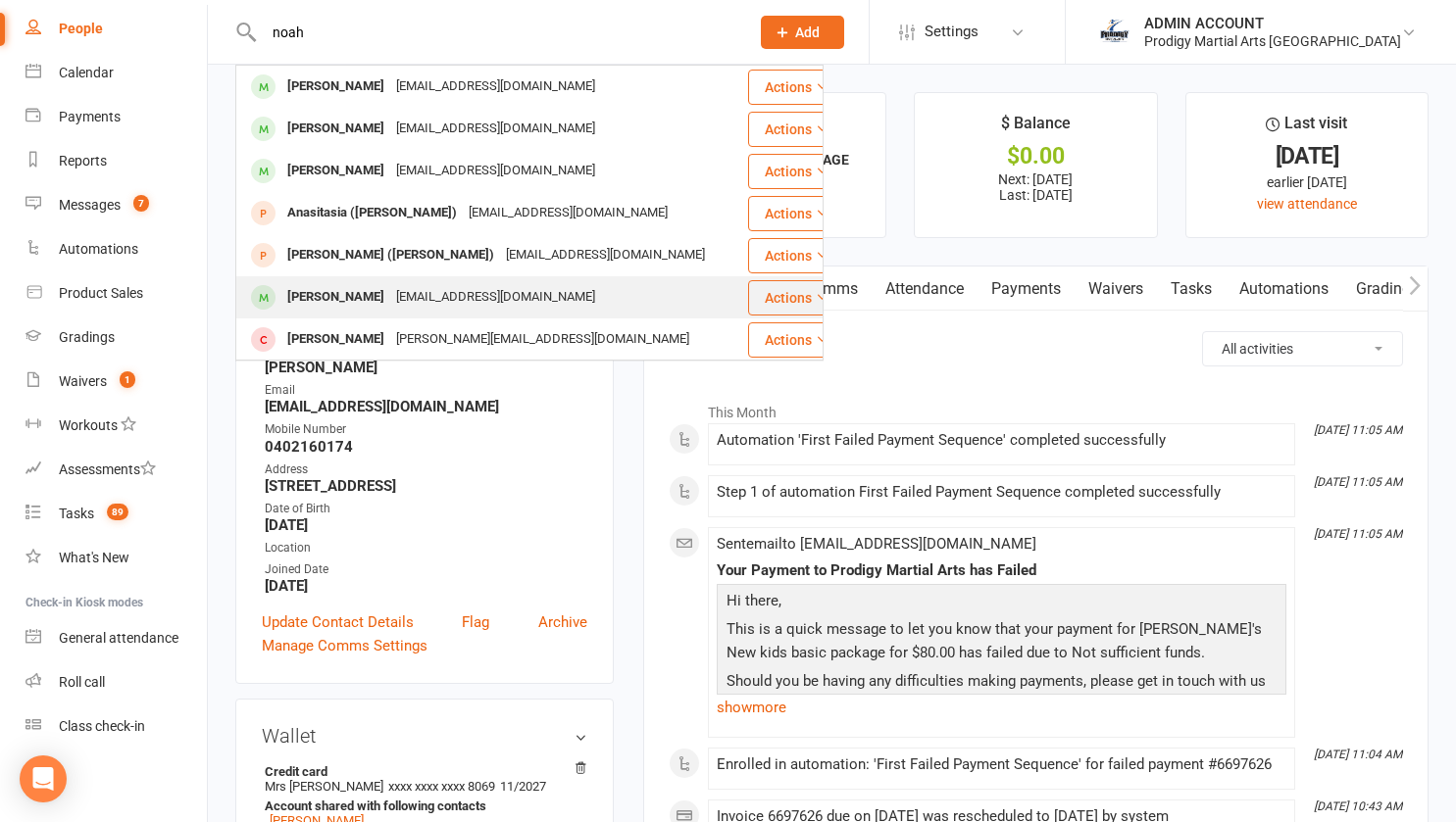
type input "noah"
click at [369, 300] on div "[PERSON_NAME]" at bounding box center [335, 297] width 109 height 29
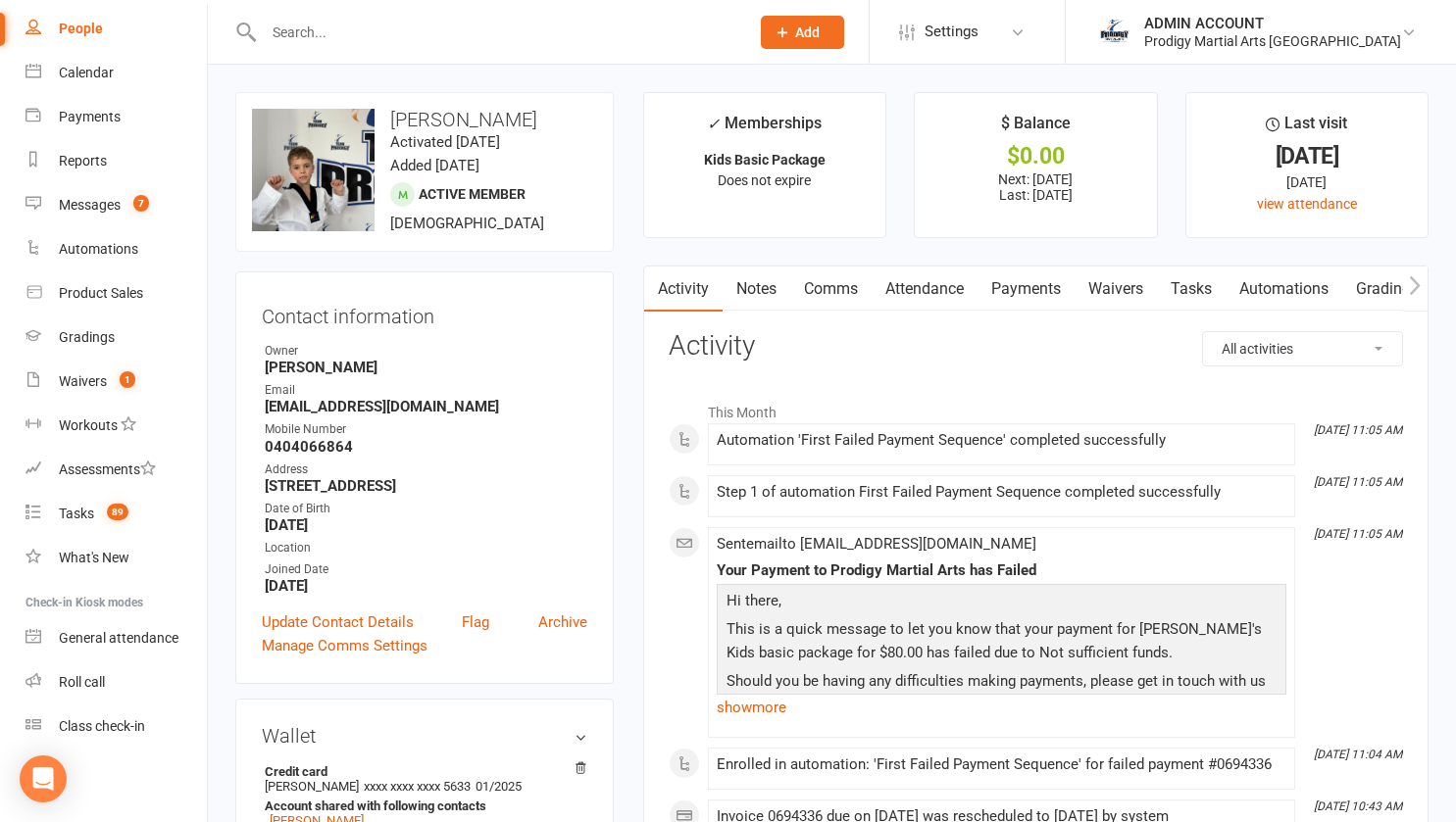
click at [1018, 292] on link "Payments" at bounding box center [1025, 289] width 97 height 45
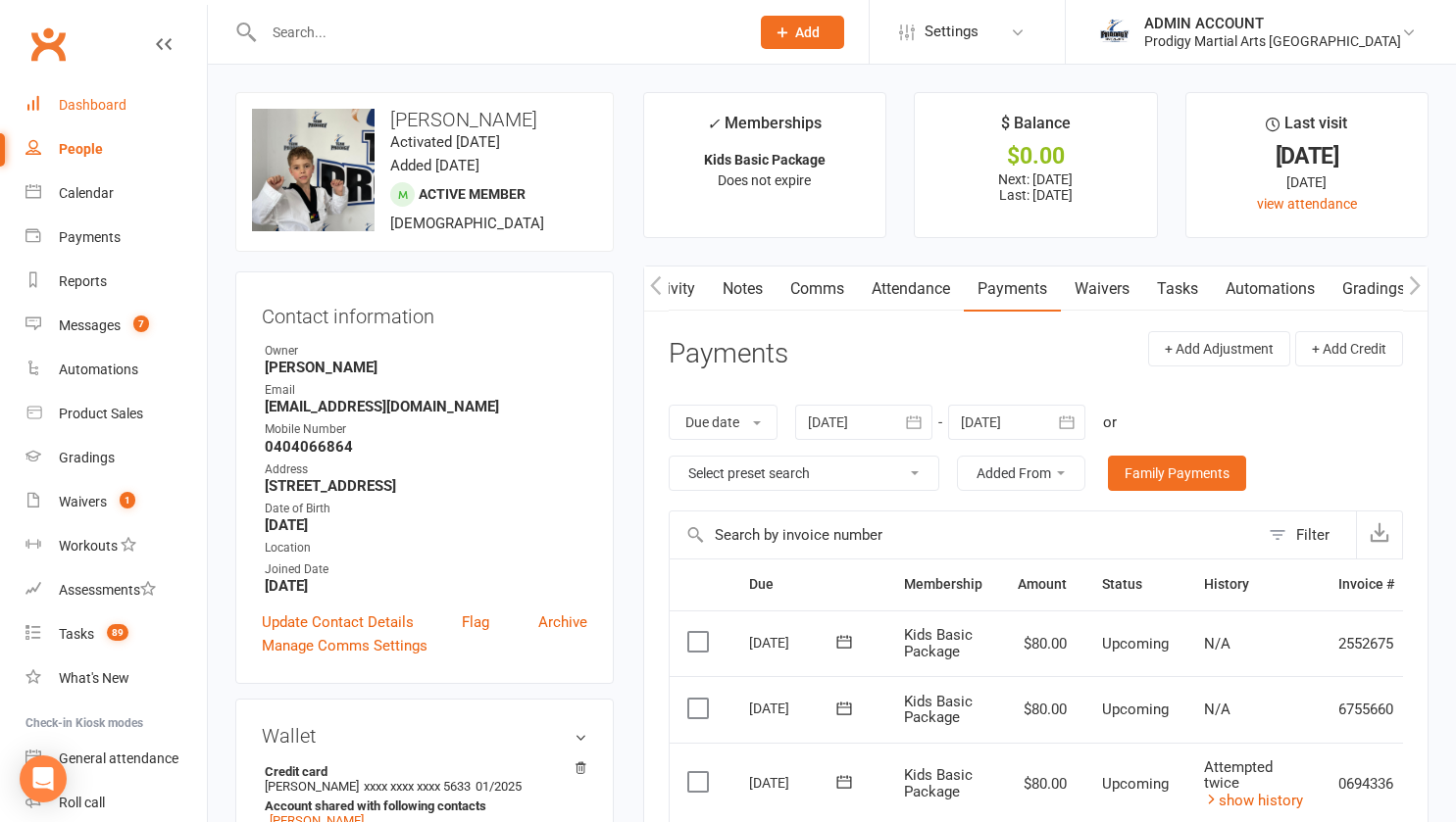
click at [82, 106] on div "Dashboard" at bounding box center [93, 105] width 68 height 16
